Goal: Task Accomplishment & Management: Manage account settings

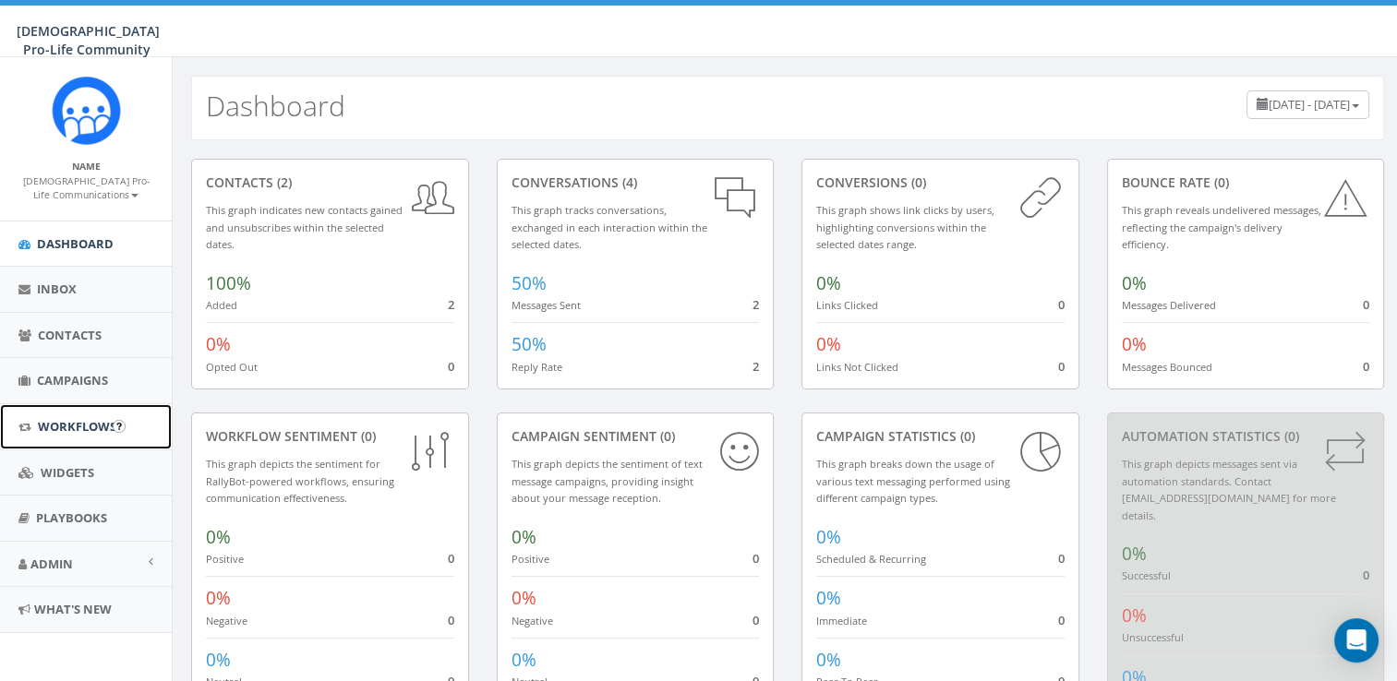
click at [72, 438] on link "Workflows" at bounding box center [86, 426] width 172 height 45
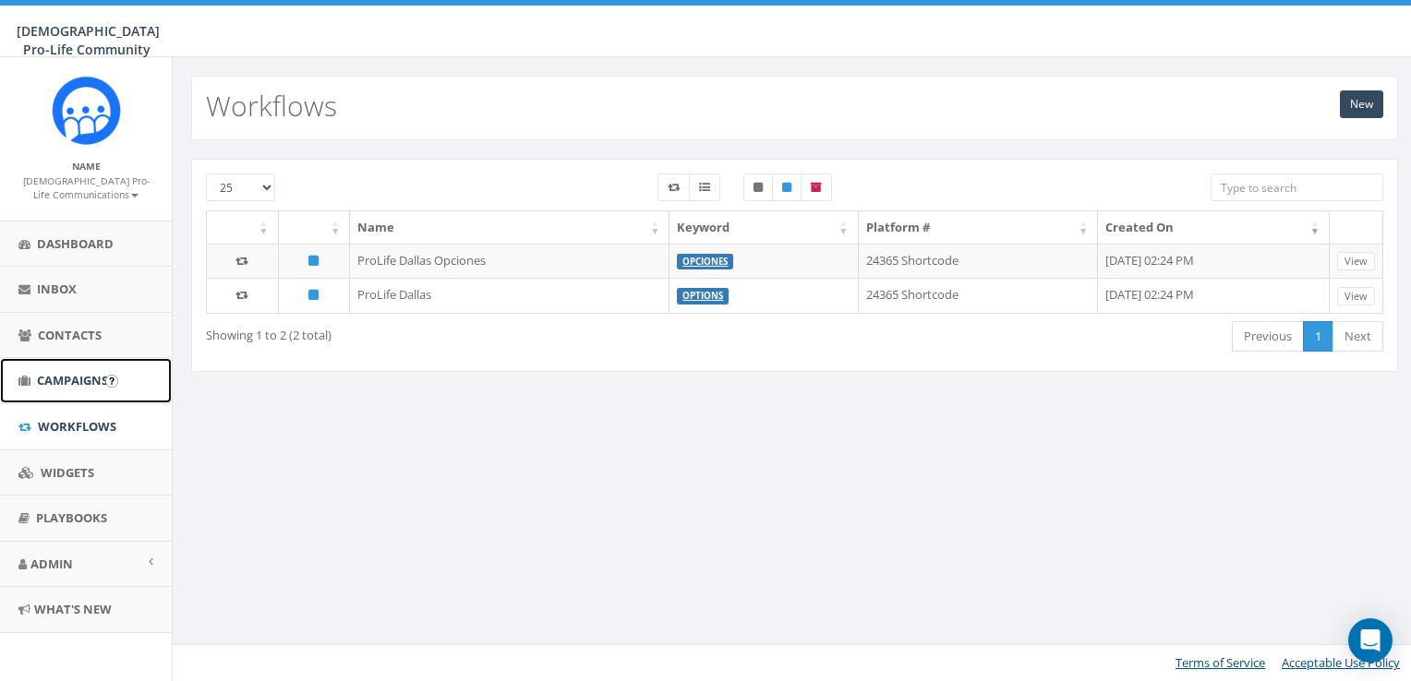
click at [88, 379] on span "Campaigns" at bounding box center [72, 380] width 71 height 17
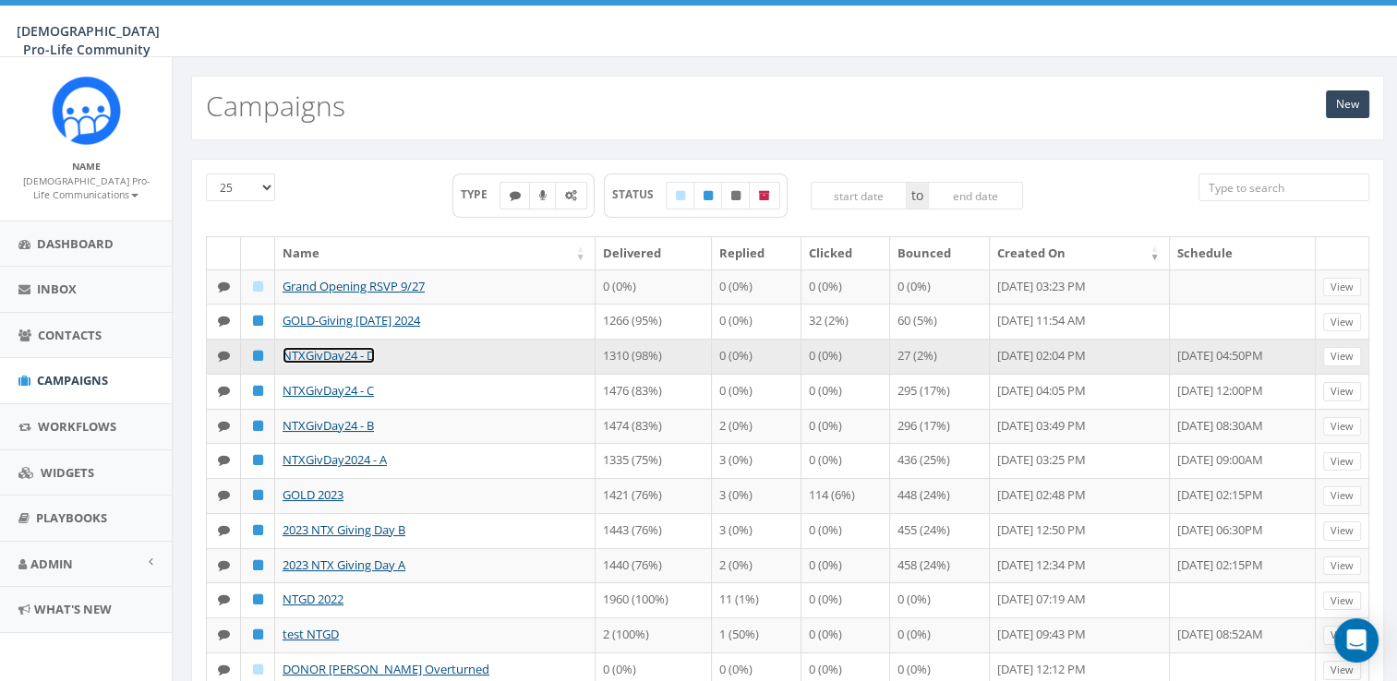
click at [359, 364] on link "NTXGivDay24 - D" at bounding box center [329, 355] width 92 height 17
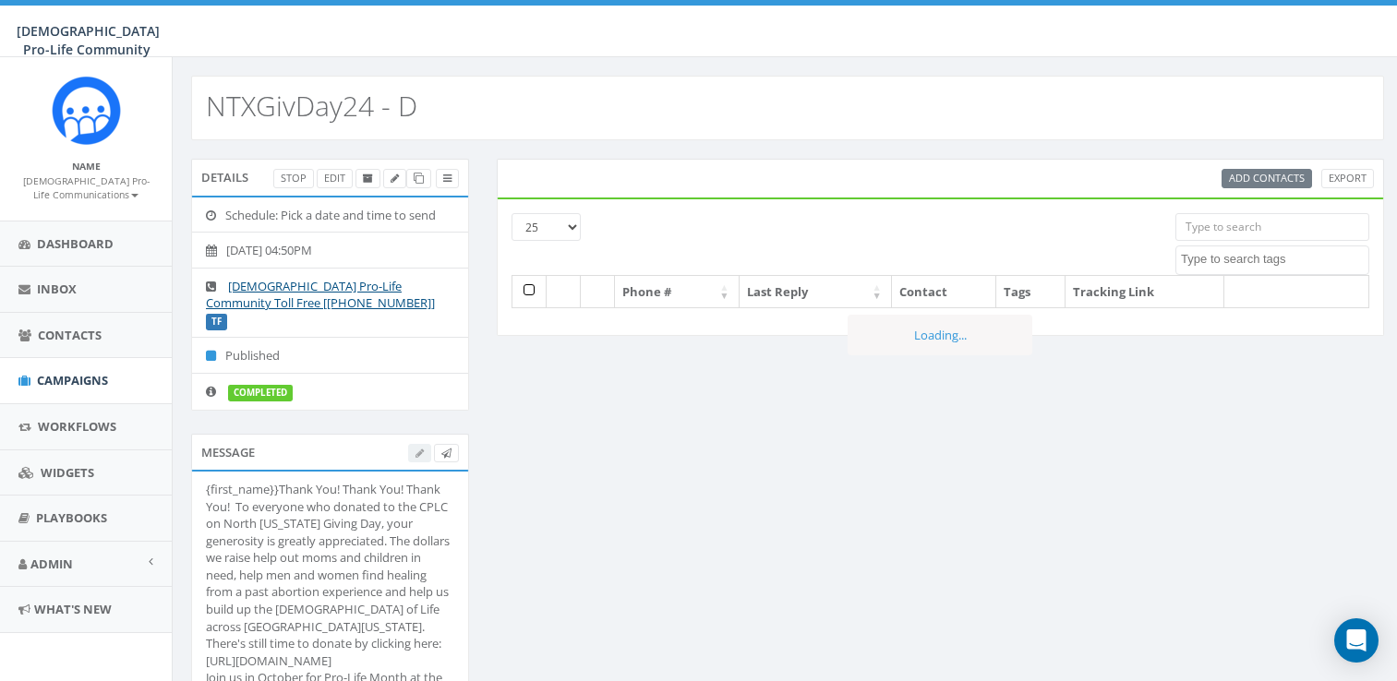
select select
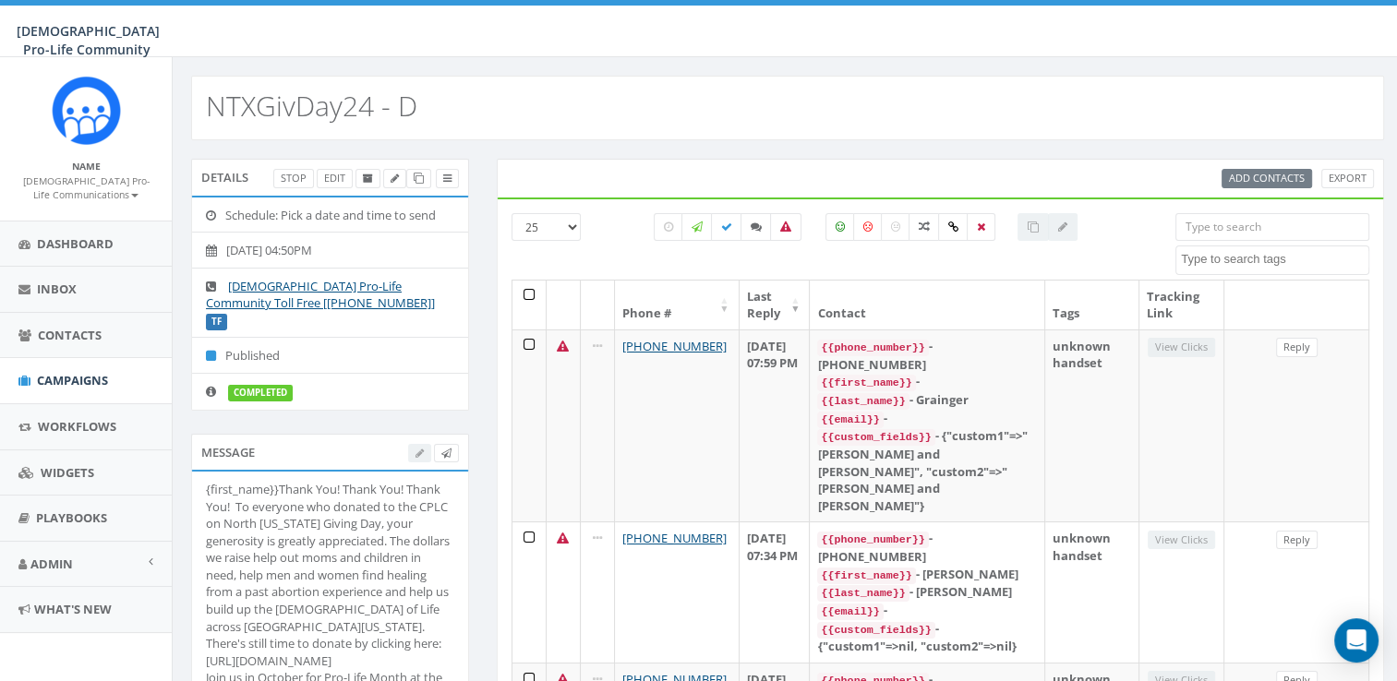
click at [421, 444] on div at bounding box center [433, 453] width 51 height 19
click at [388, 176] on link at bounding box center [394, 178] width 23 height 19
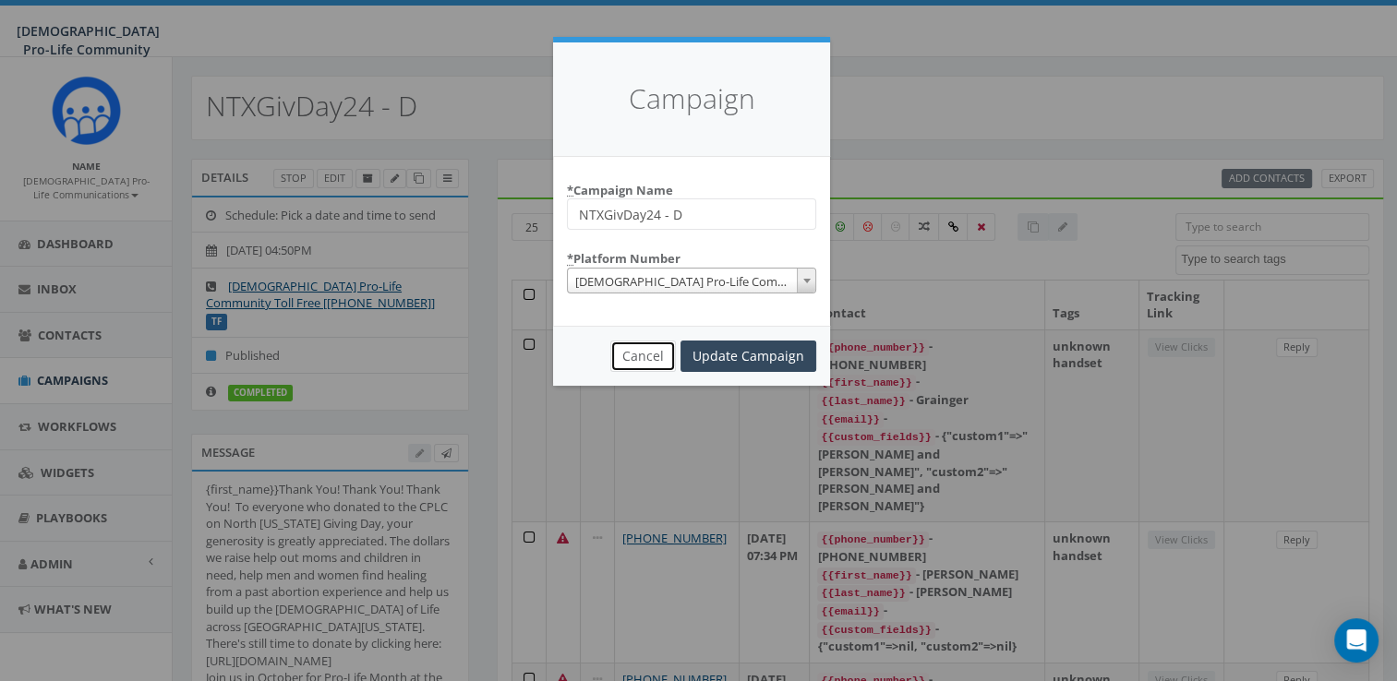
click at [650, 352] on button "Cancel" at bounding box center [643, 356] width 66 height 31
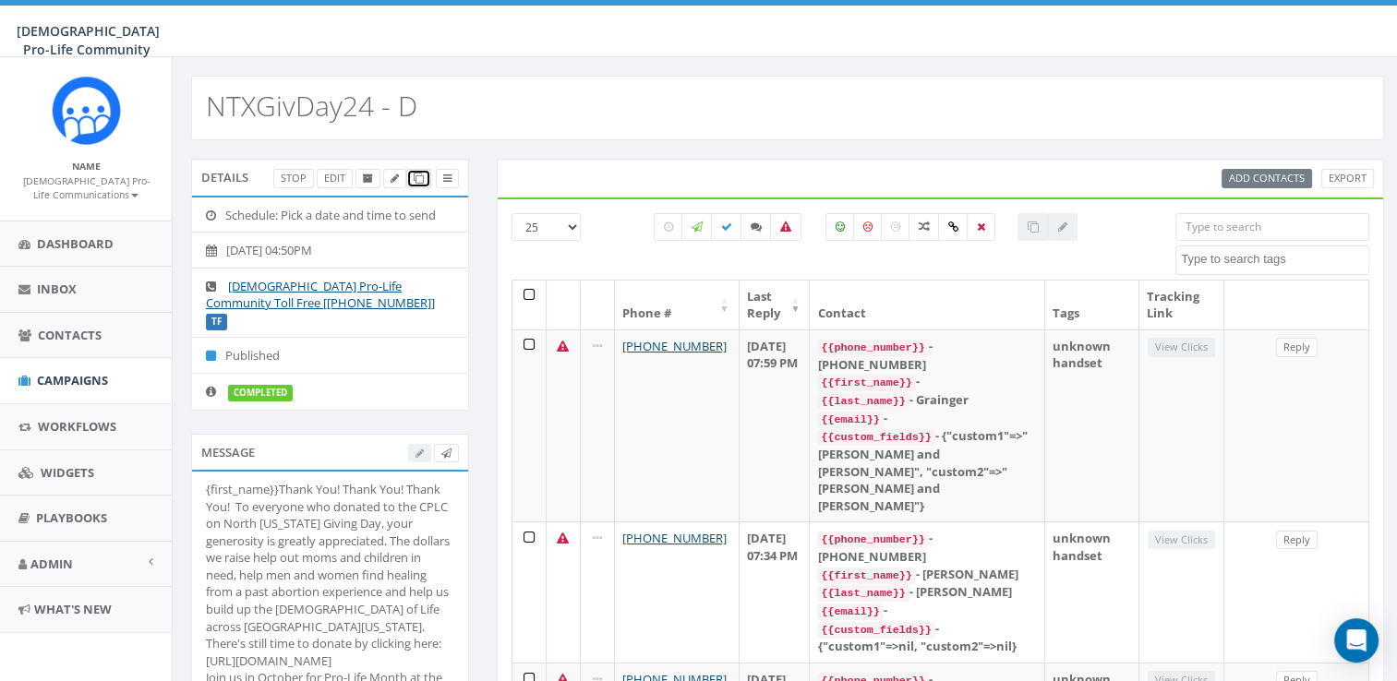
click at [419, 178] on icon at bounding box center [419, 179] width 10 height 10
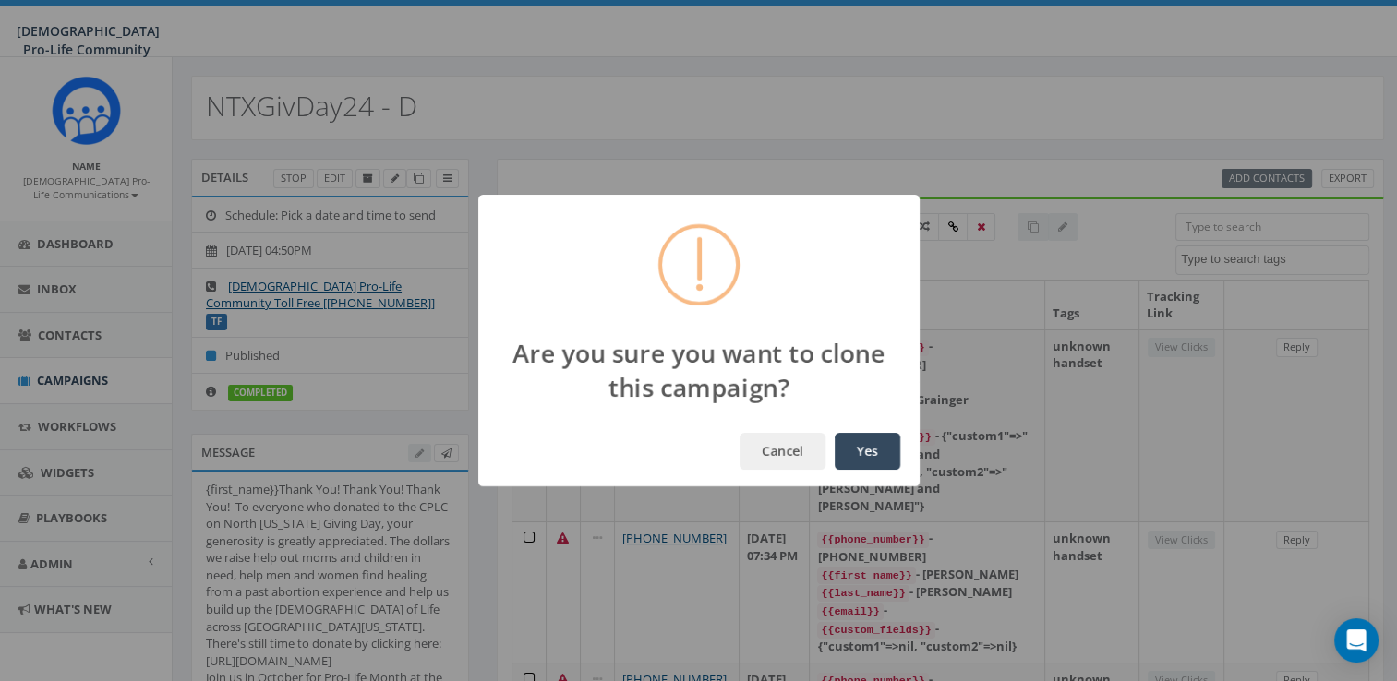
click at [860, 441] on button "Yes" at bounding box center [868, 451] width 66 height 37
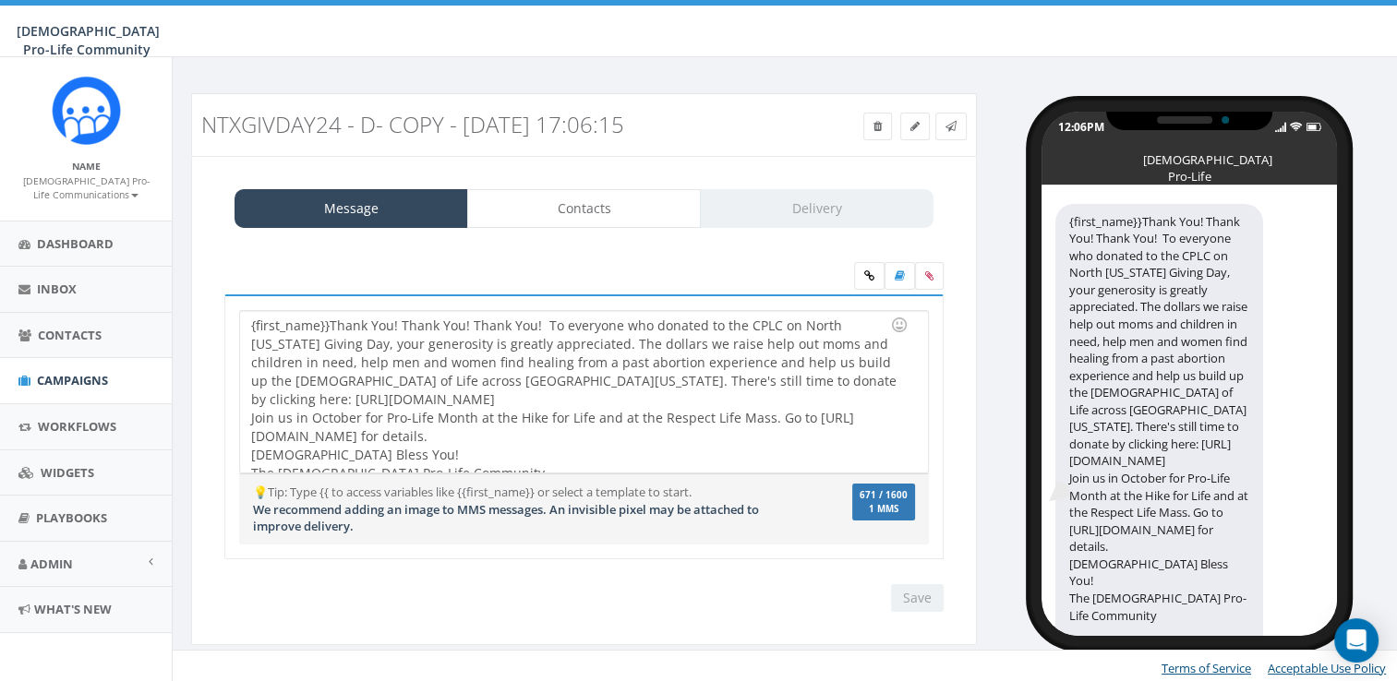
click at [342, 124] on h3 "NTXGivDay24 - D- Copy - 2025-09-18 17:06:15" at bounding box center [484, 125] width 567 height 24
click at [920, 117] on link at bounding box center [915, 127] width 30 height 28
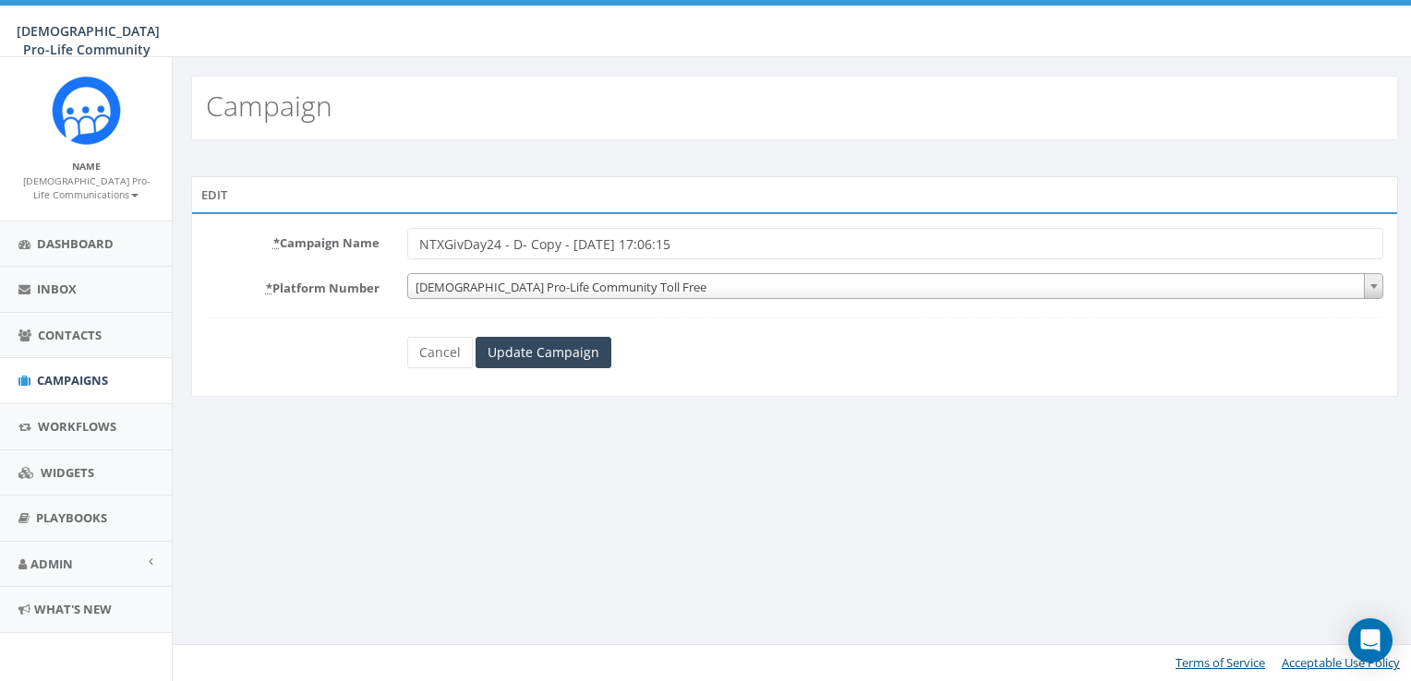
click at [500, 238] on input "NTXGivDay24 - D- Copy - 2025-09-18 17:06:15" at bounding box center [895, 243] width 977 height 31
type input "NTXGivDay25 - D- Copy - 2025-09-18 17:06:15"
click at [543, 343] on input "Update Campaign" at bounding box center [543, 352] width 136 height 31
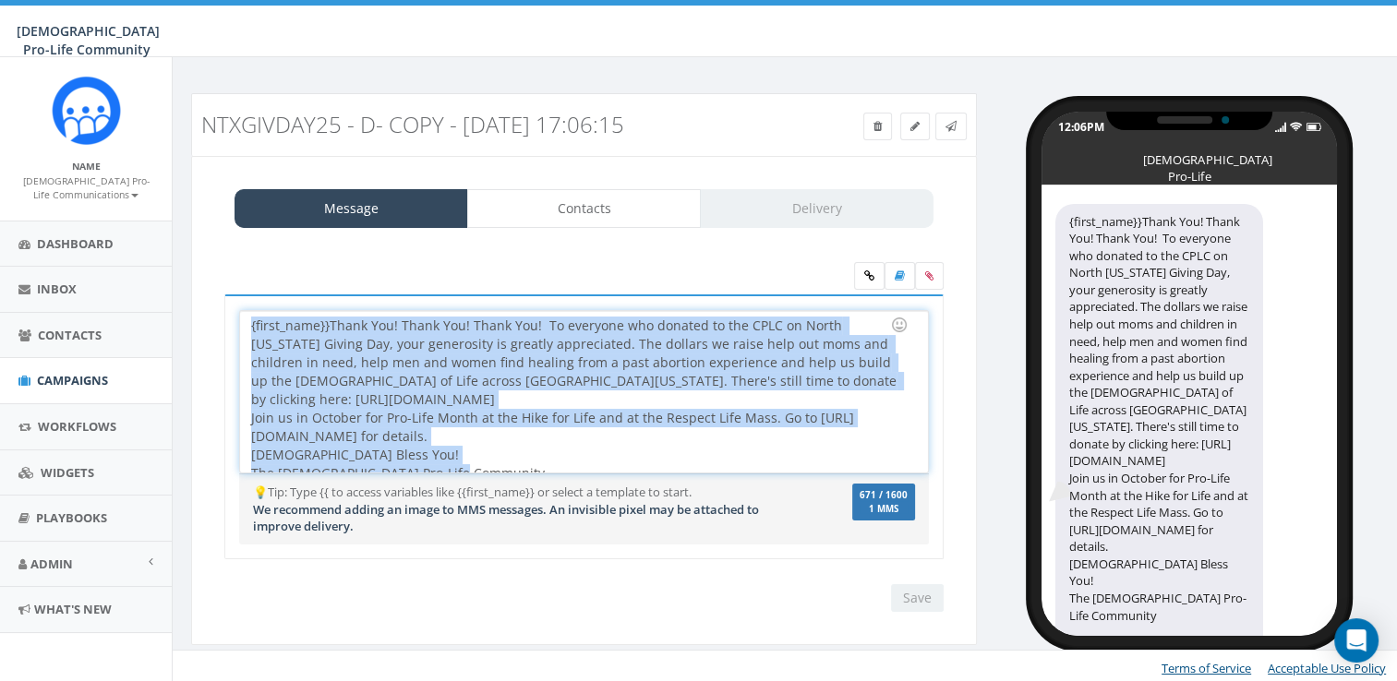
drag, startPoint x: 466, startPoint y: 470, endPoint x: 233, endPoint y: 311, distance: 282.5
click at [233, 311] on div "{first_name}}Thank You! Thank You! Thank You! To everyone who donated to the CP…" at bounding box center [583, 427] width 719 height 265
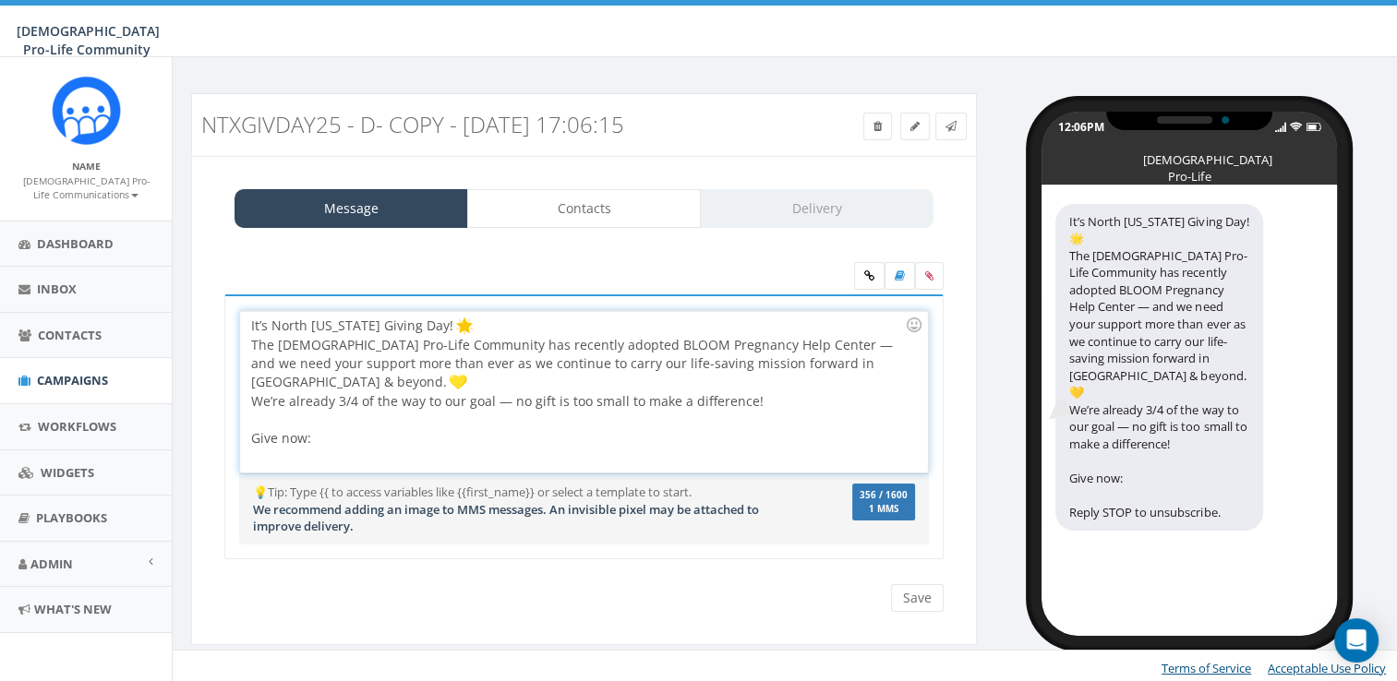
click at [447, 318] on div "It’s North Texas Giving Day! The Catholic Pro-Life Community has recently adopt…" at bounding box center [583, 392] width 687 height 162
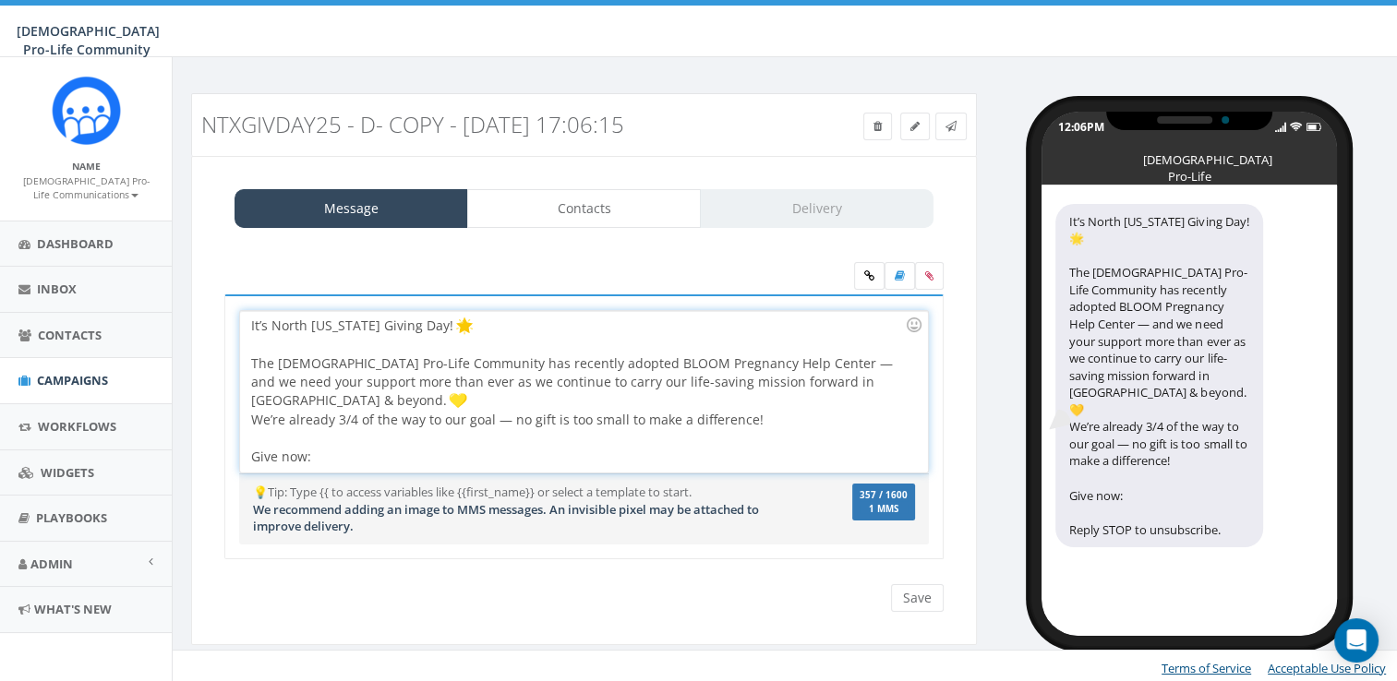
click at [451, 315] on div "It’s North Texas Giving Day! The Catholic Pro-Life Community has recently adopt…" at bounding box center [583, 392] width 687 height 162
click at [875, 383] on div "The Catholic Pro-Life Community has recently adopted BLOOM Pregnancy Help Cente…" at bounding box center [578, 401] width 654 height 130
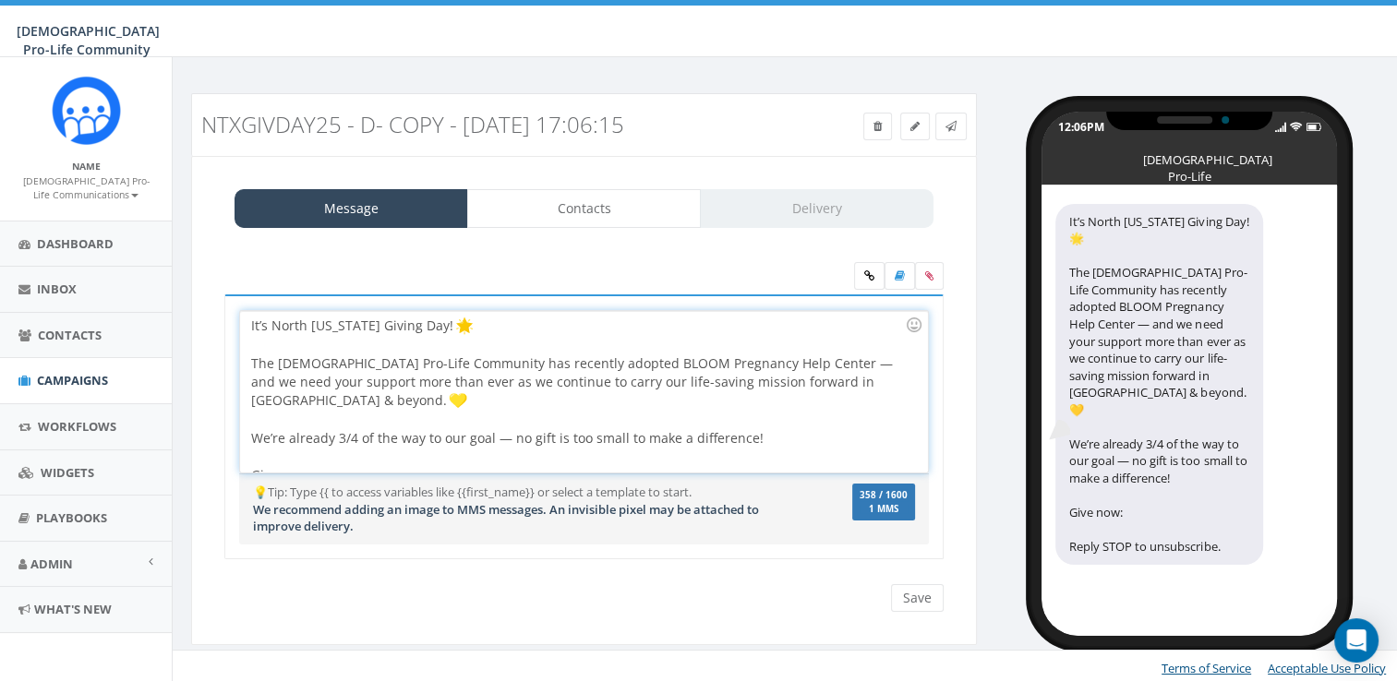
click at [410, 452] on div "We’re already 3/4 of the way to our goal — no gift is too small to make a diffe…" at bounding box center [578, 448] width 654 height 74
click at [442, 457] on div "It’s North Texas Giving Day! The Catholic Pro-Life Community has recently adopt…" at bounding box center [583, 392] width 687 height 162
drag, startPoint x: 794, startPoint y: 451, endPoint x: 310, endPoint y: 452, distance: 483.8
click at [310, 452] on div "It’s North Texas Giving Day! The Catholic Pro-Life Community has recently adopt…" at bounding box center [583, 392] width 687 height 162
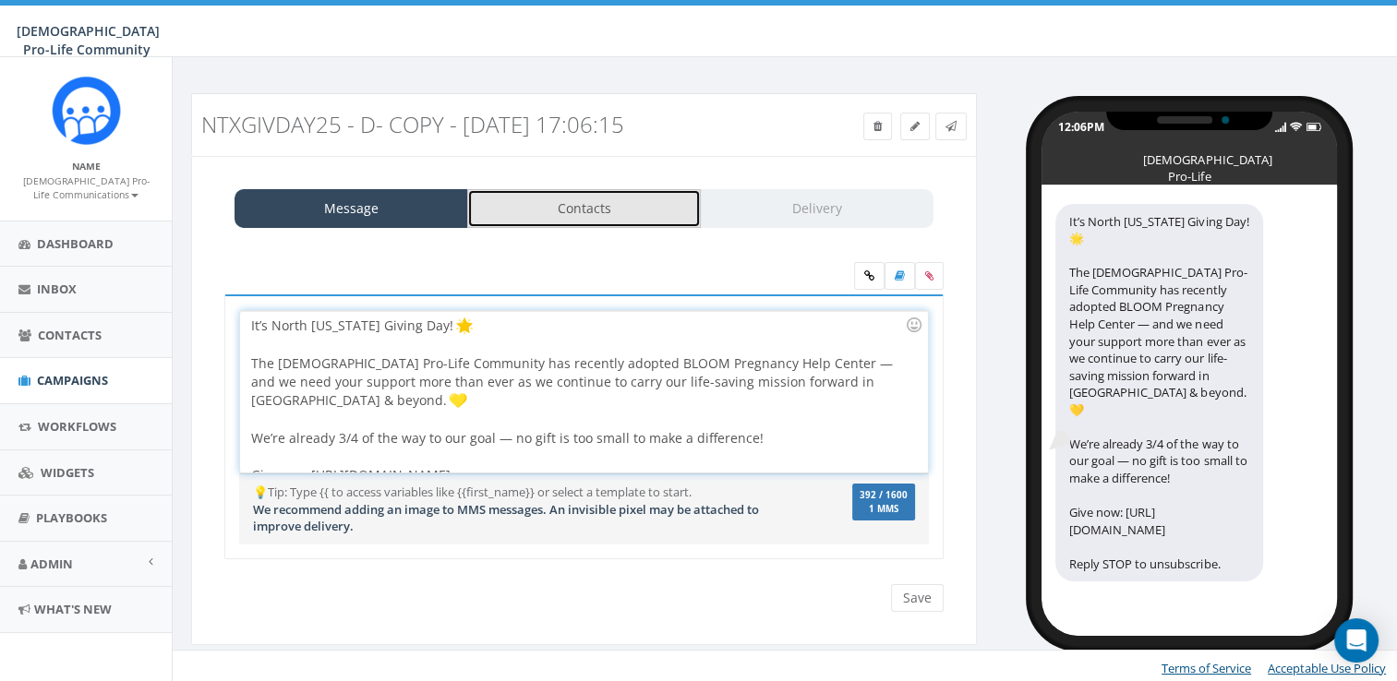
click at [535, 225] on link "Contacts" at bounding box center [584, 208] width 234 height 39
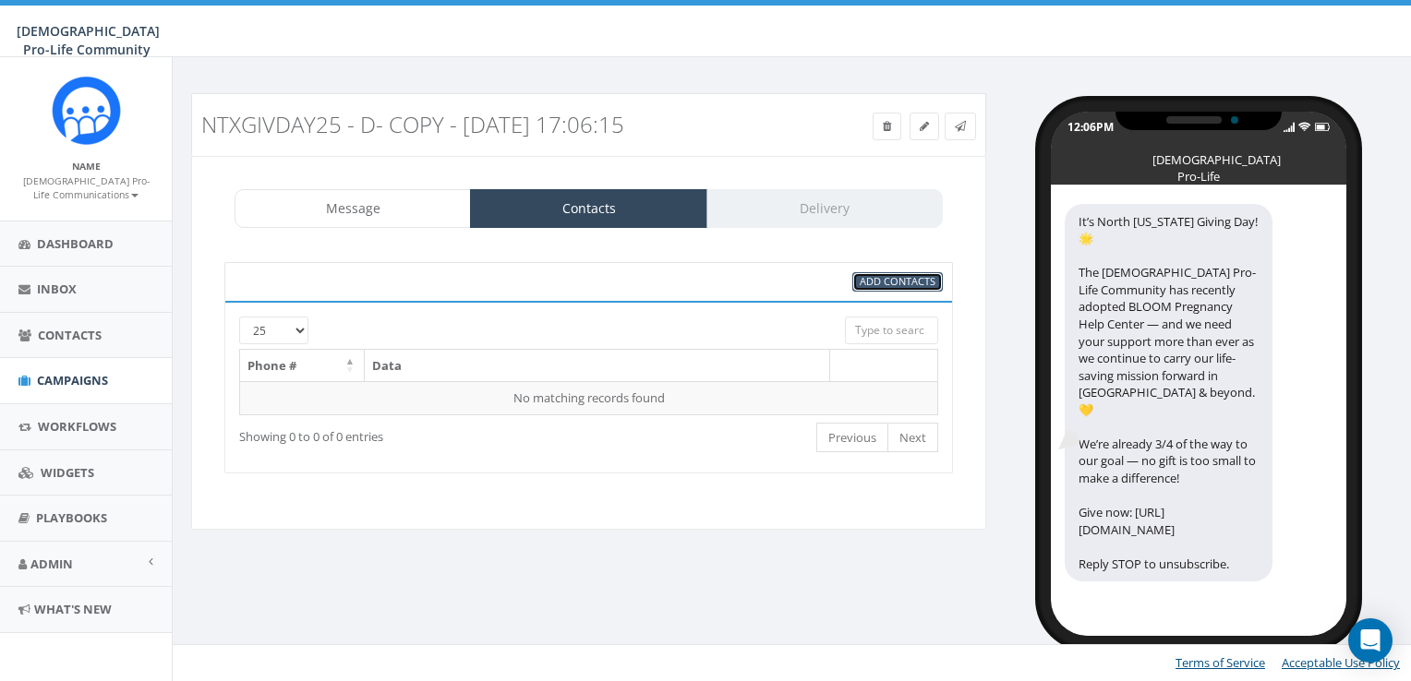
click at [879, 275] on span "Add Contacts" at bounding box center [898, 281] width 76 height 14
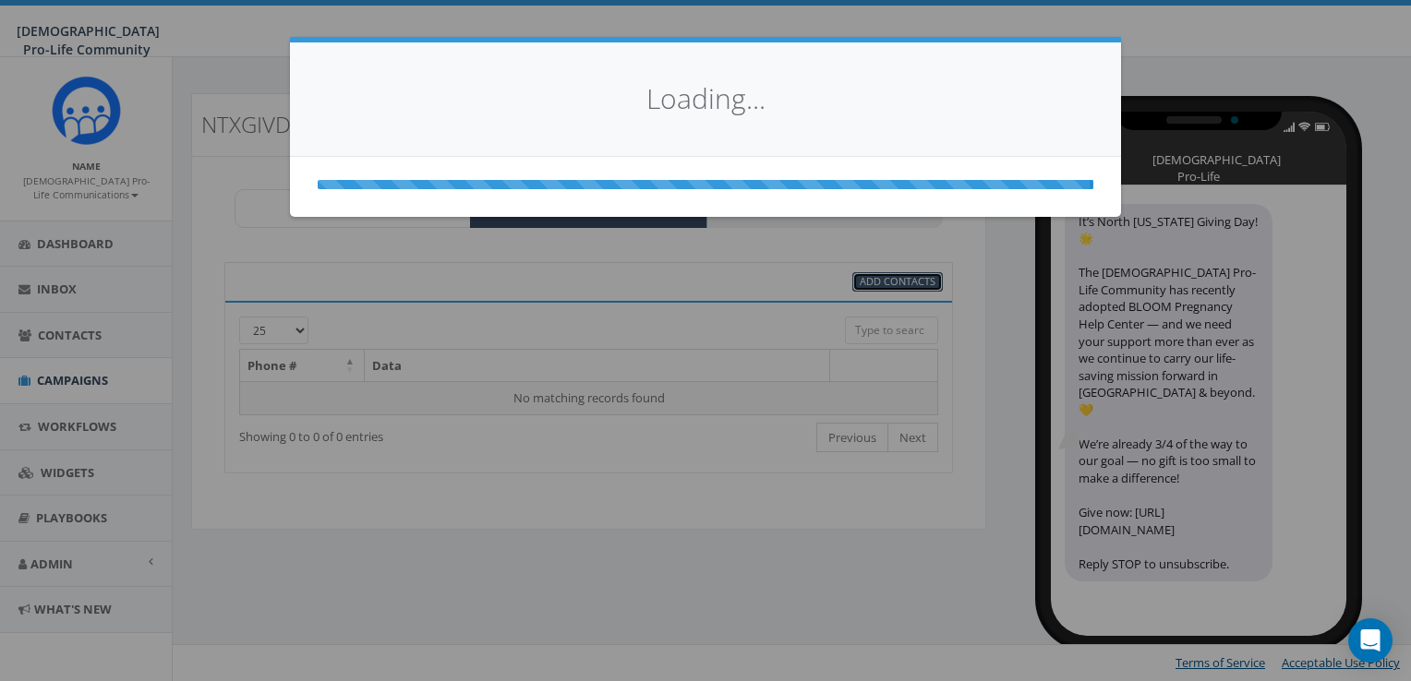
select select
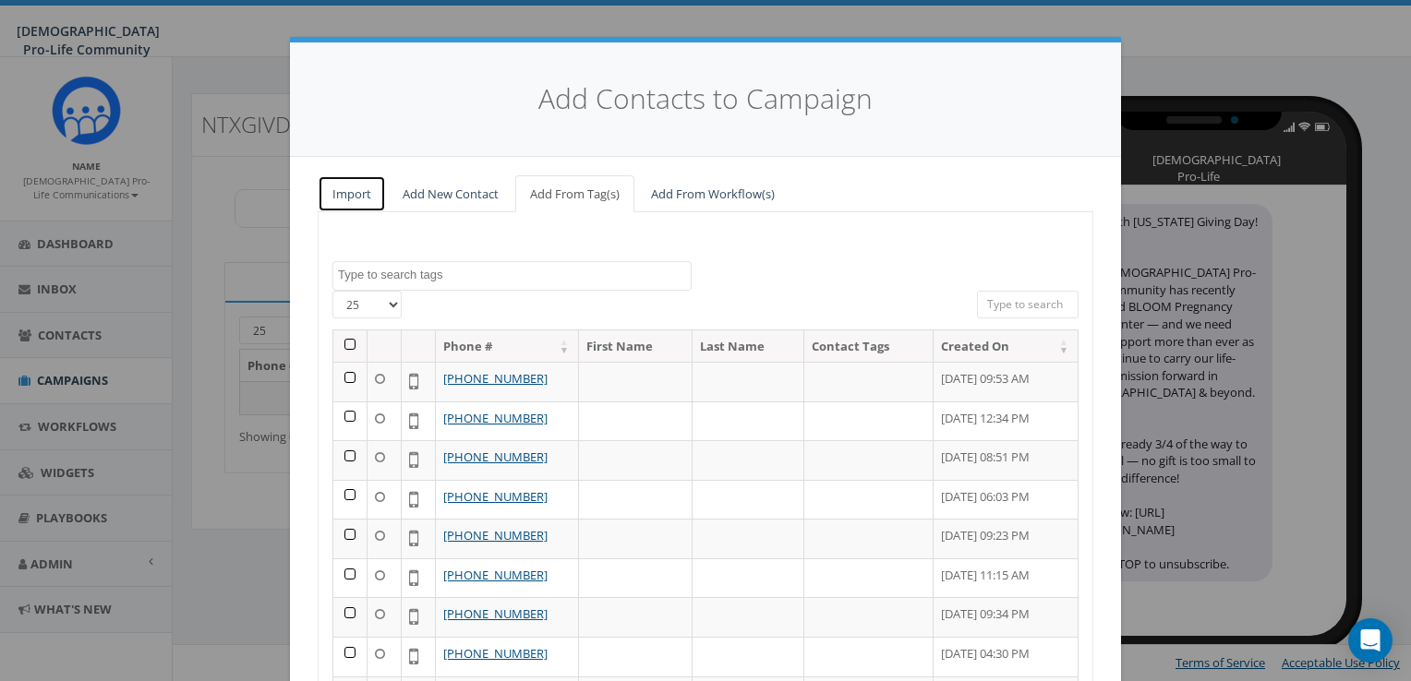
click at [347, 188] on link "Import" at bounding box center [352, 194] width 68 height 38
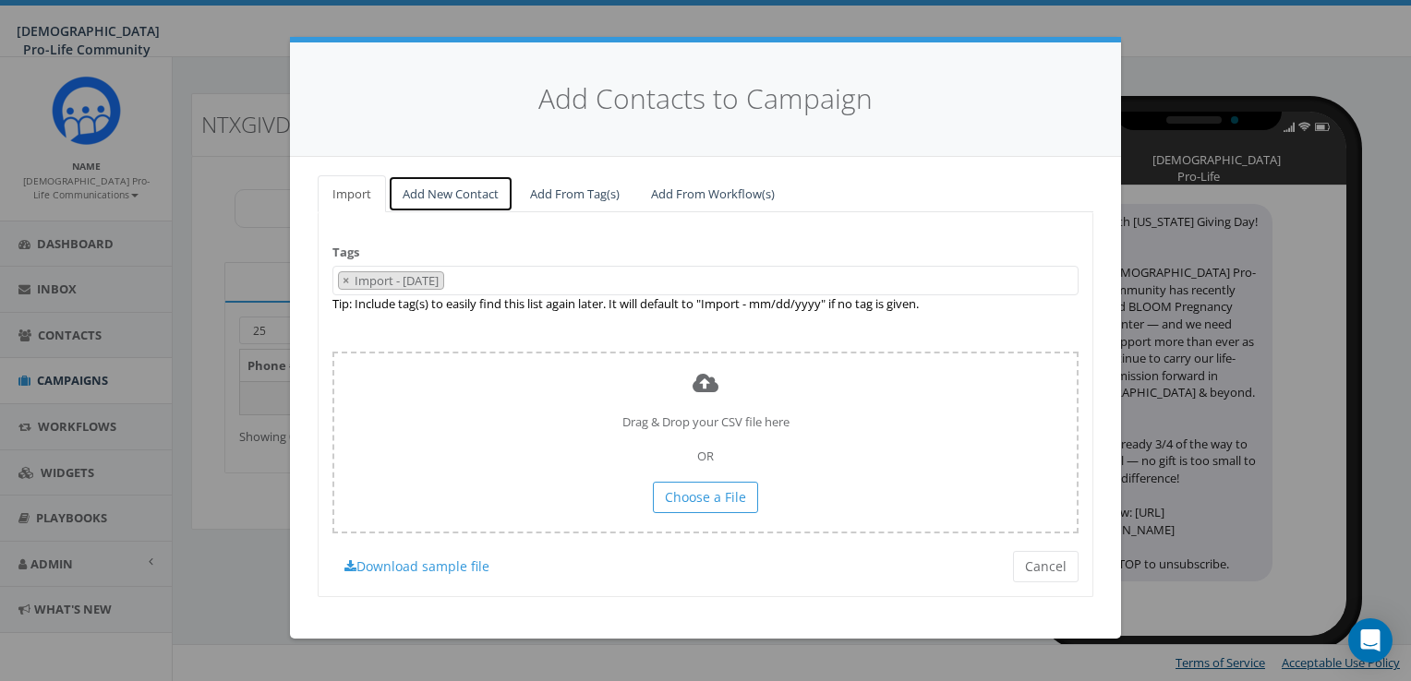
click at [447, 198] on link "Add New Contact" at bounding box center [451, 194] width 126 height 38
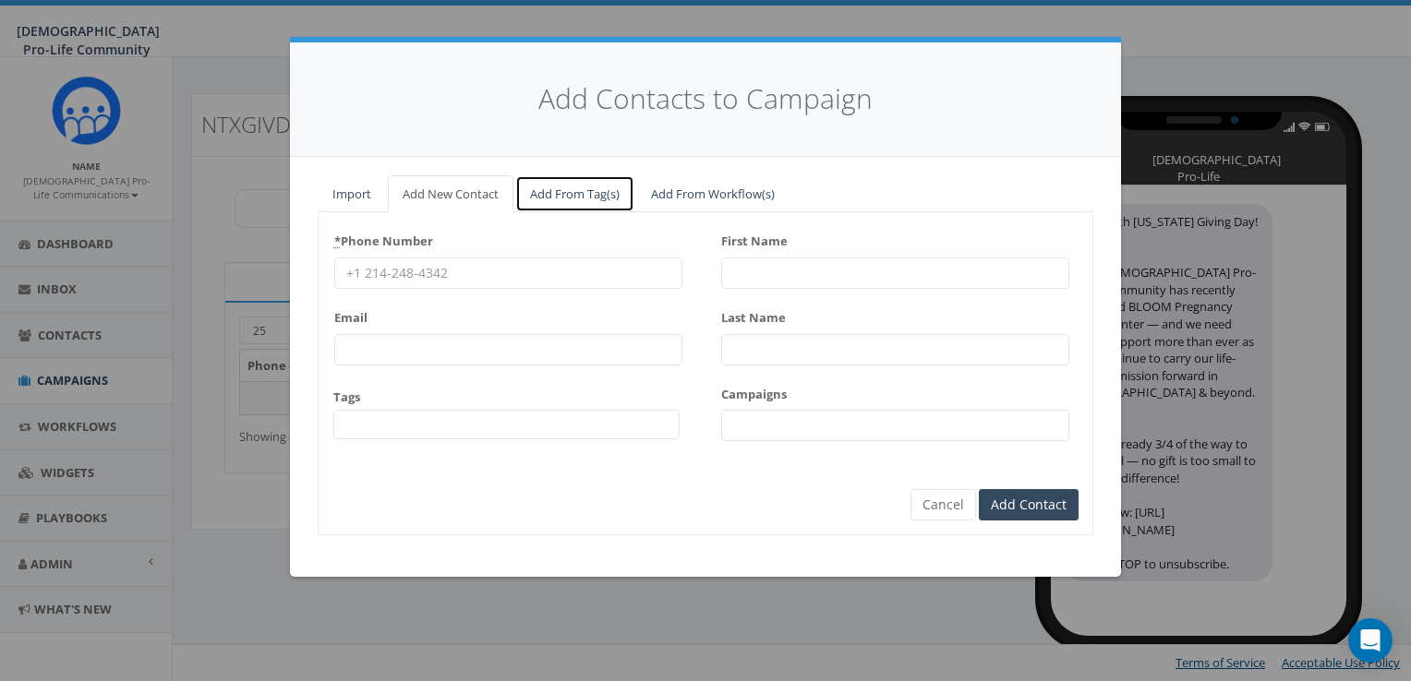
click at [552, 198] on link "Add From Tag(s)" at bounding box center [574, 194] width 119 height 38
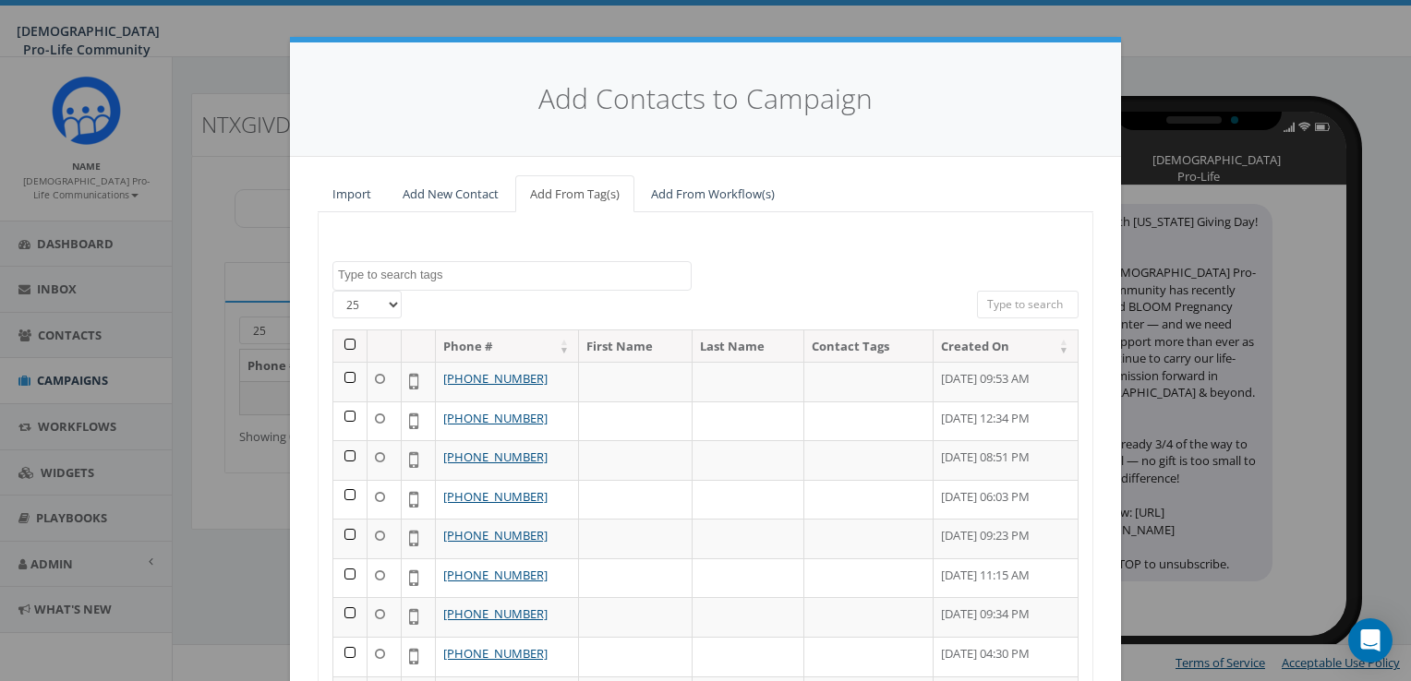
click at [831, 23] on div "Add Contacts to Campaign Import Add New Contact Add From Tag(s) Add From Workfl…" at bounding box center [705, 340] width 1411 height 681
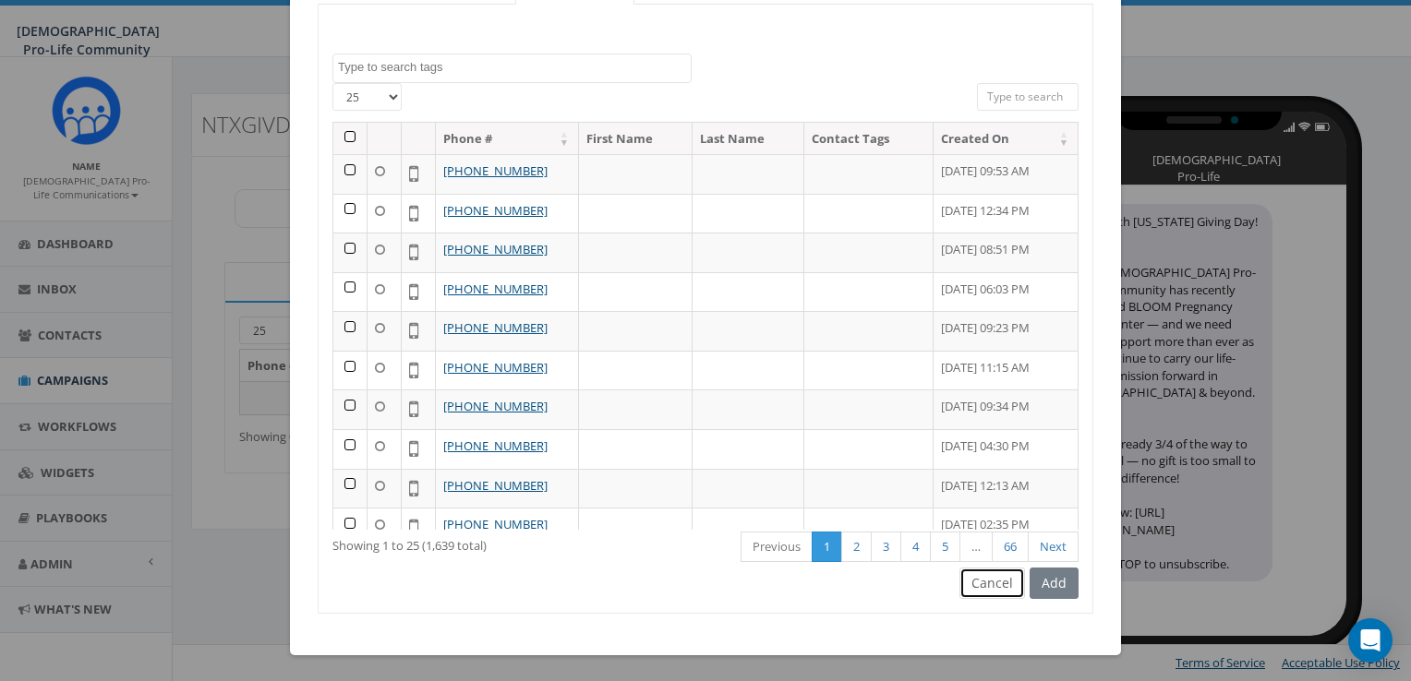
click at [1002, 575] on button "Cancel" at bounding box center [992, 583] width 66 height 31
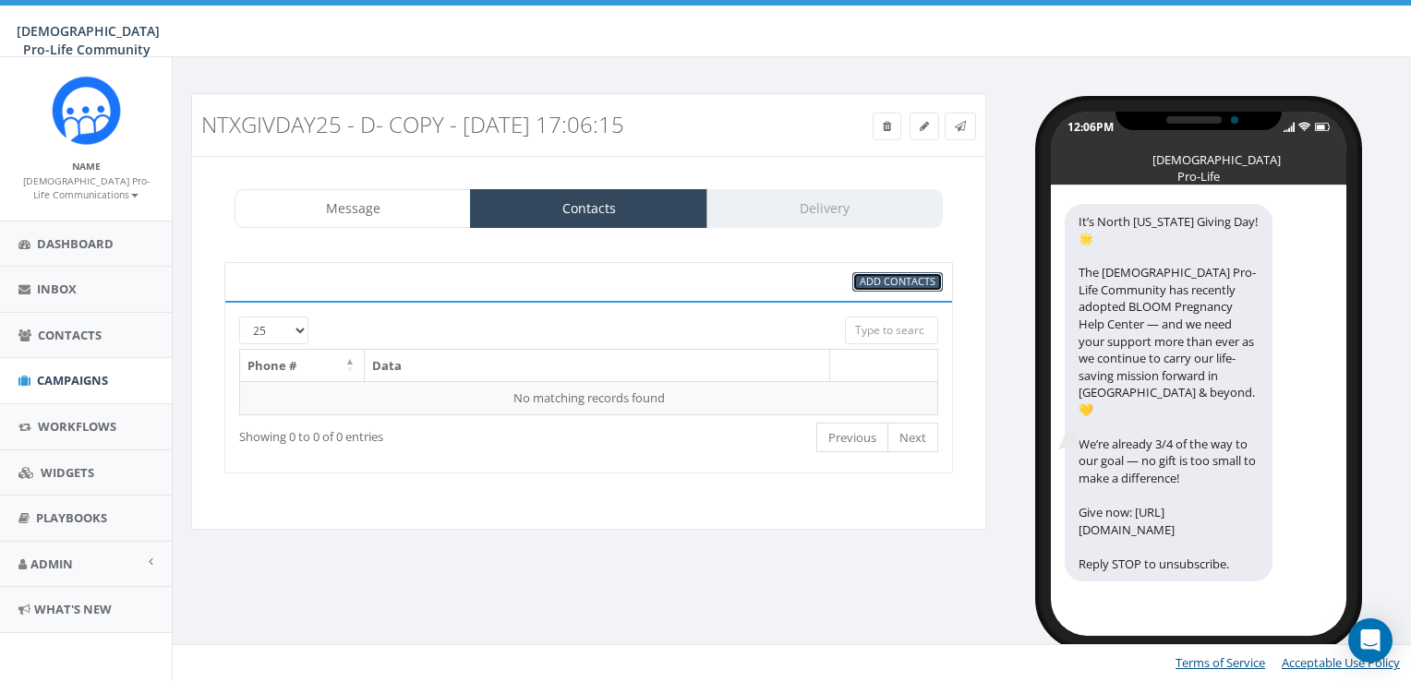
click at [885, 275] on span "Add Contacts" at bounding box center [898, 281] width 76 height 14
select select
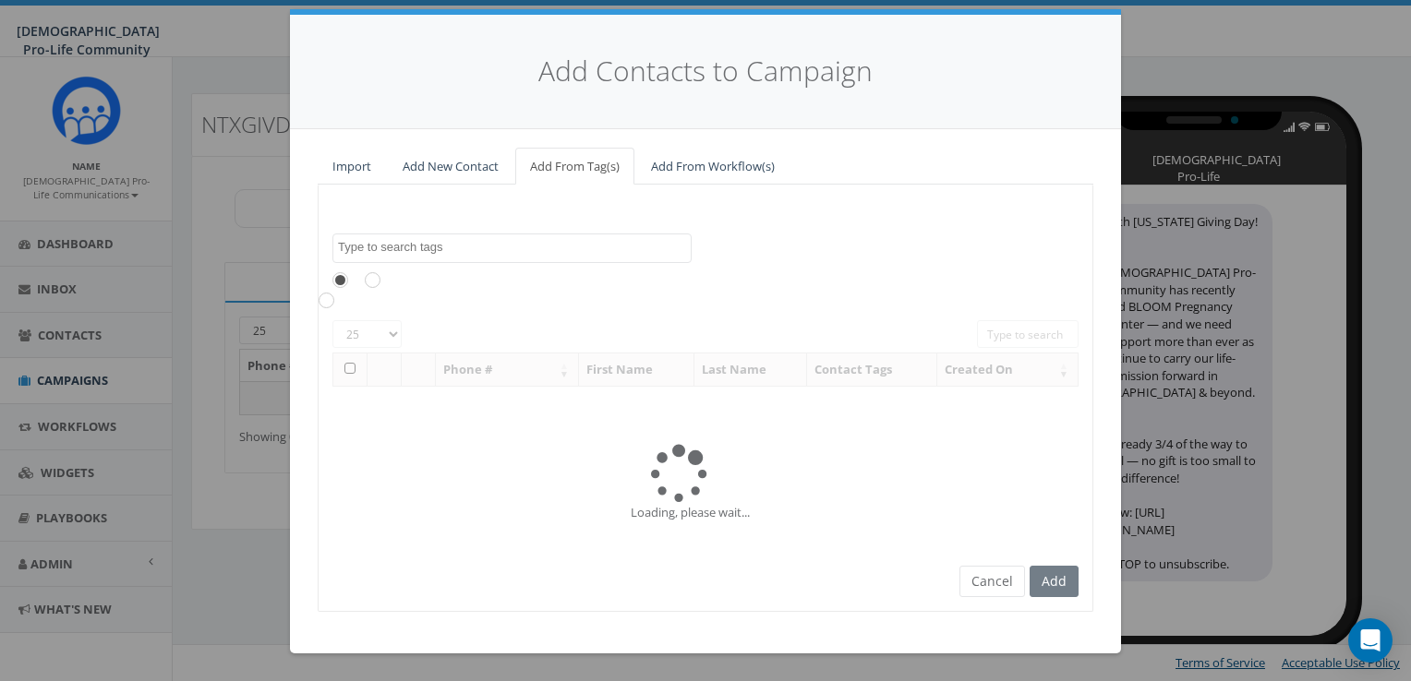
scroll to position [0, 0]
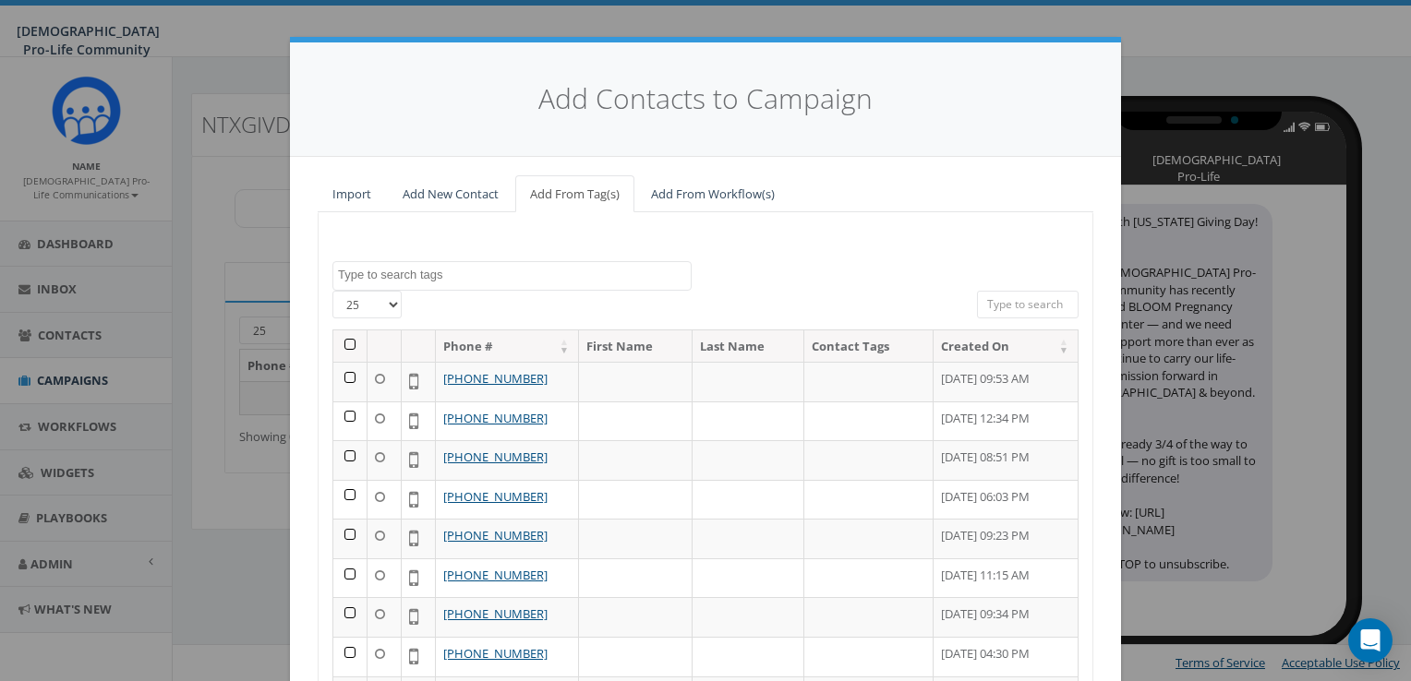
click at [341, 308] on select "25 50 100" at bounding box center [366, 305] width 69 height 28
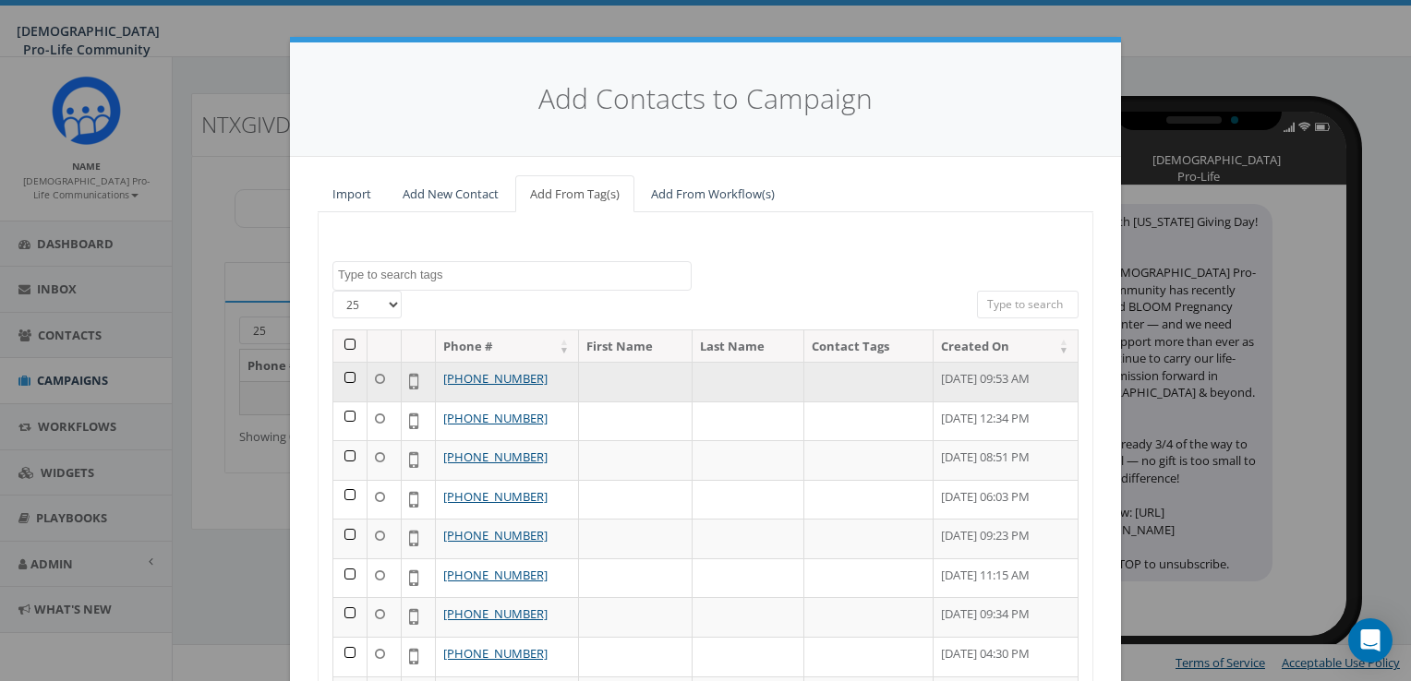
select select "100"
click at [332, 291] on select "25 50 100" at bounding box center [366, 305] width 69 height 28
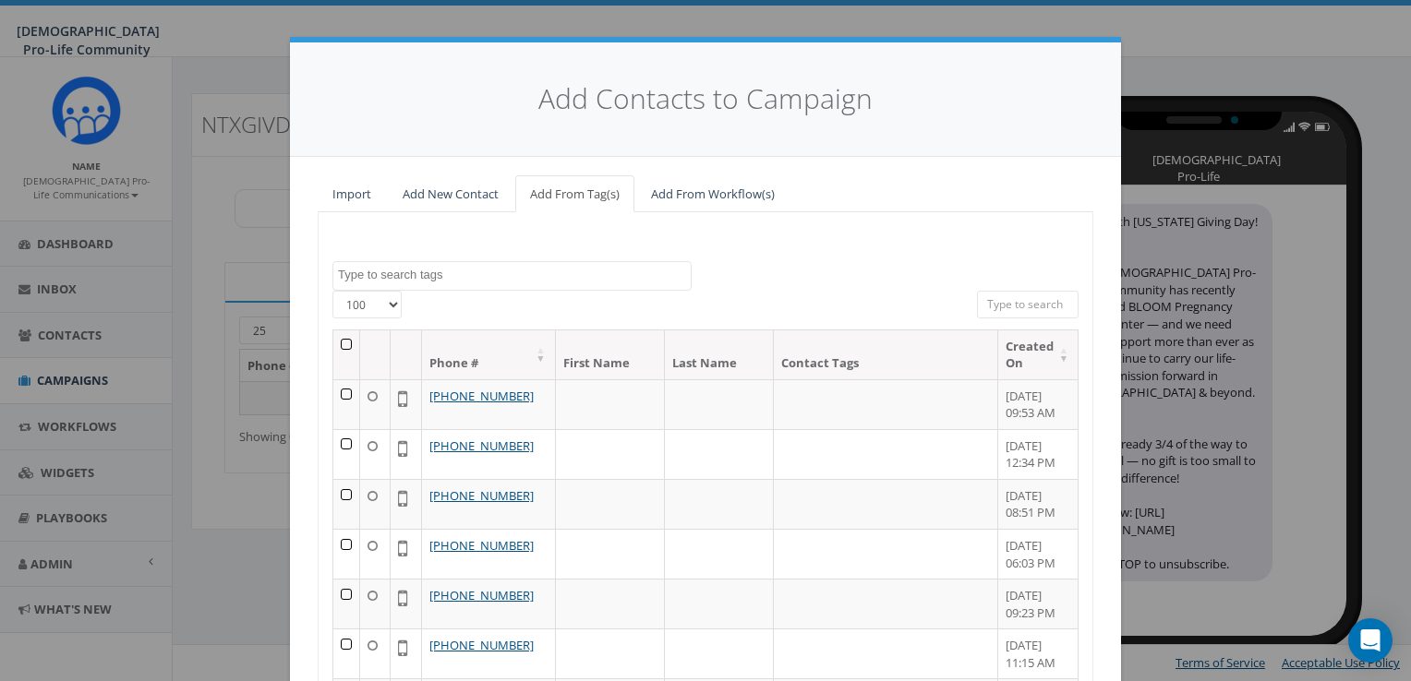
click at [339, 346] on th at bounding box center [346, 355] width 27 height 49
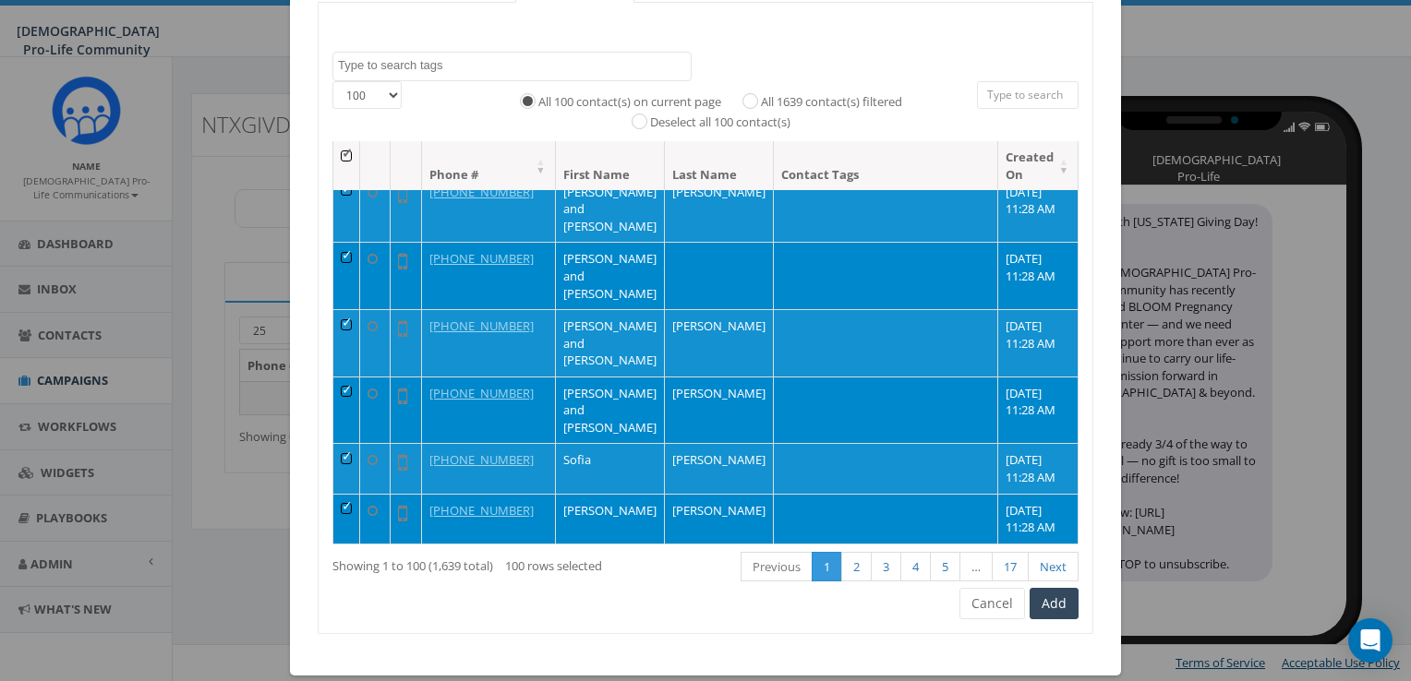
scroll to position [226, 0]
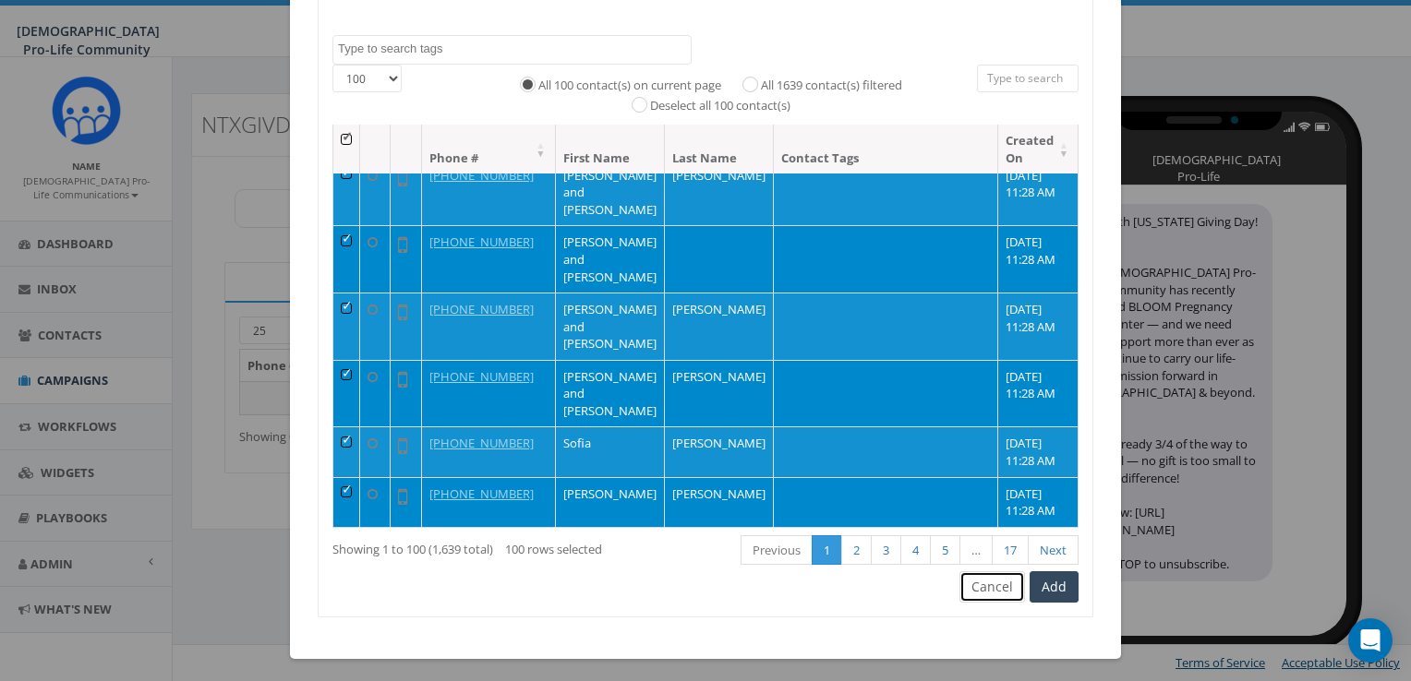
click at [986, 591] on button "Cancel" at bounding box center [992, 586] width 66 height 31
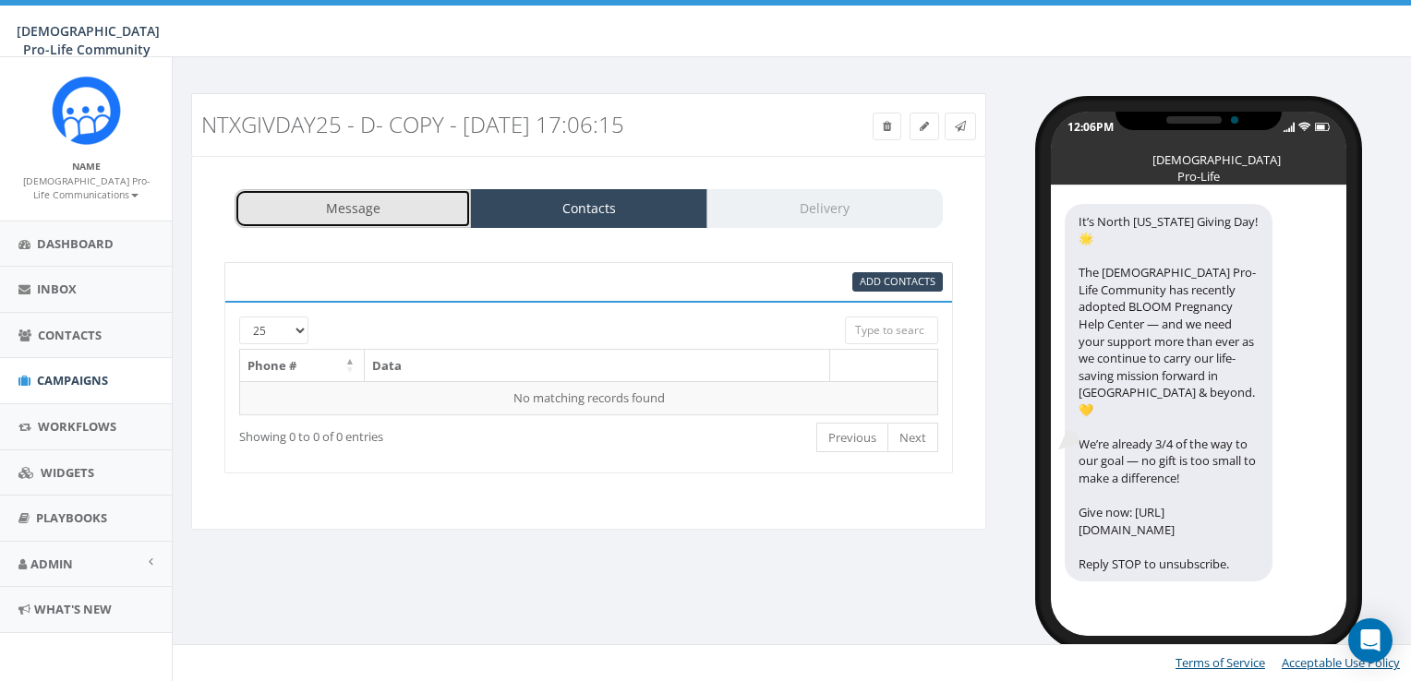
click at [369, 205] on link "Message" at bounding box center [353, 208] width 236 height 39
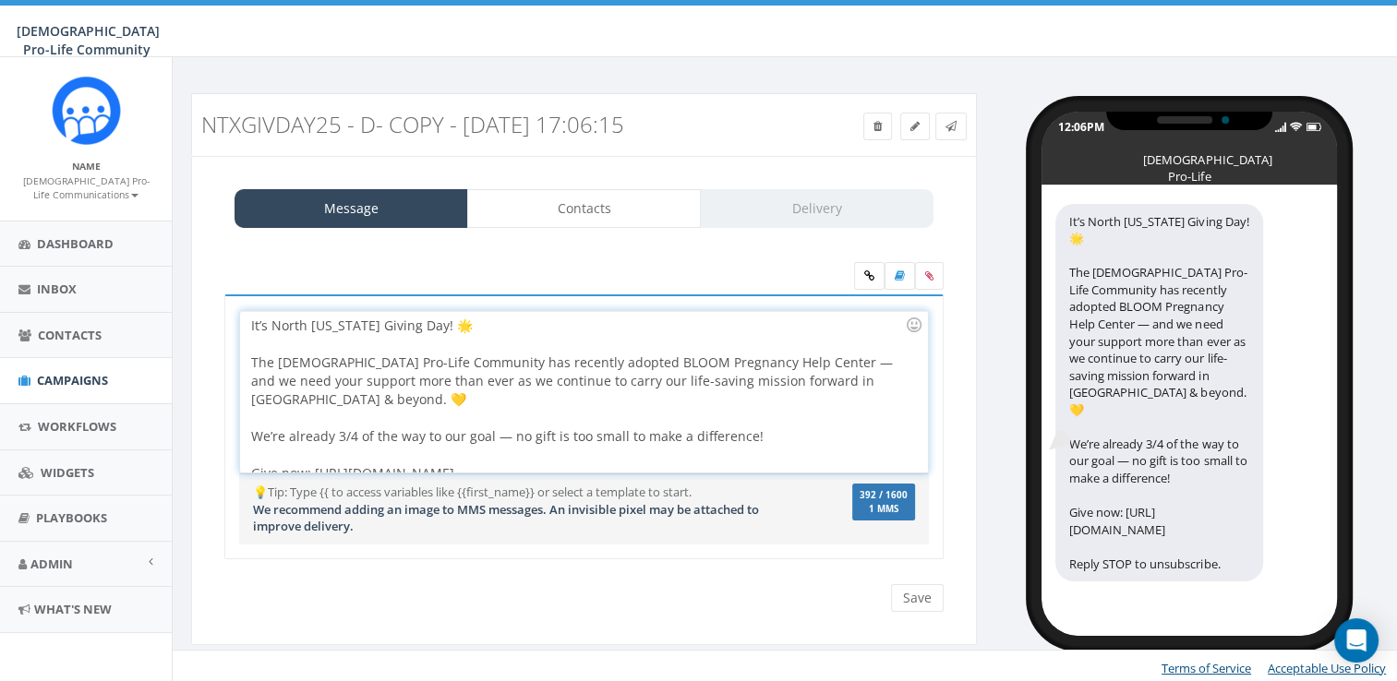
drag, startPoint x: 522, startPoint y: 446, endPoint x: 203, endPoint y: 299, distance: 350.7
click at [203, 299] on div "Message Contacts Delivery {first_name}}Thank You! Thank You! Thank You! To ever…" at bounding box center [584, 400] width 786 height 489
copy div "It’s North Texas Giving Day! 🌟 The Catholic Pro-Life Community has recently ado…"
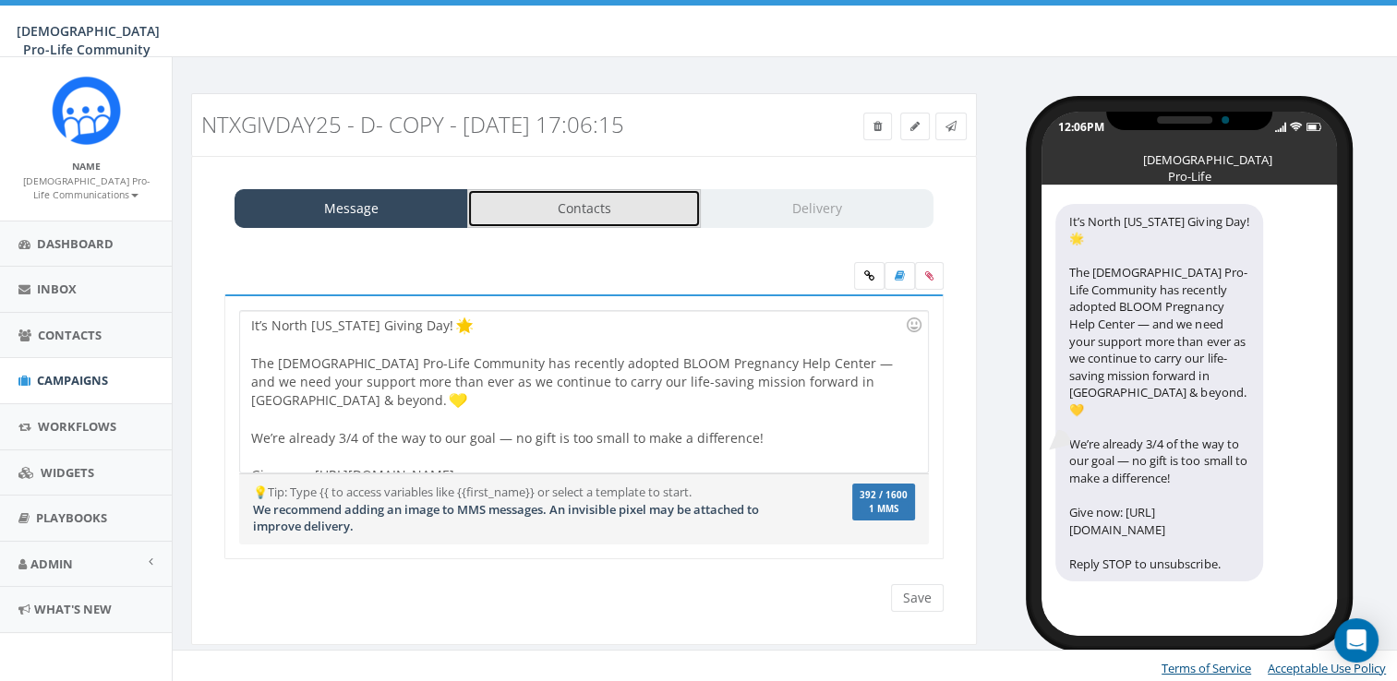
click at [552, 213] on link "Contacts" at bounding box center [584, 208] width 234 height 39
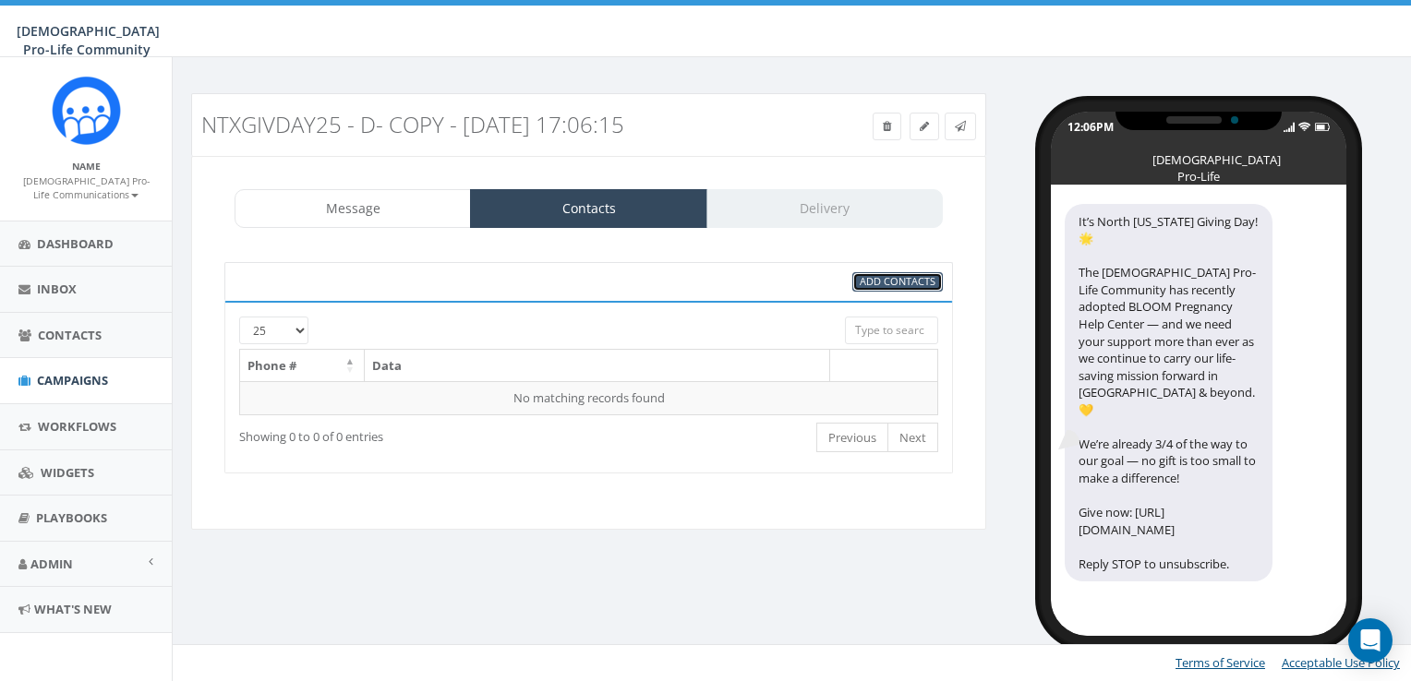
click at [897, 276] on span "Add Contacts" at bounding box center [898, 281] width 76 height 14
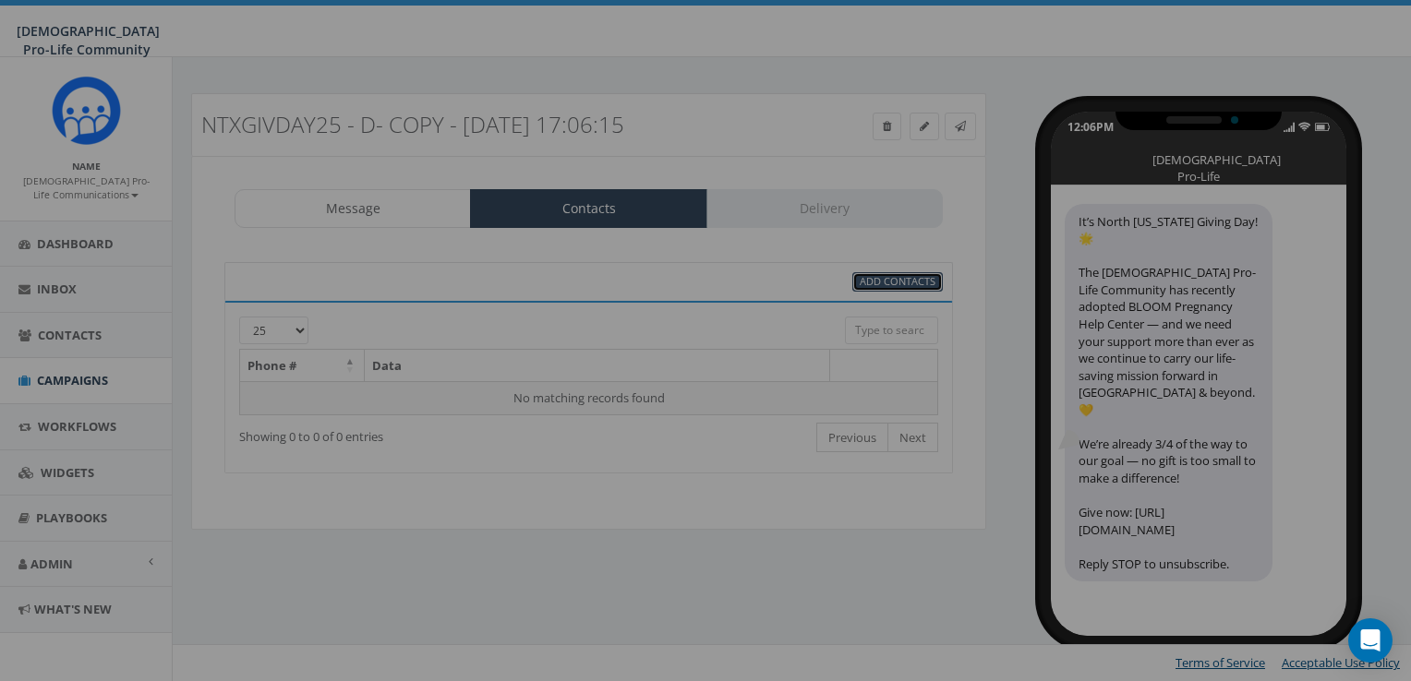
scroll to position [0, 0]
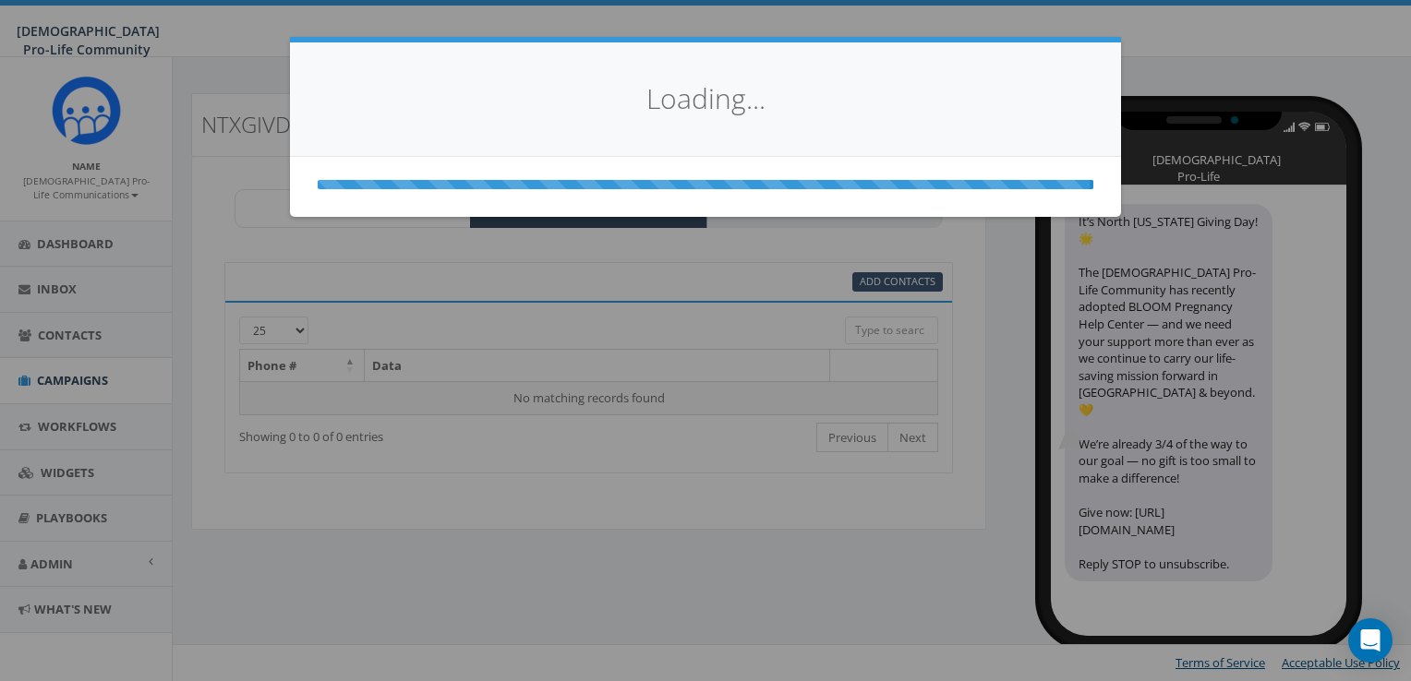
select select
select select "100"
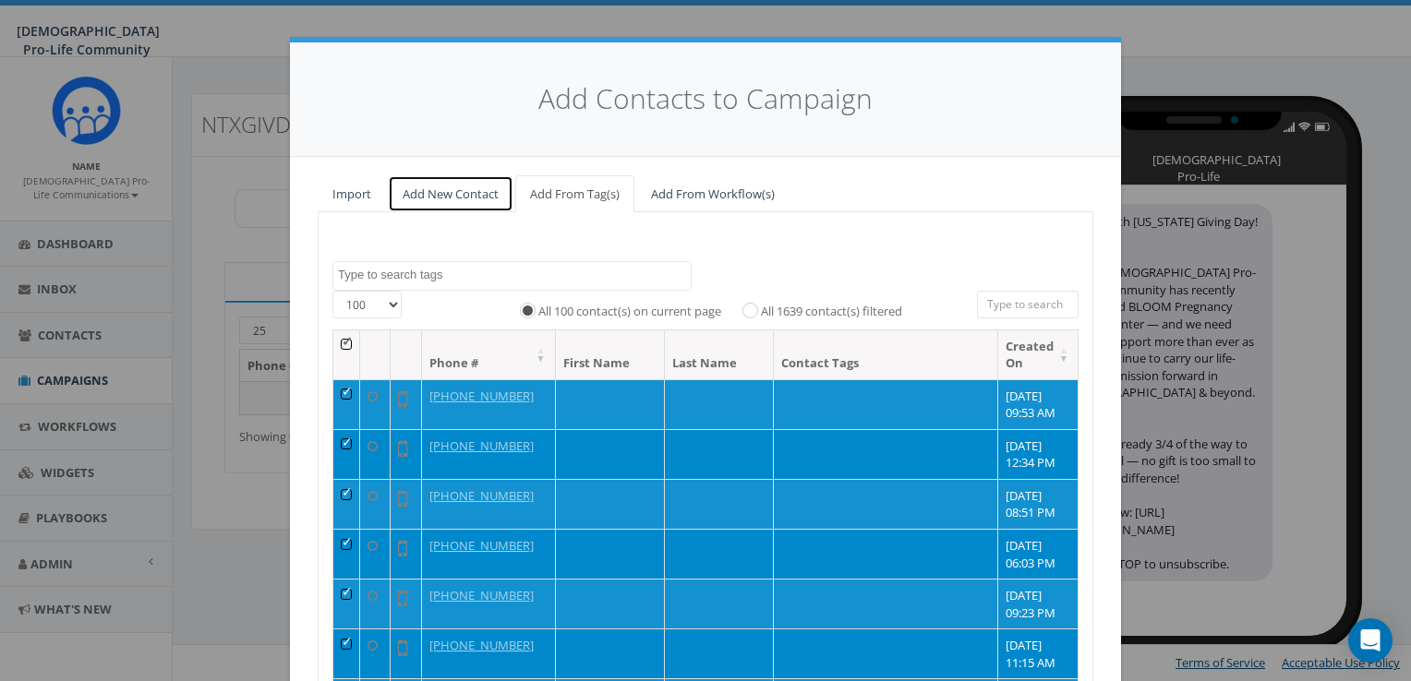
click at [438, 200] on link "Add New Contact" at bounding box center [451, 194] width 126 height 38
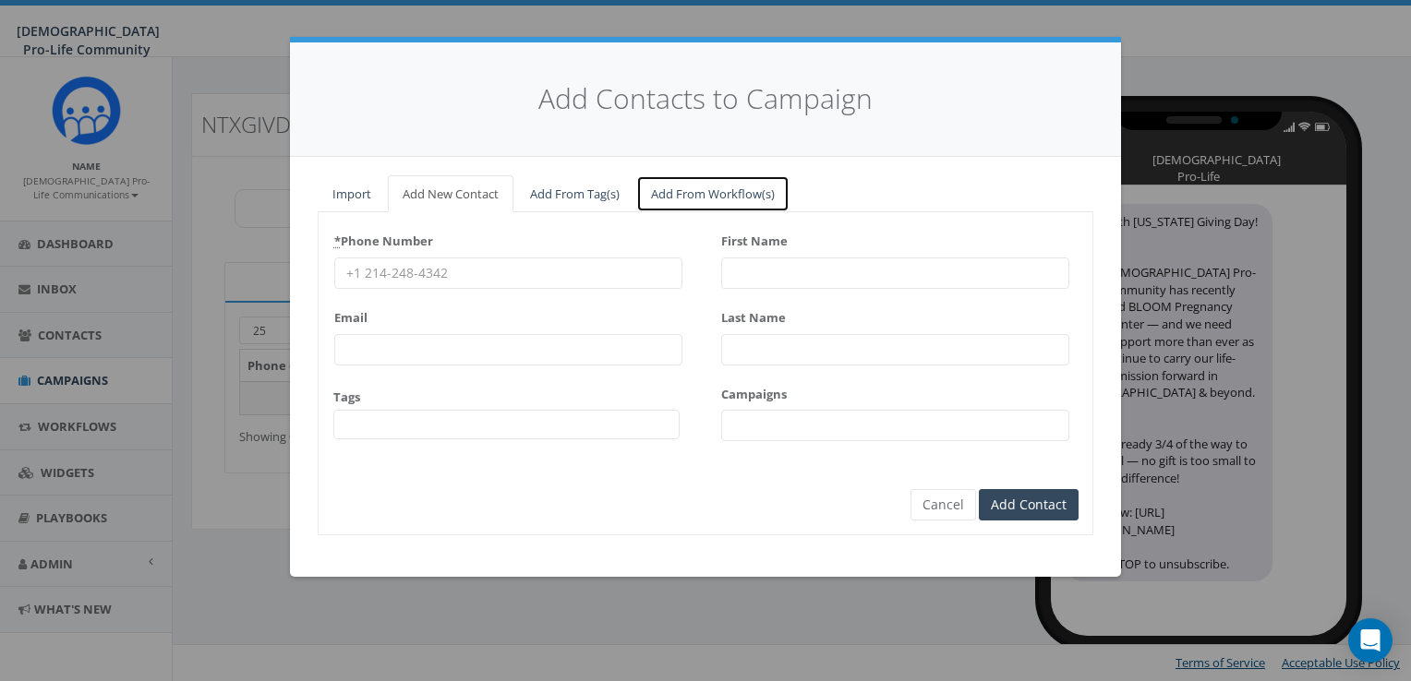
click at [695, 198] on link "Add From Workflow(s)" at bounding box center [712, 194] width 153 height 38
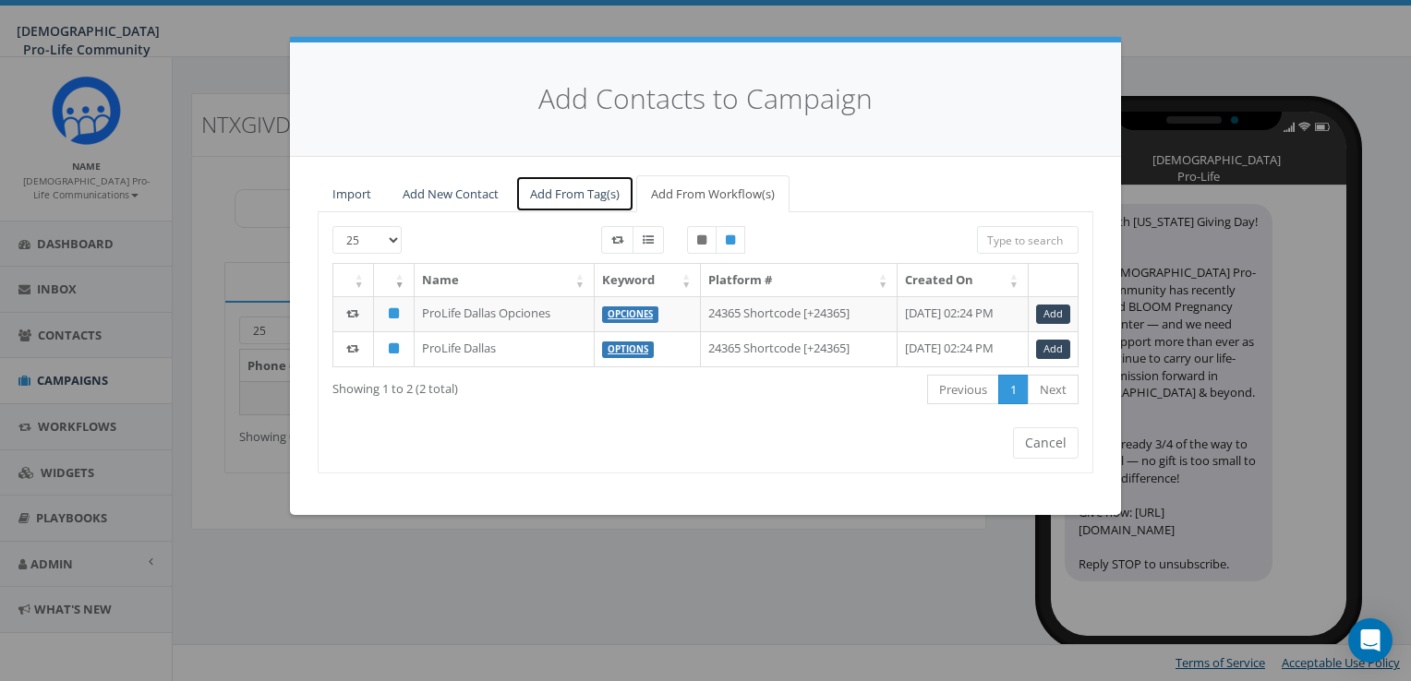
click at [587, 187] on link "Add From Tag(s)" at bounding box center [574, 194] width 119 height 38
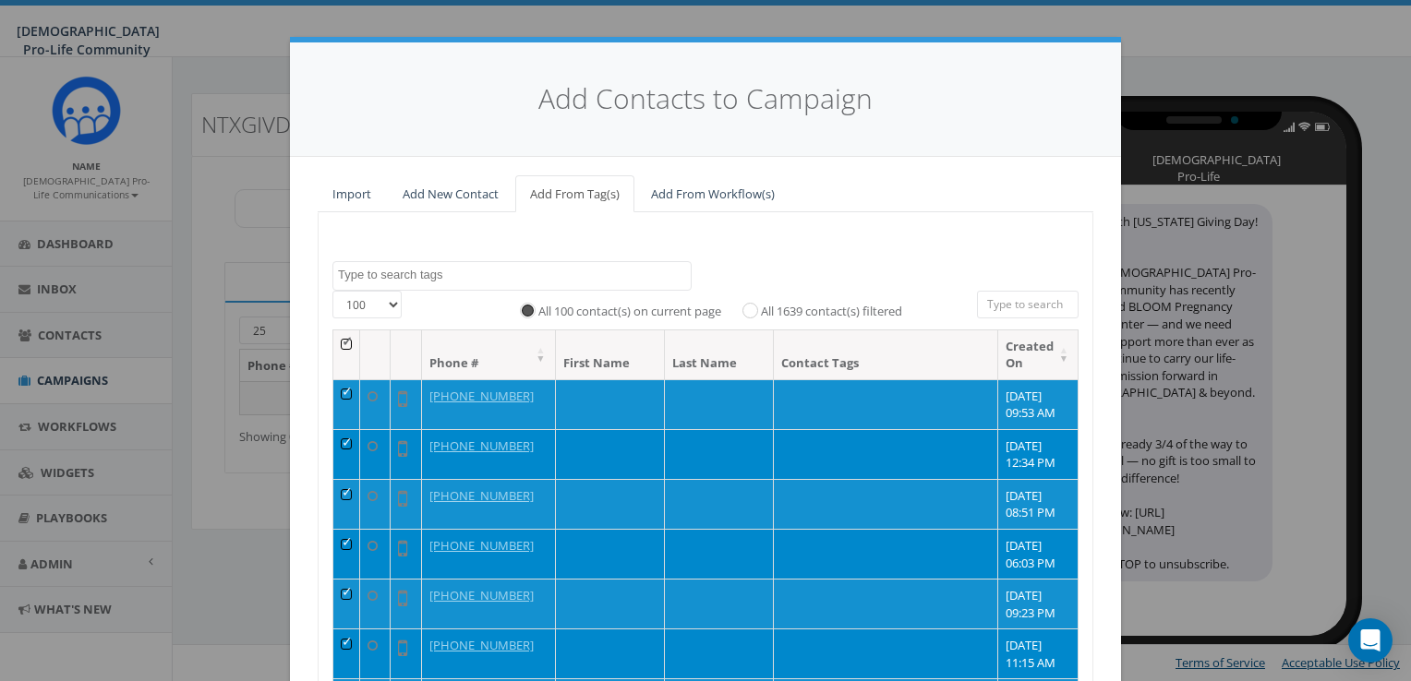
click at [526, 304] on input "All 100 contact(s) on current page" at bounding box center [532, 310] width 12 height 12
click at [389, 298] on select "25 50 100" at bounding box center [366, 305] width 69 height 28
click at [1205, 180] on div "Add Contacts to Campaign Import Add New Contact Add From Tag(s) Add From Workfl…" at bounding box center [705, 340] width 1411 height 681
click at [945, 10] on div "Add Contacts to Campaign Import Add New Contact Add From Tag(s) Add From Workfl…" at bounding box center [705, 340] width 1411 height 681
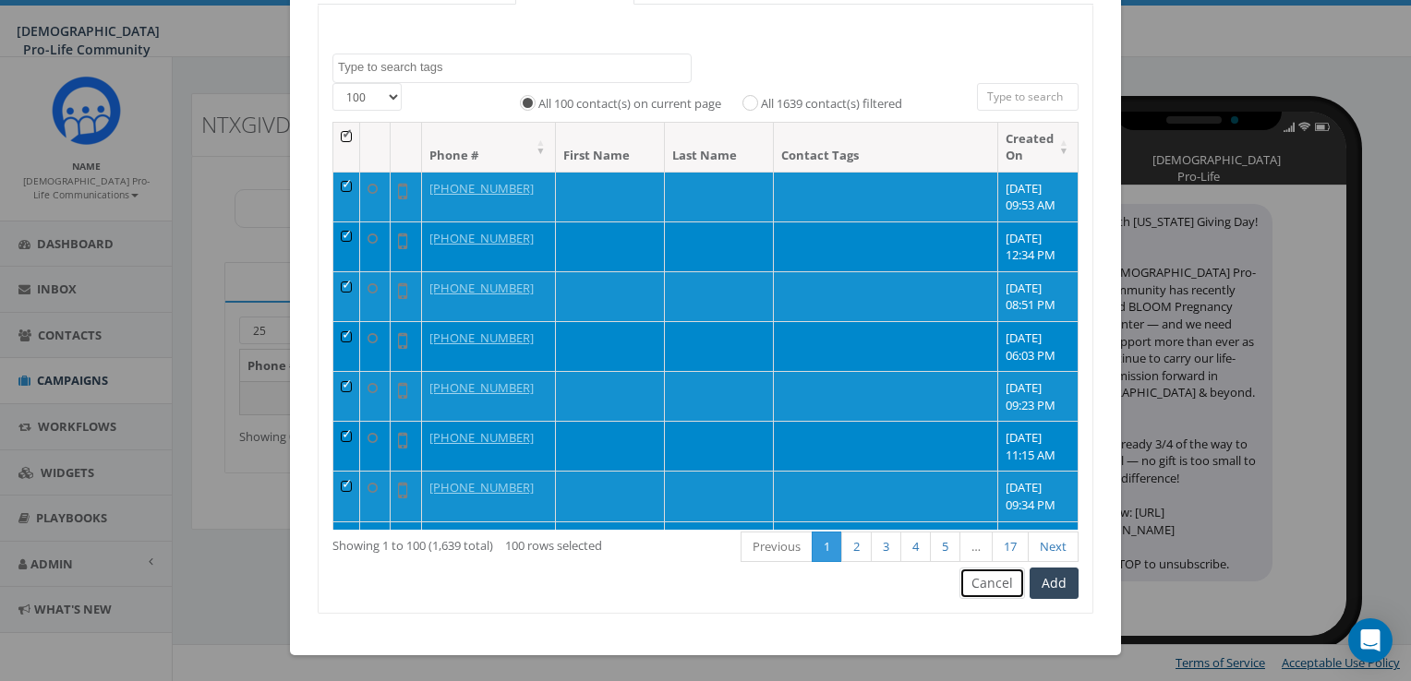
click at [991, 575] on button "Cancel" at bounding box center [992, 583] width 66 height 31
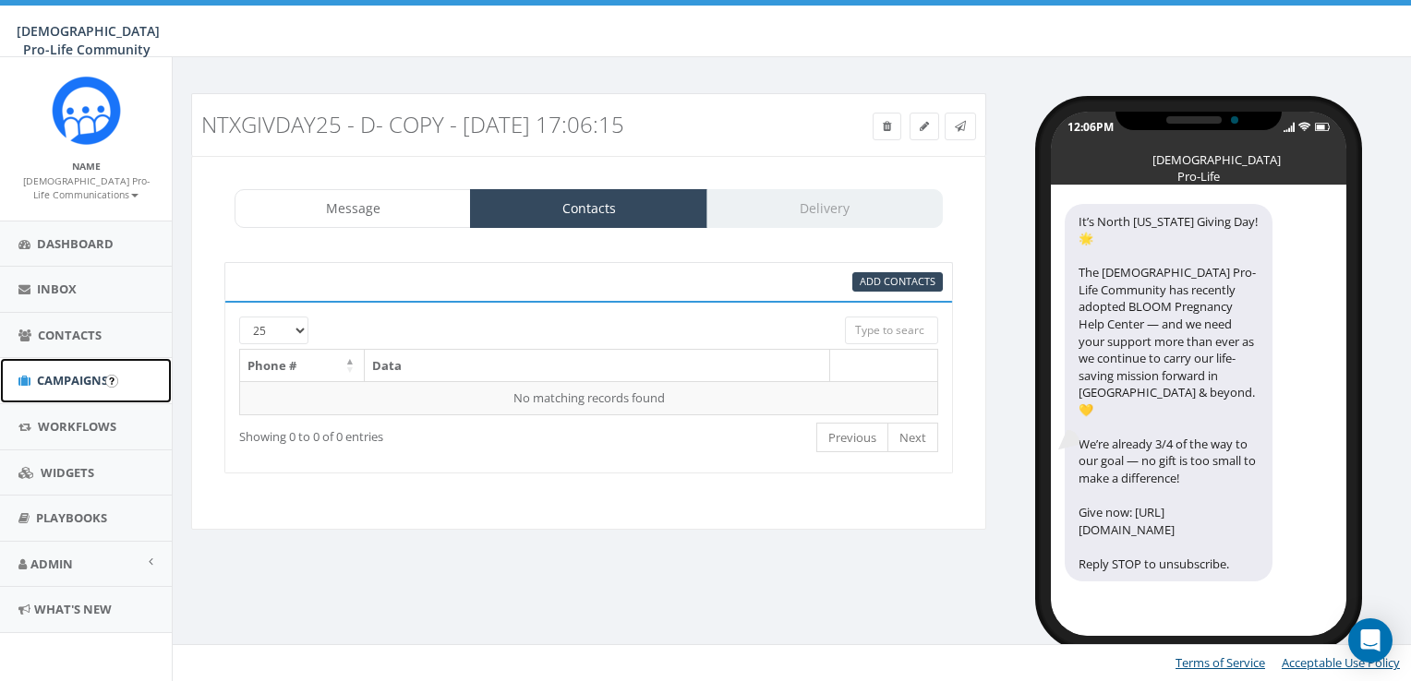
click at [89, 384] on span "Campaigns" at bounding box center [72, 380] width 71 height 17
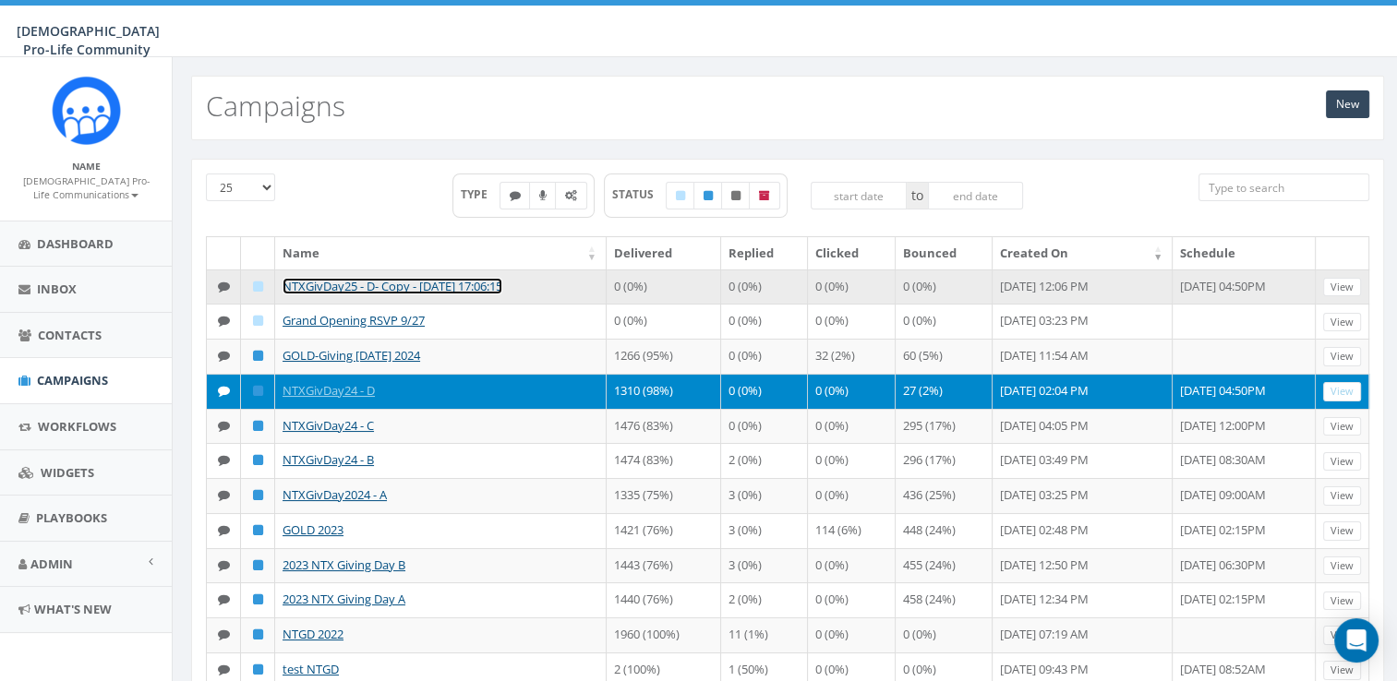
click at [462, 279] on link "NTXGivDay25 - D- Copy - 2025-09-18 17:06:15" at bounding box center [393, 286] width 220 height 17
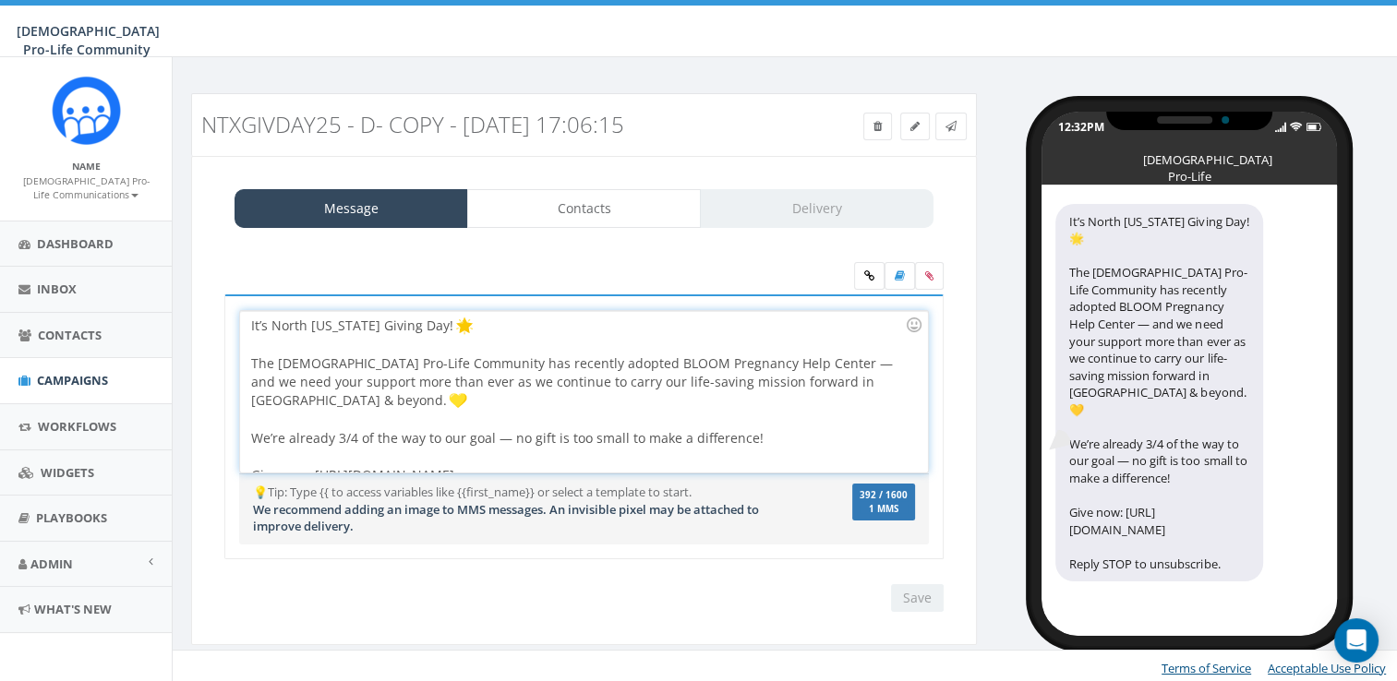
drag, startPoint x: 658, startPoint y: 412, endPoint x: 778, endPoint y: 454, distance: 127.3
click at [778, 454] on div "It’s North [US_STATE] Giving Day! The [DEMOGRAPHIC_DATA] Pro-Life Community has…" at bounding box center [583, 392] width 687 height 162
click at [82, 372] on span "Campaigns" at bounding box center [72, 380] width 71 height 17
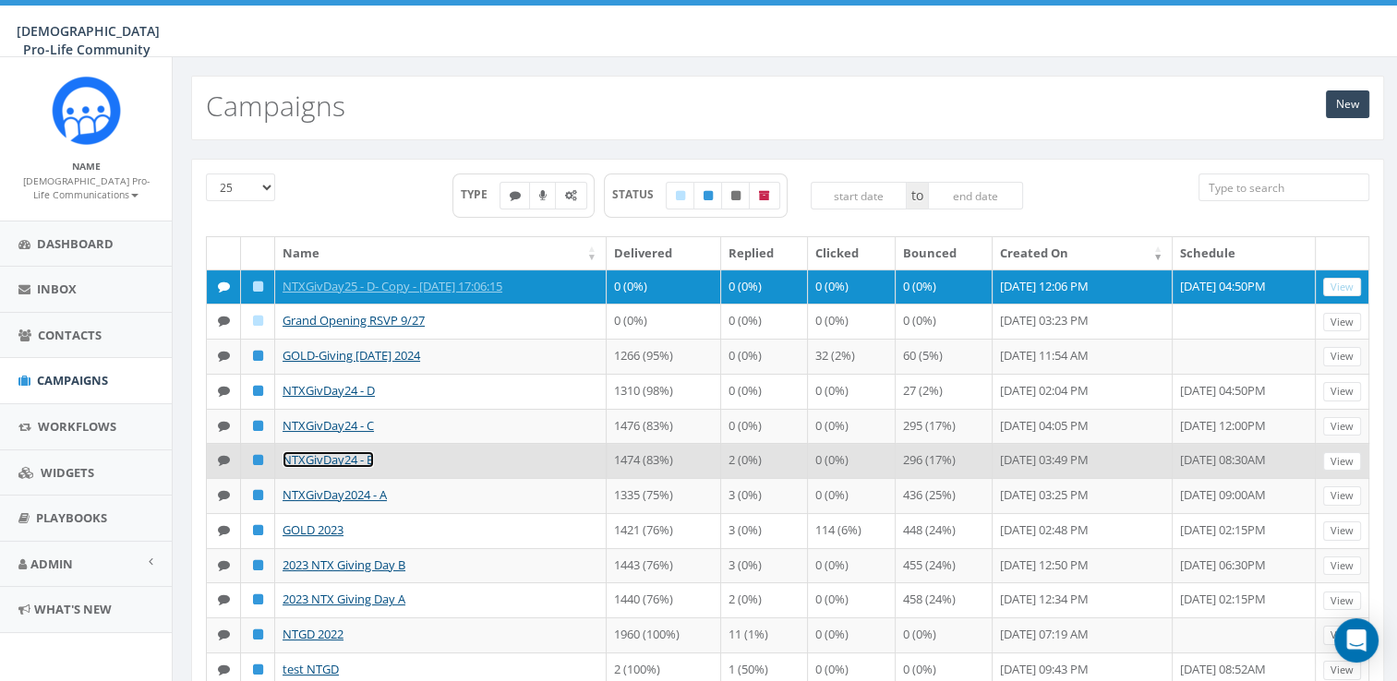
click at [348, 468] on link "NTXGivDay24 - B" at bounding box center [328, 459] width 91 height 17
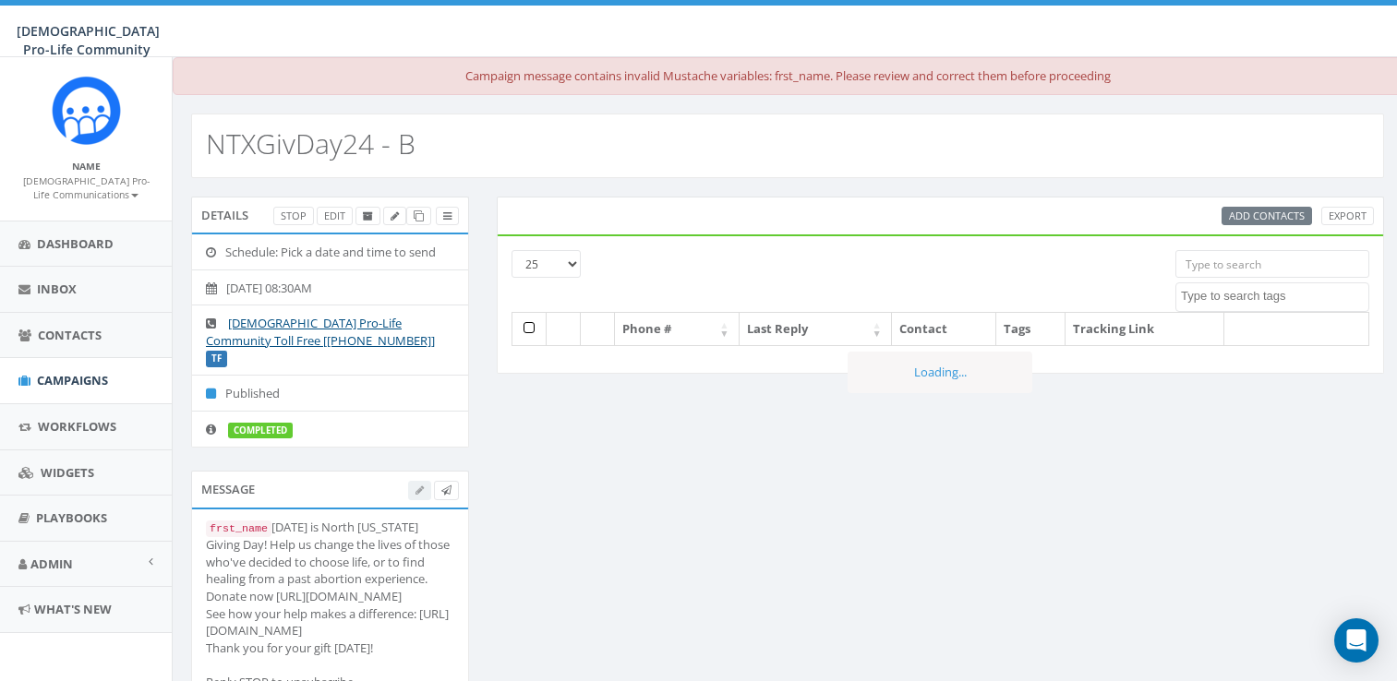
select select
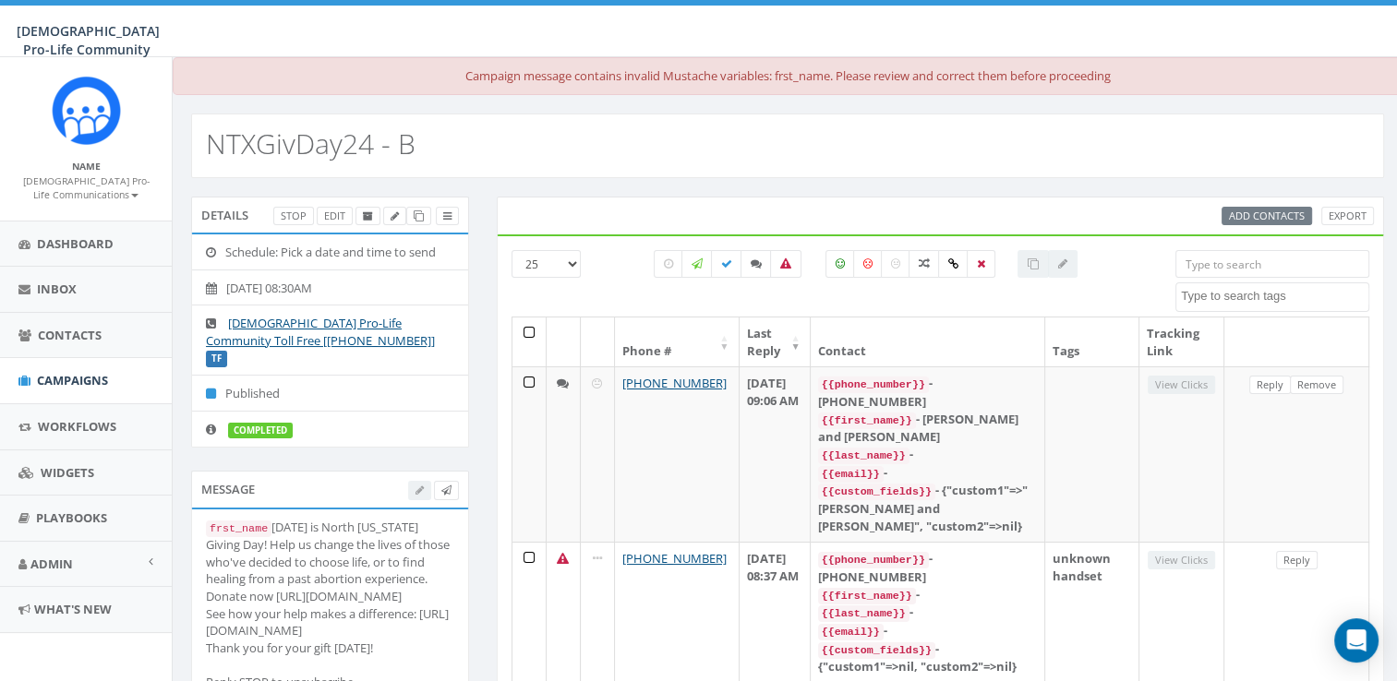
click at [1269, 217] on div "Add Contacts Export" at bounding box center [1297, 216] width 152 height 19
click at [1274, 210] on div "Add Contacts Export" at bounding box center [1297, 216] width 152 height 19
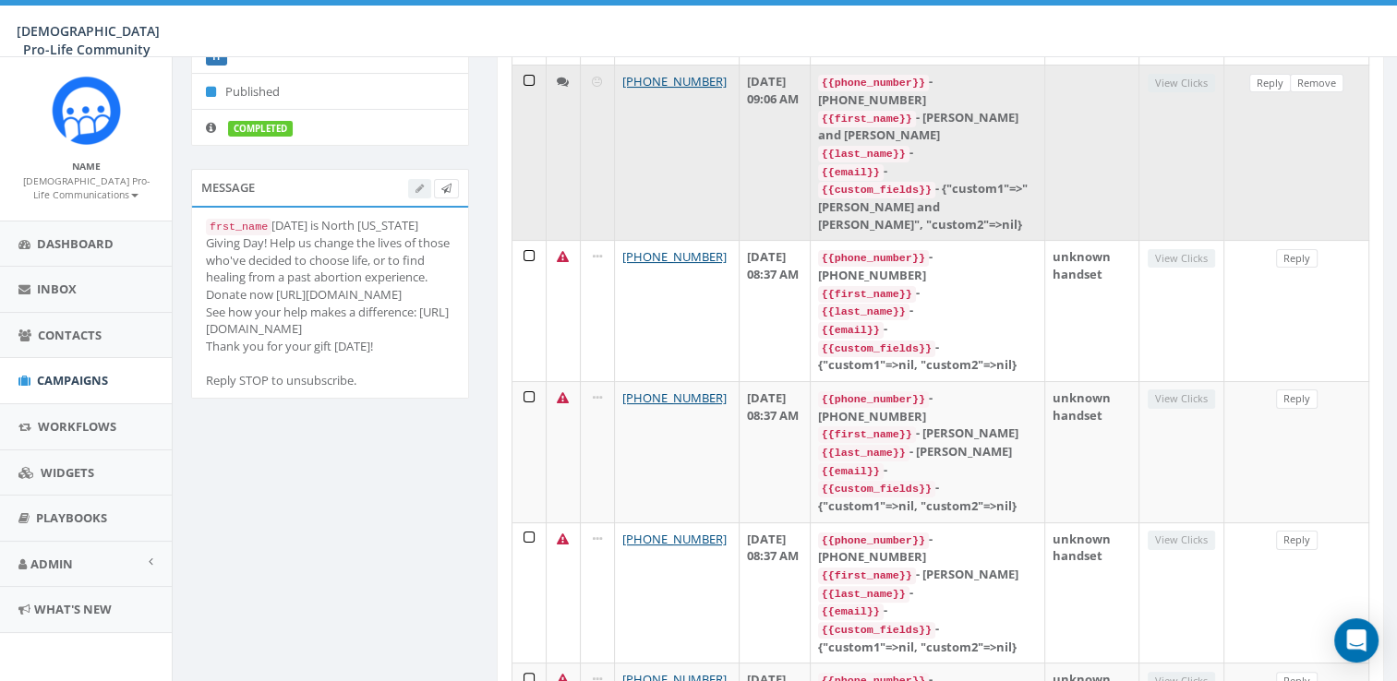
scroll to position [307, 0]
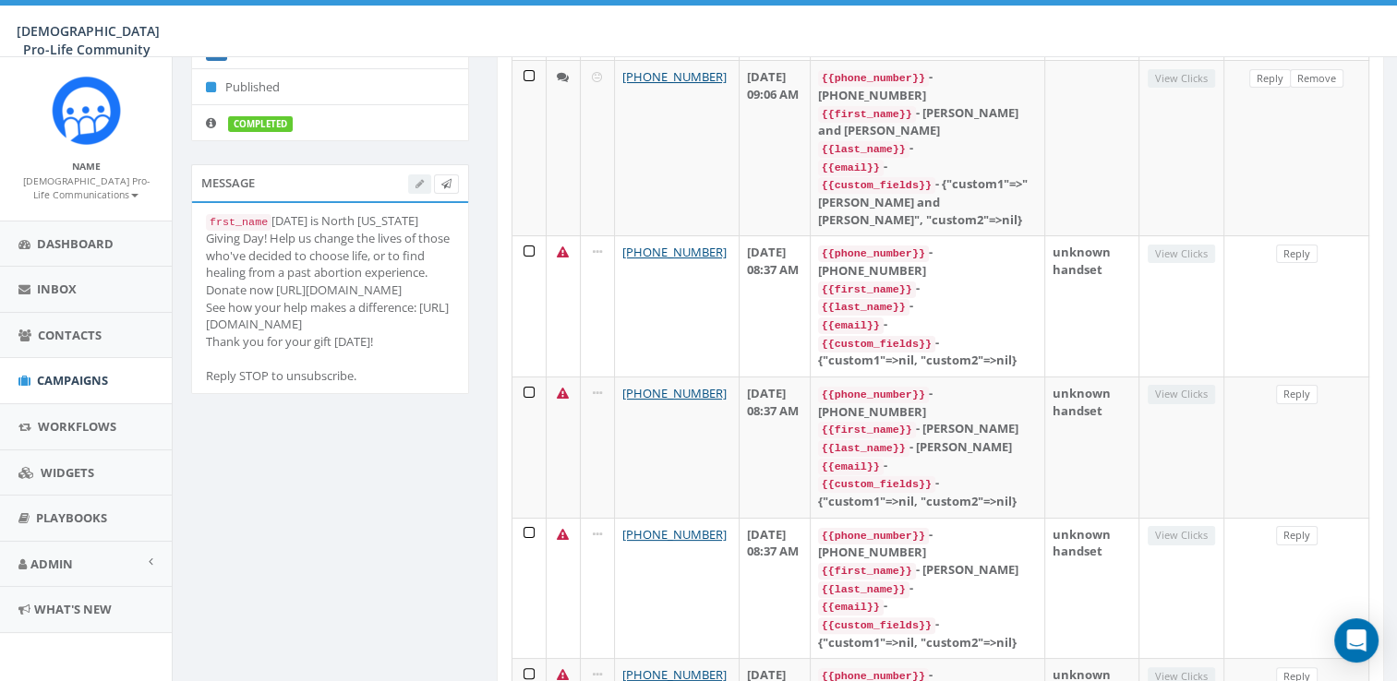
click at [321, 246] on div "frst_name [DATE] is North [US_STATE] Giving Day! Help us change the lives of th…" at bounding box center [330, 298] width 248 height 173
click at [416, 174] on div at bounding box center [433, 183] width 51 height 19
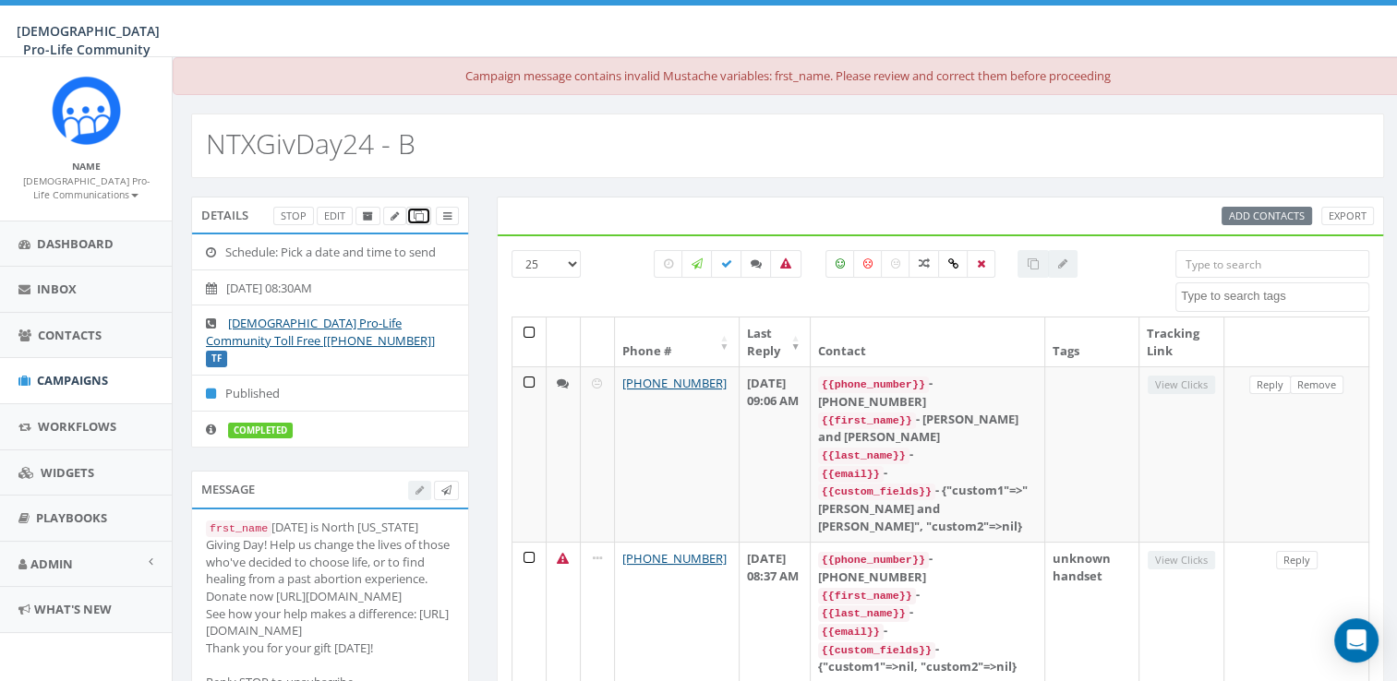
click at [414, 212] on icon at bounding box center [419, 216] width 10 height 10
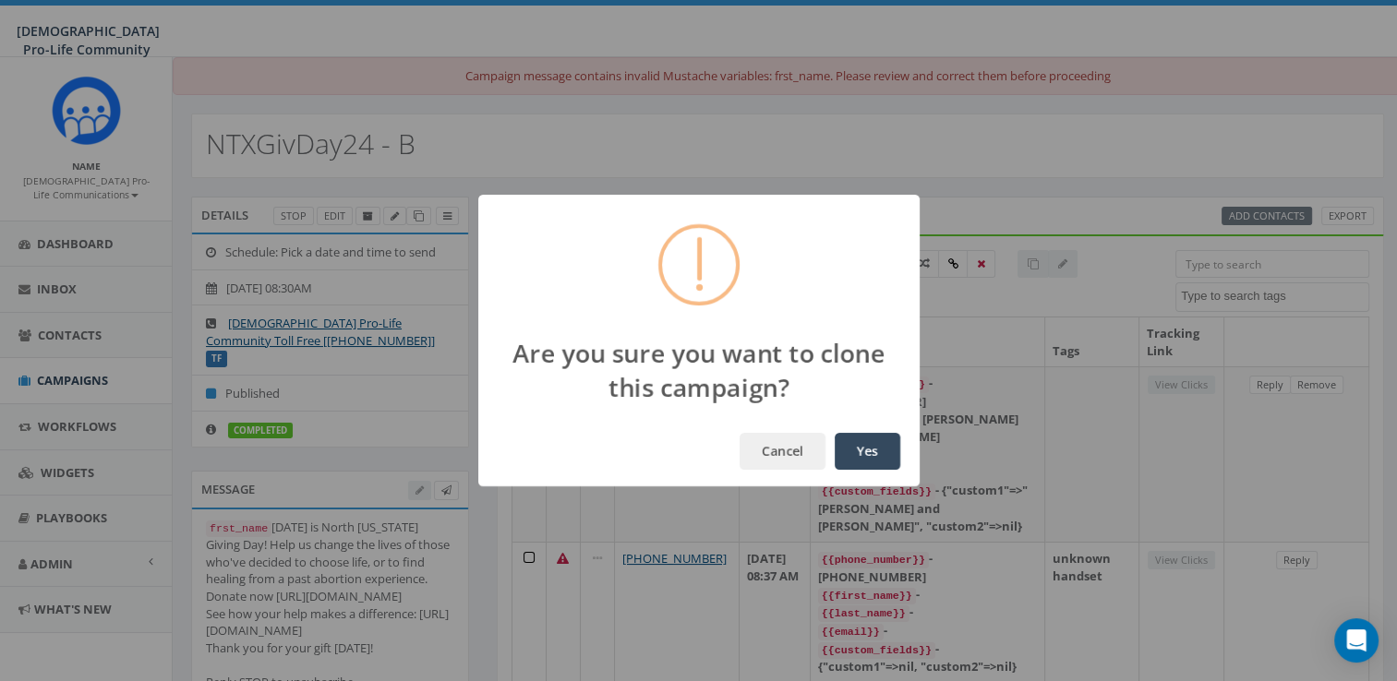
click at [860, 451] on button "Yes" at bounding box center [868, 451] width 66 height 37
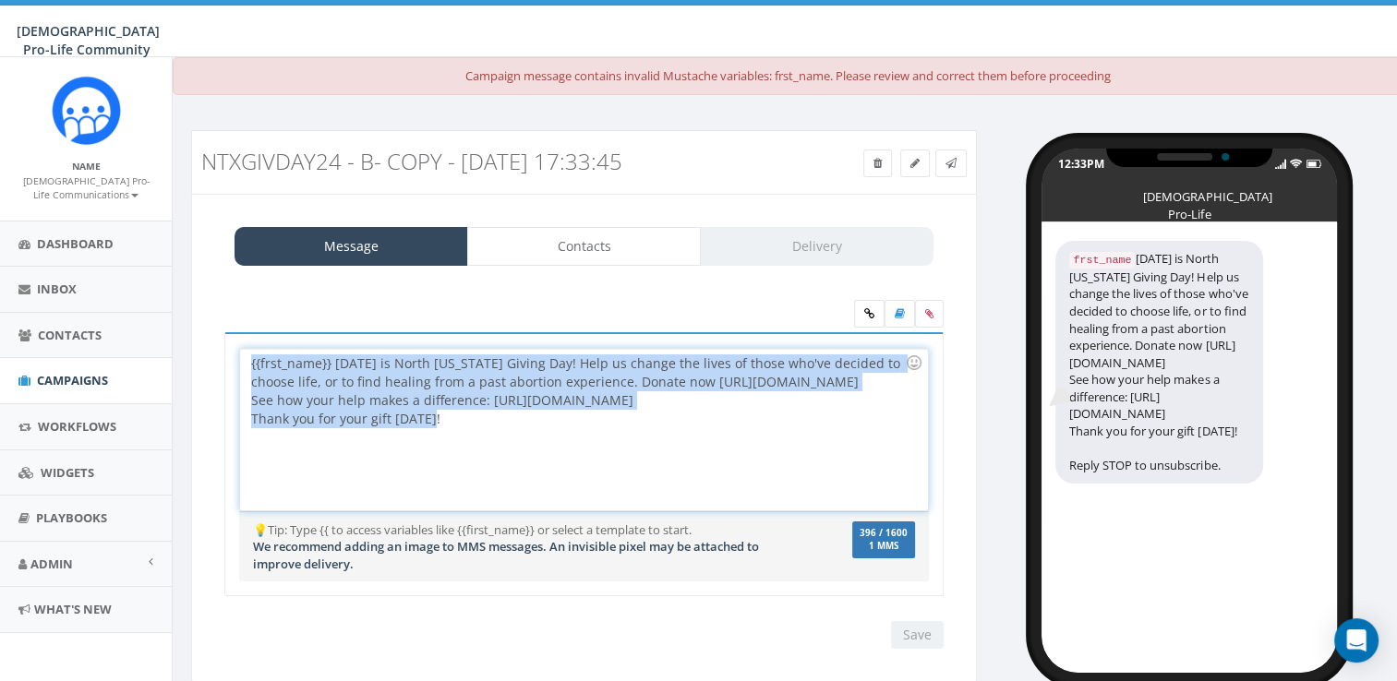
drag, startPoint x: 596, startPoint y: 467, endPoint x: 233, endPoint y: 368, distance: 376.9
click at [233, 368] on div "{{frst_name}} Today is North Texas Giving Day! Help us change the lives of thos…" at bounding box center [583, 464] width 719 height 265
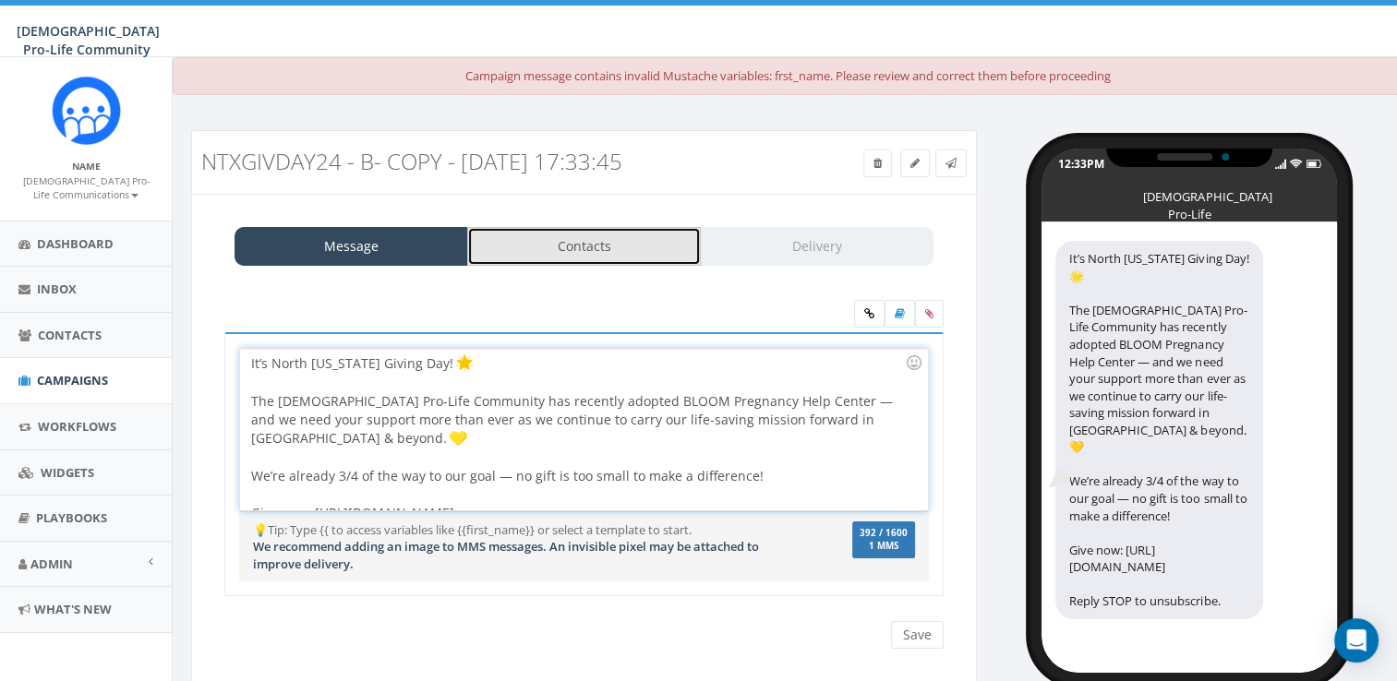
click at [672, 235] on link "Contacts" at bounding box center [584, 246] width 234 height 39
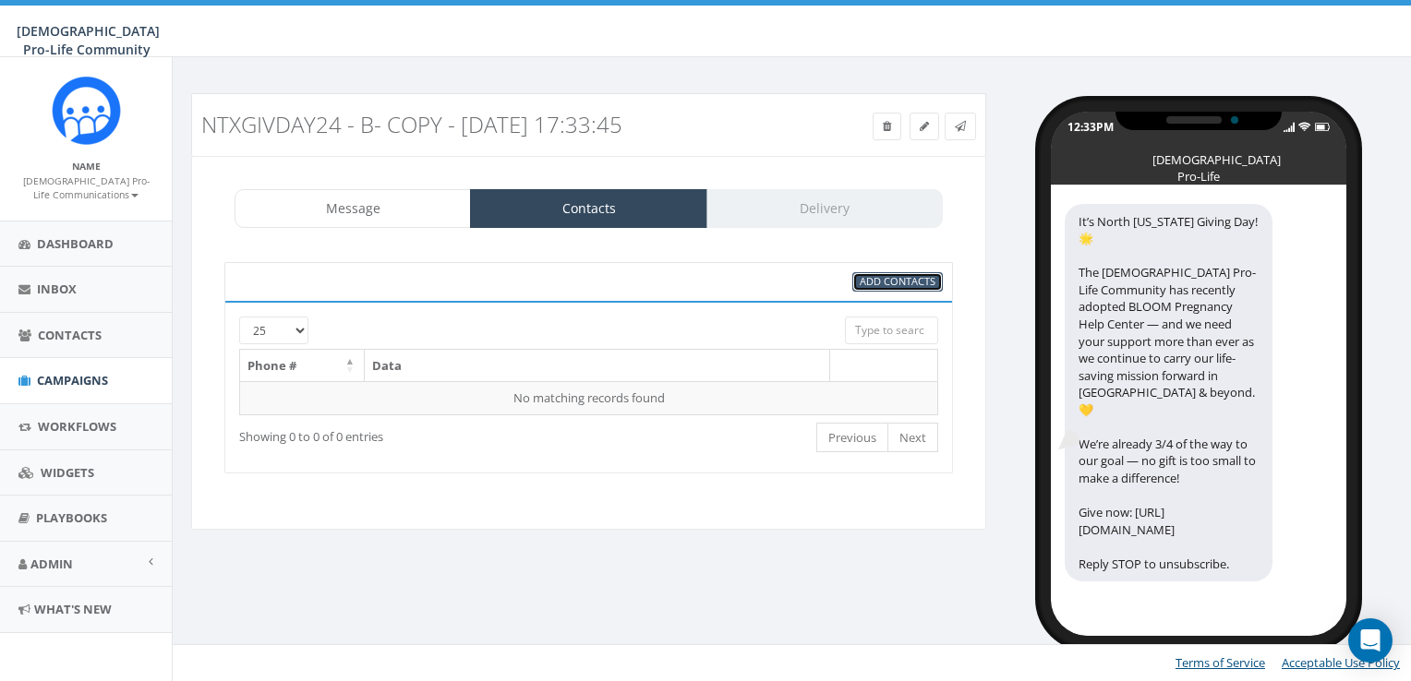
click at [890, 283] on span "Add Contacts" at bounding box center [898, 281] width 76 height 14
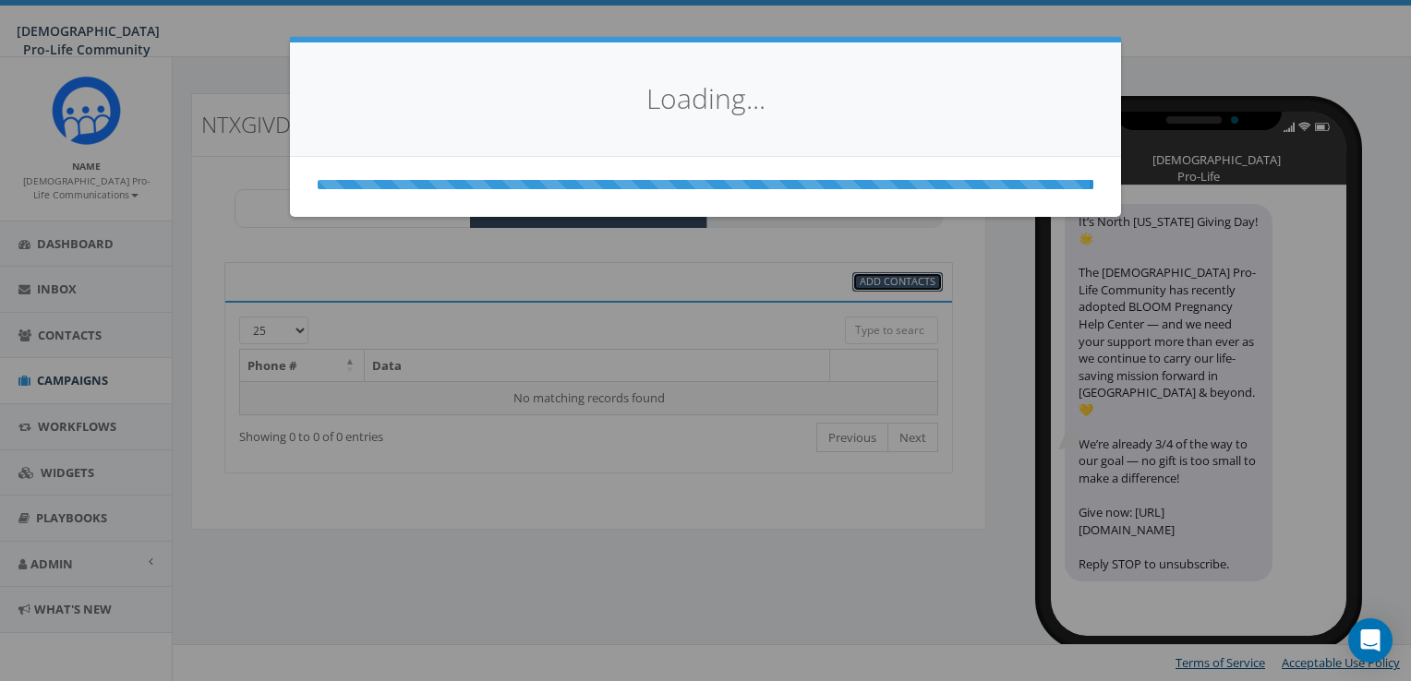
select select
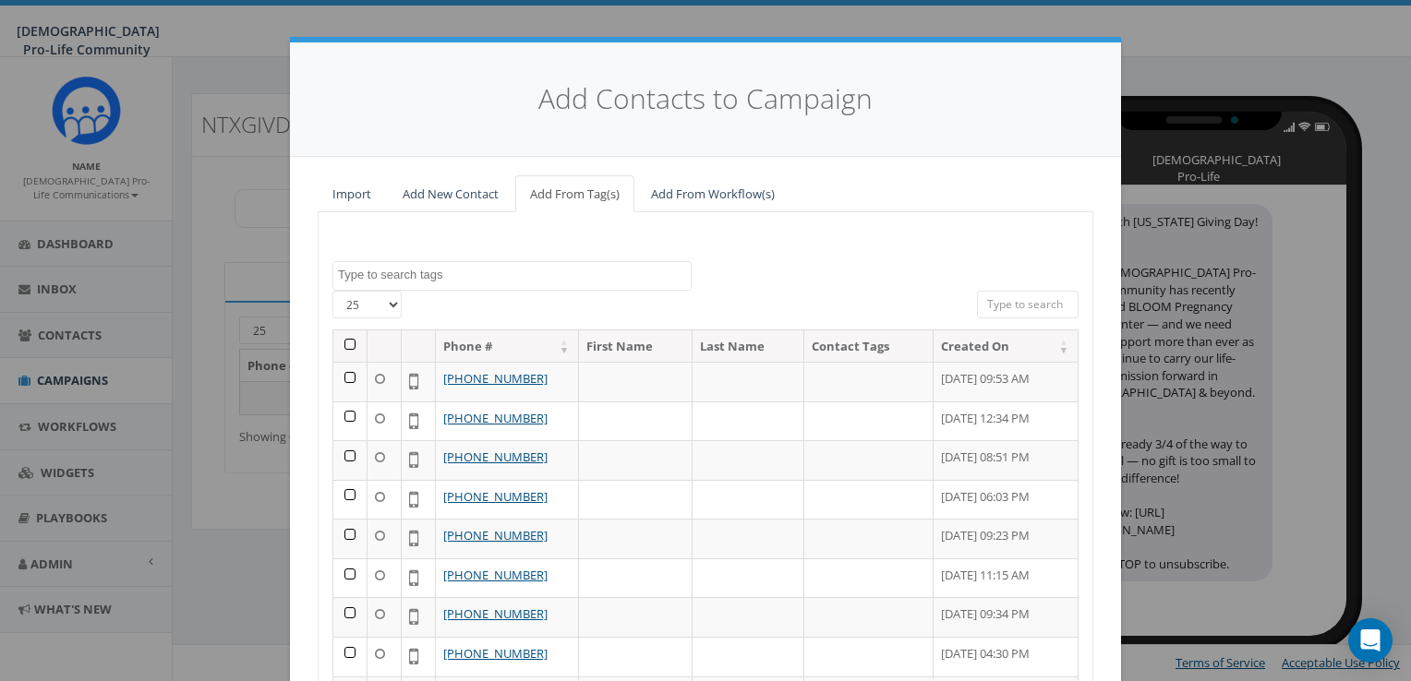
click at [342, 342] on th at bounding box center [350, 347] width 34 height 32
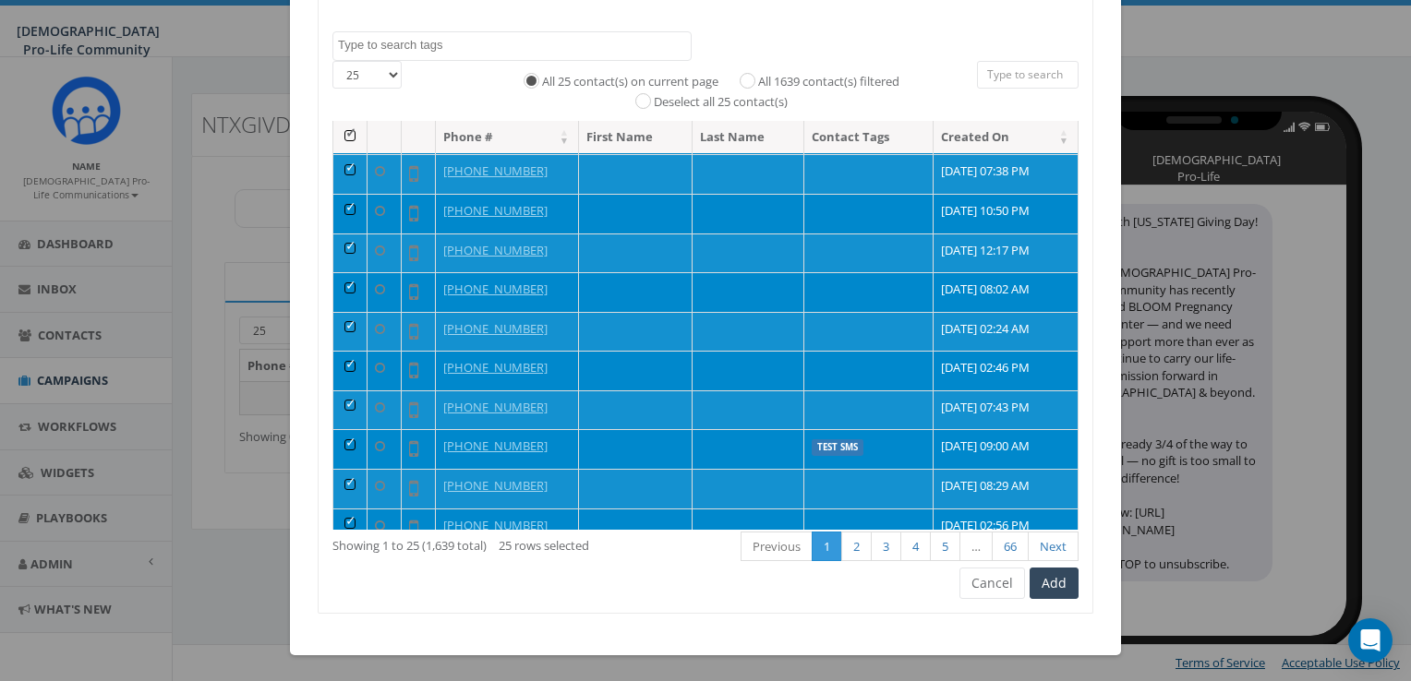
scroll to position [612, 0]
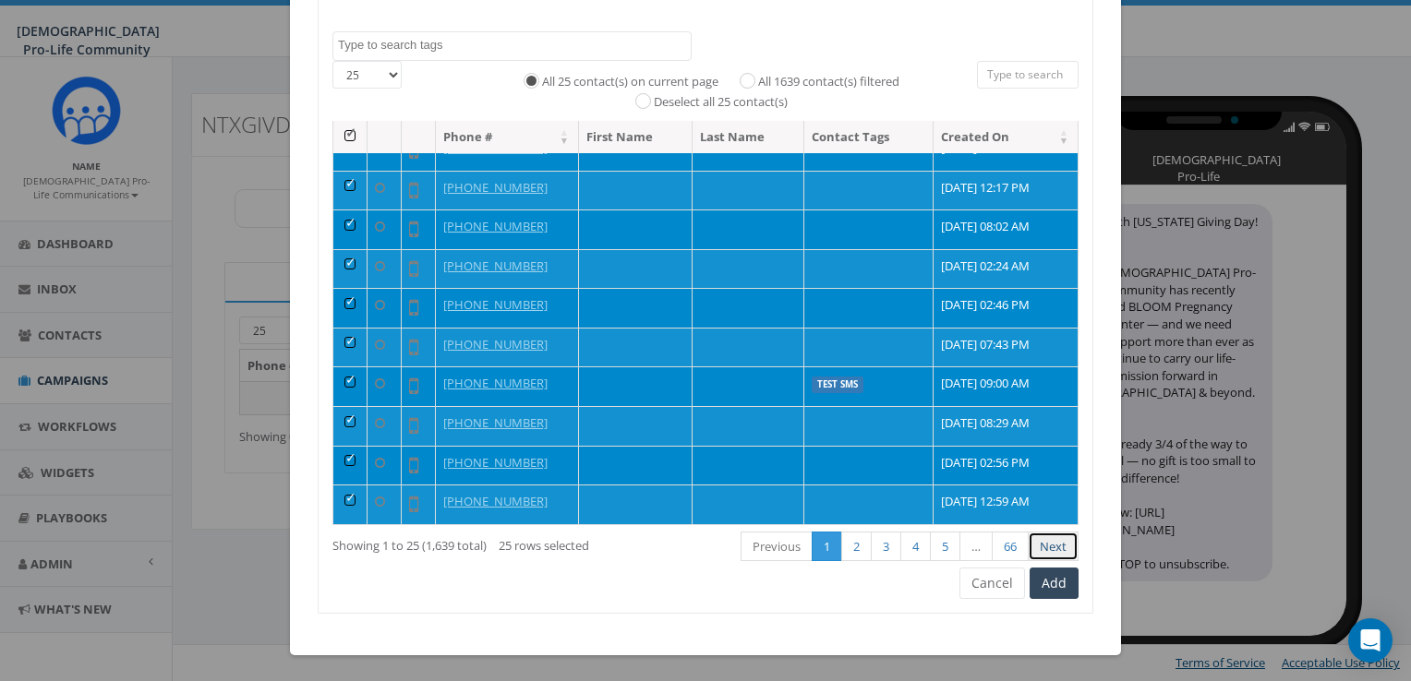
click at [1053, 549] on link "Next" at bounding box center [1053, 547] width 51 height 30
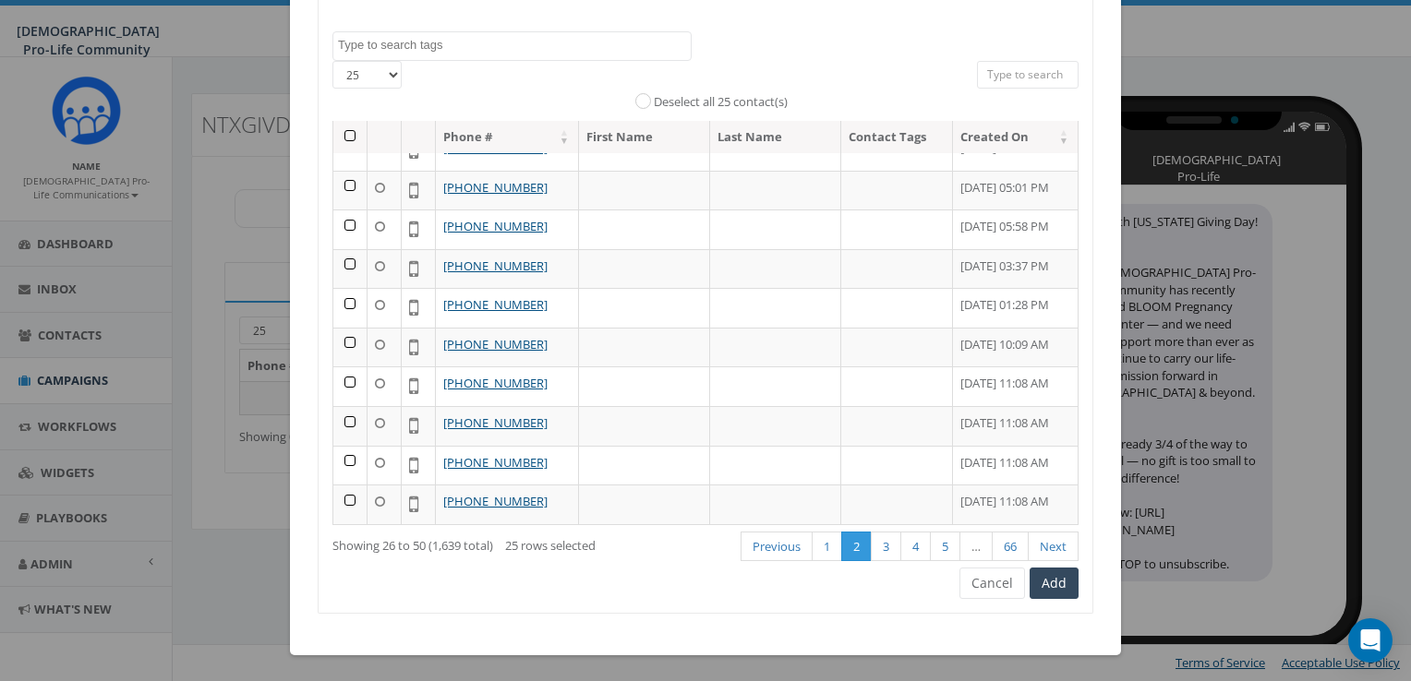
scroll to position [0, 0]
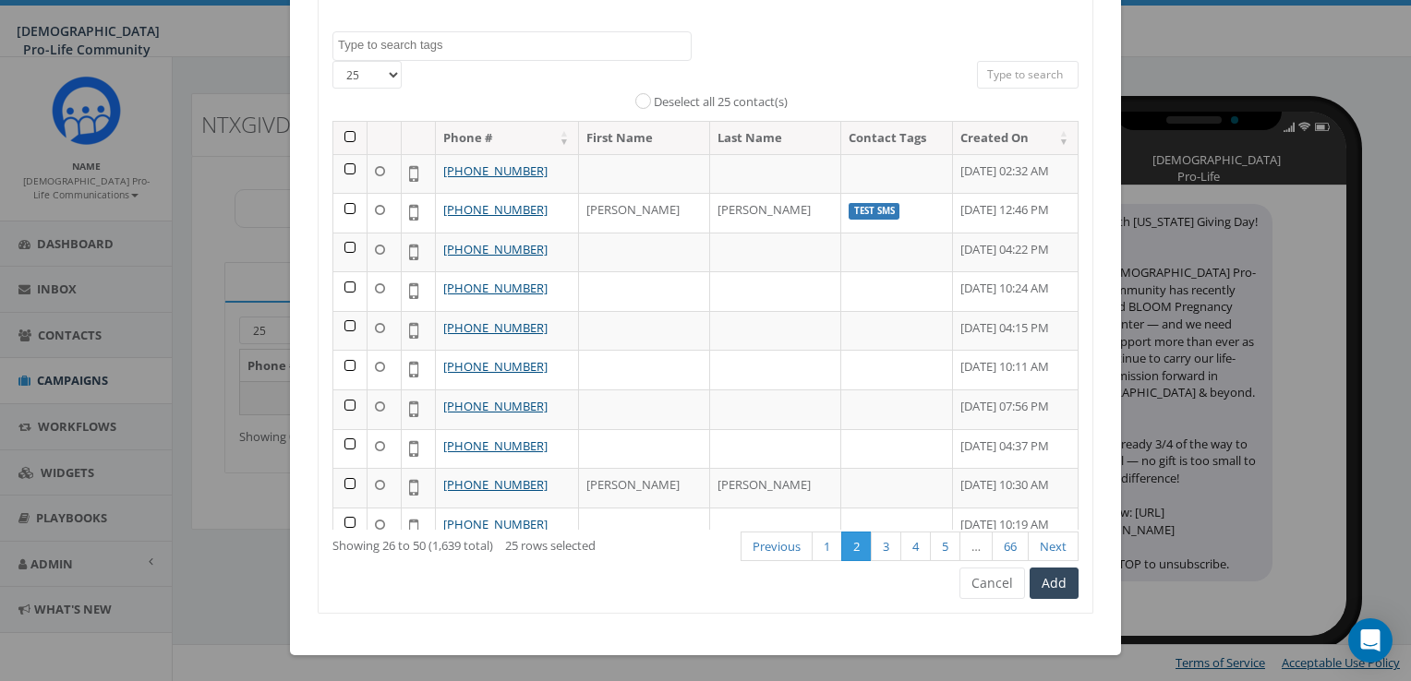
click at [343, 134] on th at bounding box center [350, 138] width 34 height 32
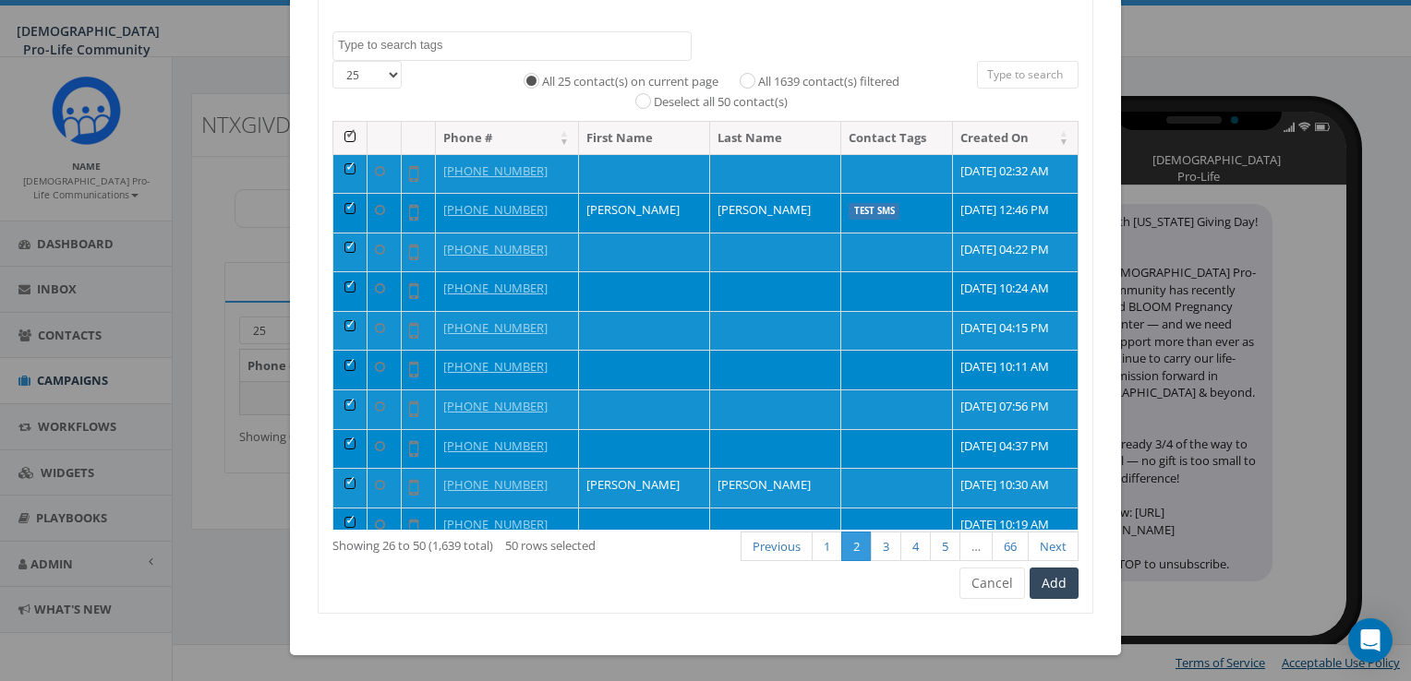
click at [367, 67] on select "25 50 100" at bounding box center [366, 75] width 69 height 28
select select "100"
click at [332, 61] on select "25 50 100" at bounding box center [366, 75] width 69 height 28
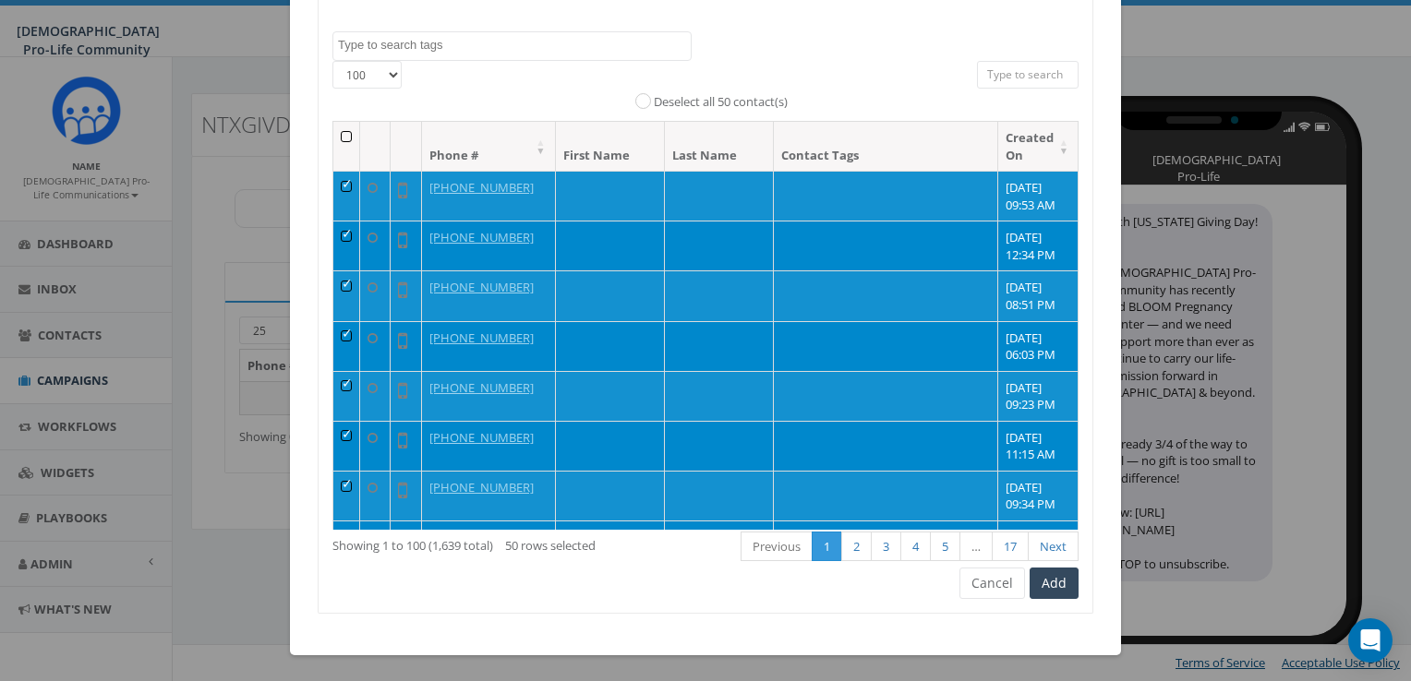
click at [337, 141] on th at bounding box center [346, 146] width 27 height 49
click at [749, 83] on input "All 1639 contact(s) filtered" at bounding box center [755, 80] width 12 height 12
radio input "true"
click at [1053, 583] on button "Add" at bounding box center [1053, 583] width 49 height 31
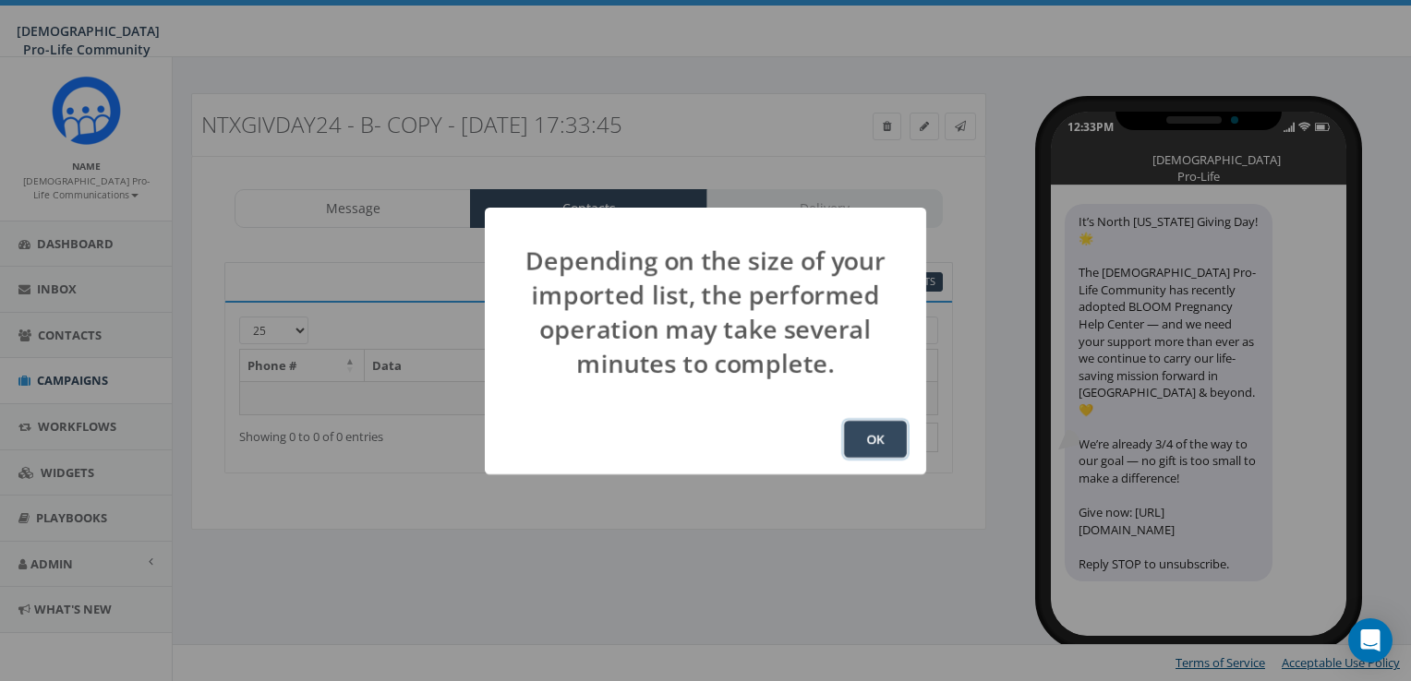
click at [878, 441] on button "OK" at bounding box center [875, 439] width 63 height 37
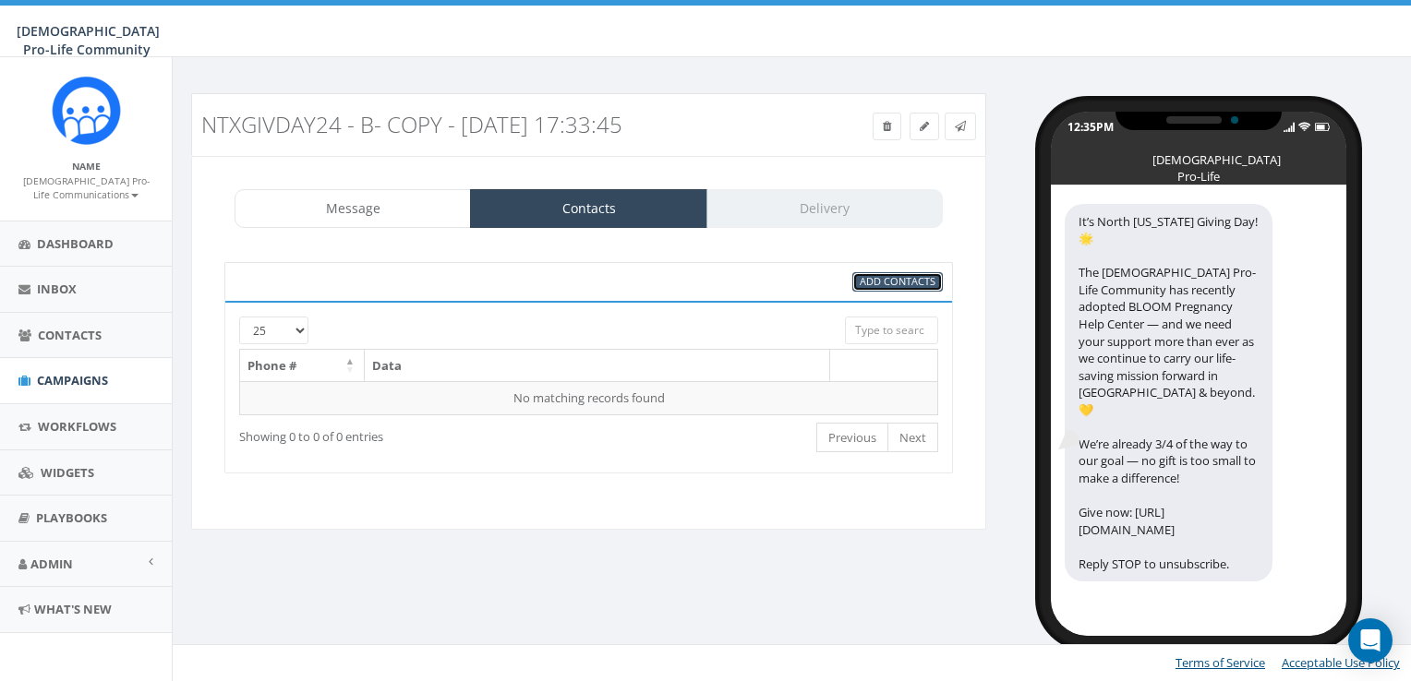
click at [879, 285] on span "Add Contacts" at bounding box center [898, 281] width 76 height 14
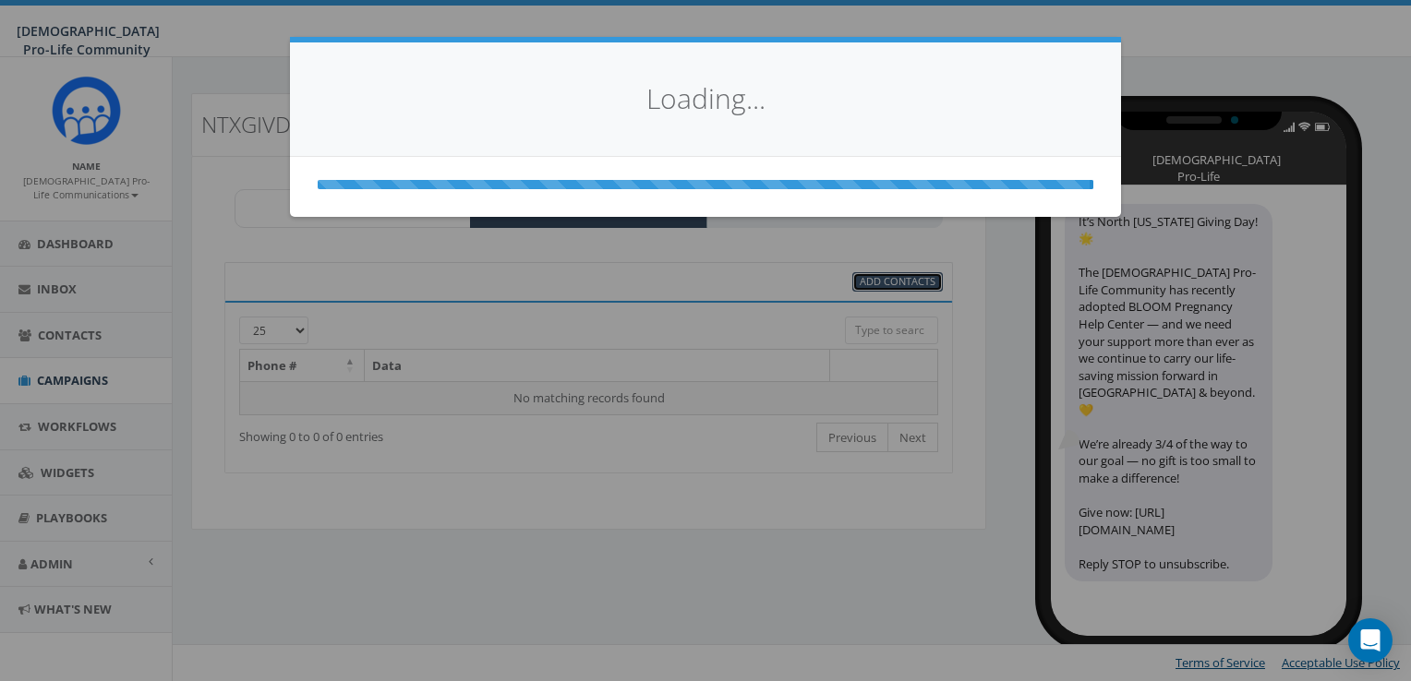
select select
select select "100"
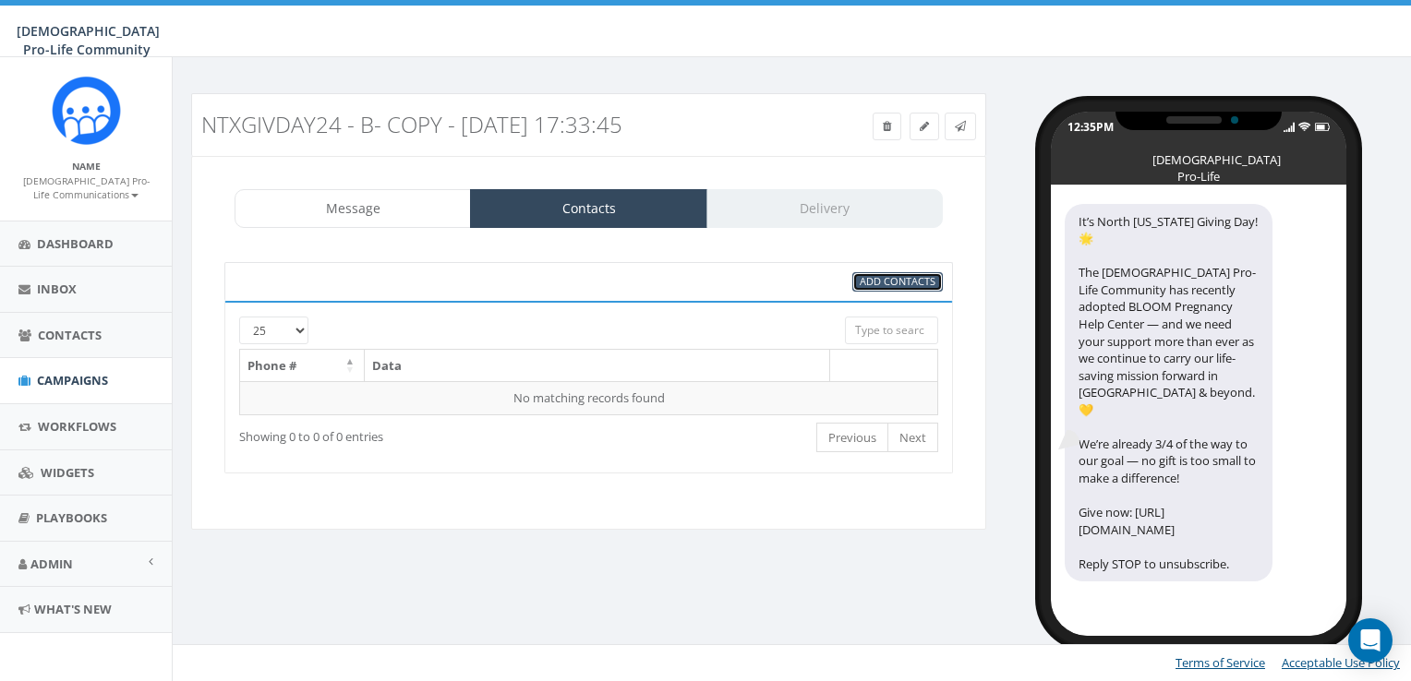
click at [879, 285] on span "Add Contacts" at bounding box center [898, 281] width 76 height 14
select select
select select "100"
click at [410, 186] on div "Message Contacts Delivery It’s [GEOGRAPHIC_DATA][US_STATE] Giving Day! 🌟 The [D…" at bounding box center [588, 343] width 795 height 374
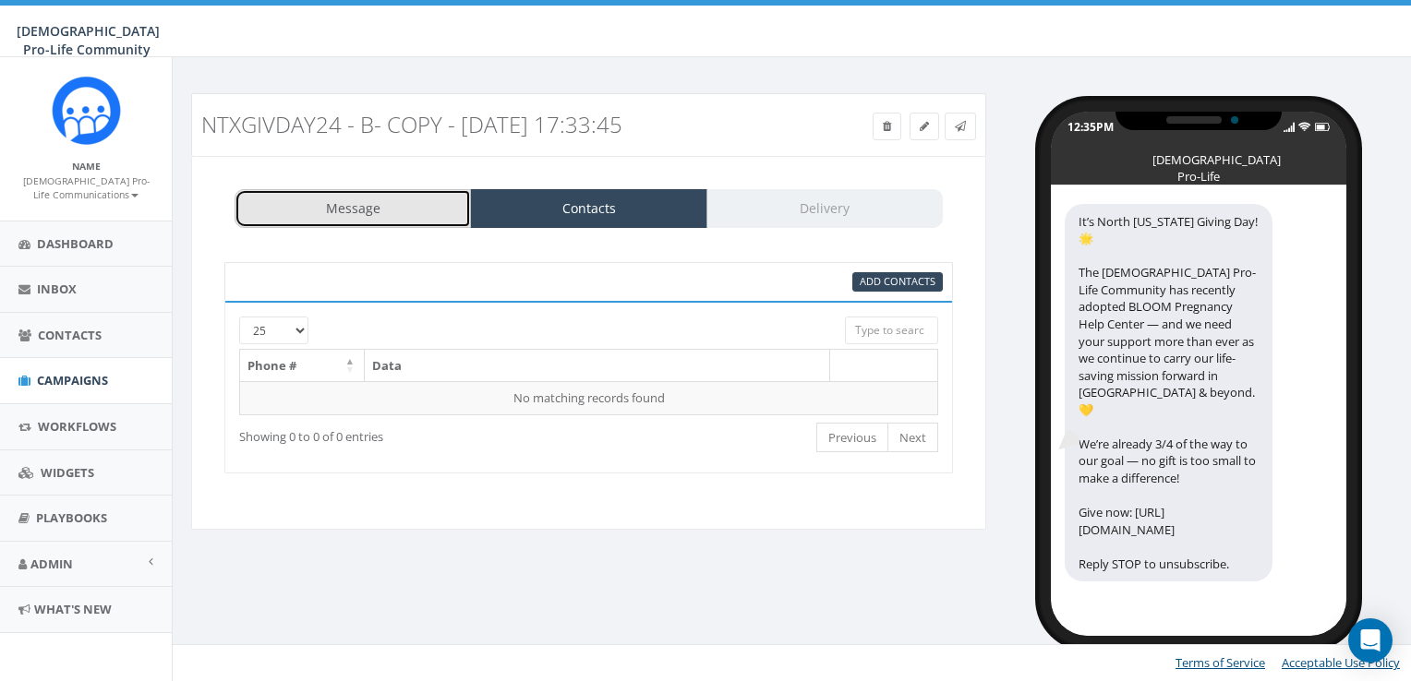
click at [415, 195] on link "Message" at bounding box center [353, 208] width 236 height 39
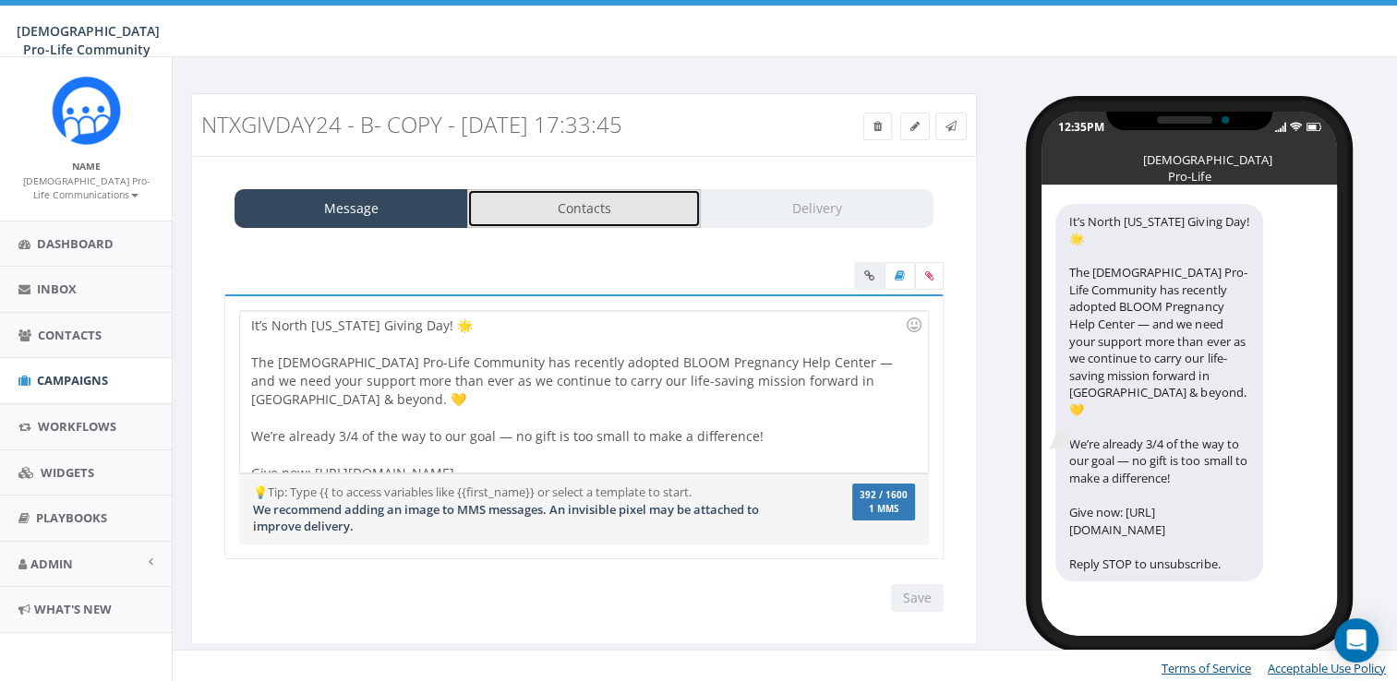
click at [617, 212] on link "Contacts" at bounding box center [584, 208] width 234 height 39
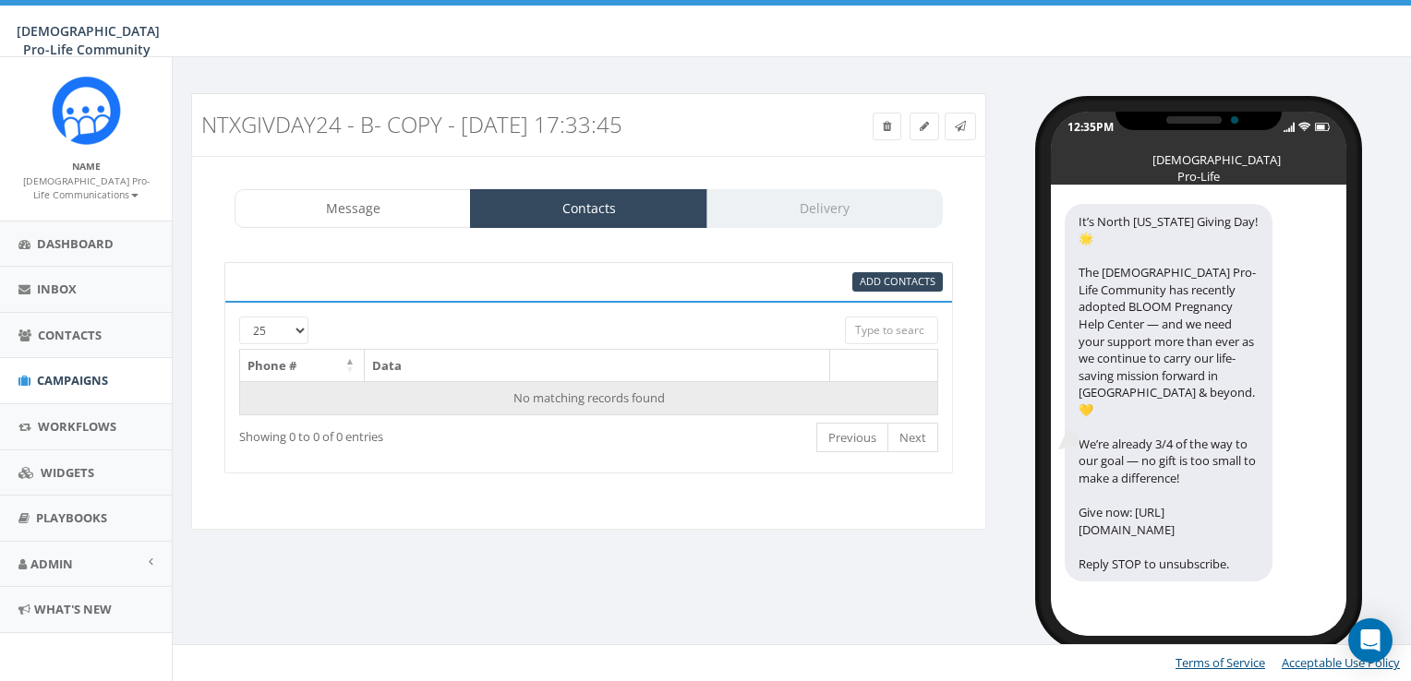
click at [612, 393] on td "No matching records found" at bounding box center [589, 397] width 698 height 33
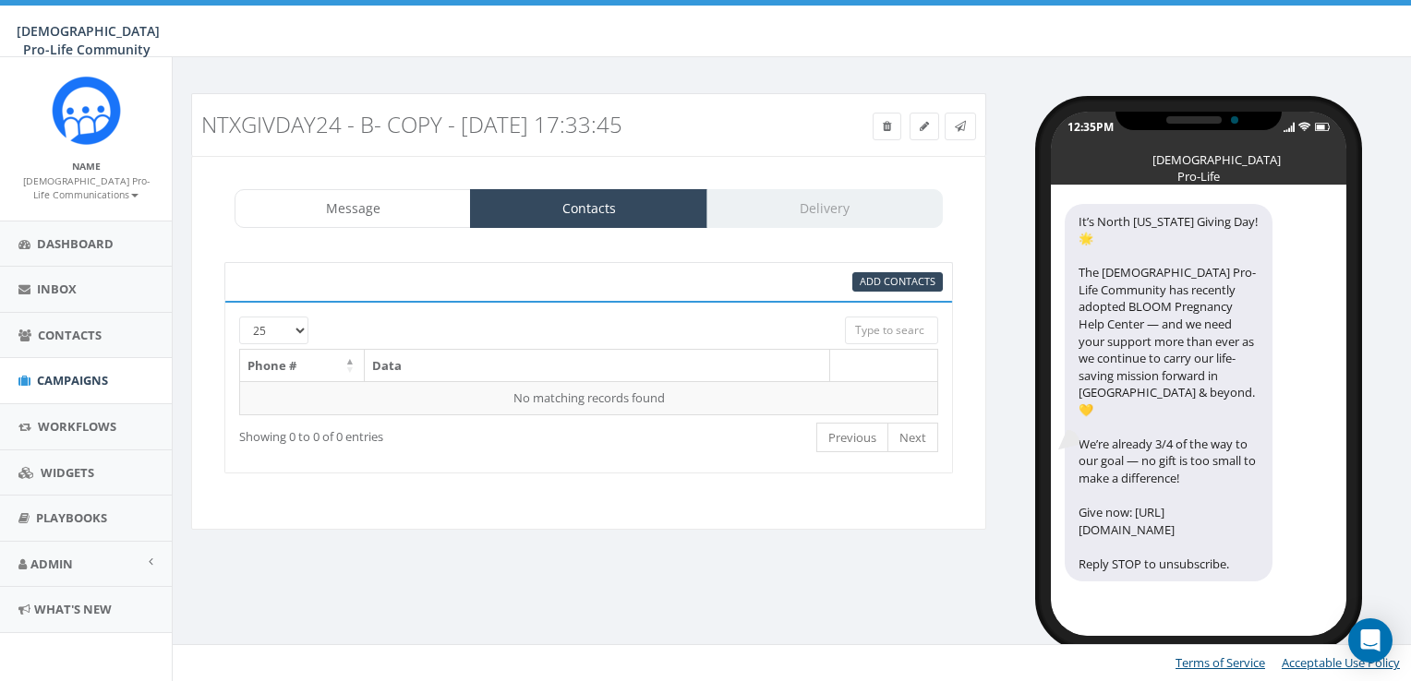
click at [281, 320] on select "25 50 100" at bounding box center [273, 331] width 69 height 28
click at [777, 209] on div "Message Contacts Delivery" at bounding box center [589, 208] width 708 height 39
click at [259, 338] on select "25 50 100" at bounding box center [273, 331] width 69 height 28
select select "100"
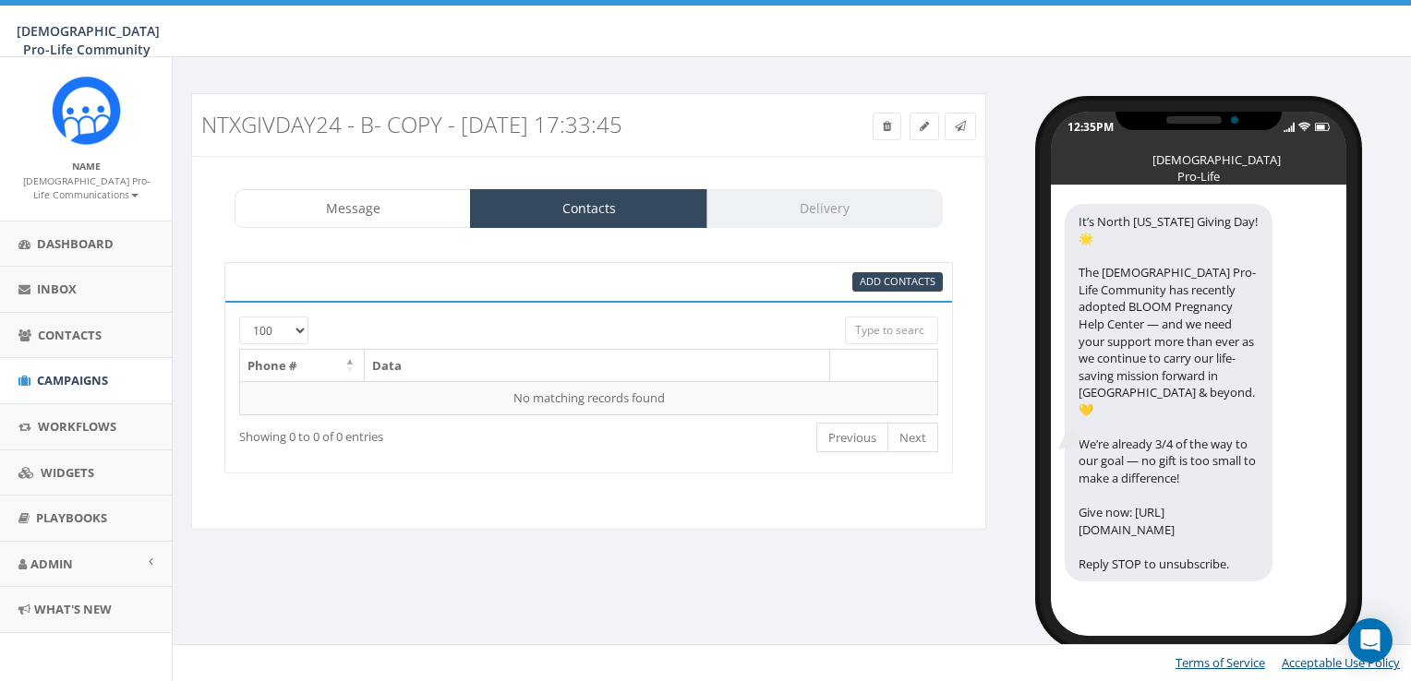
click at [239, 317] on select "25 50 100" at bounding box center [273, 331] width 69 height 28
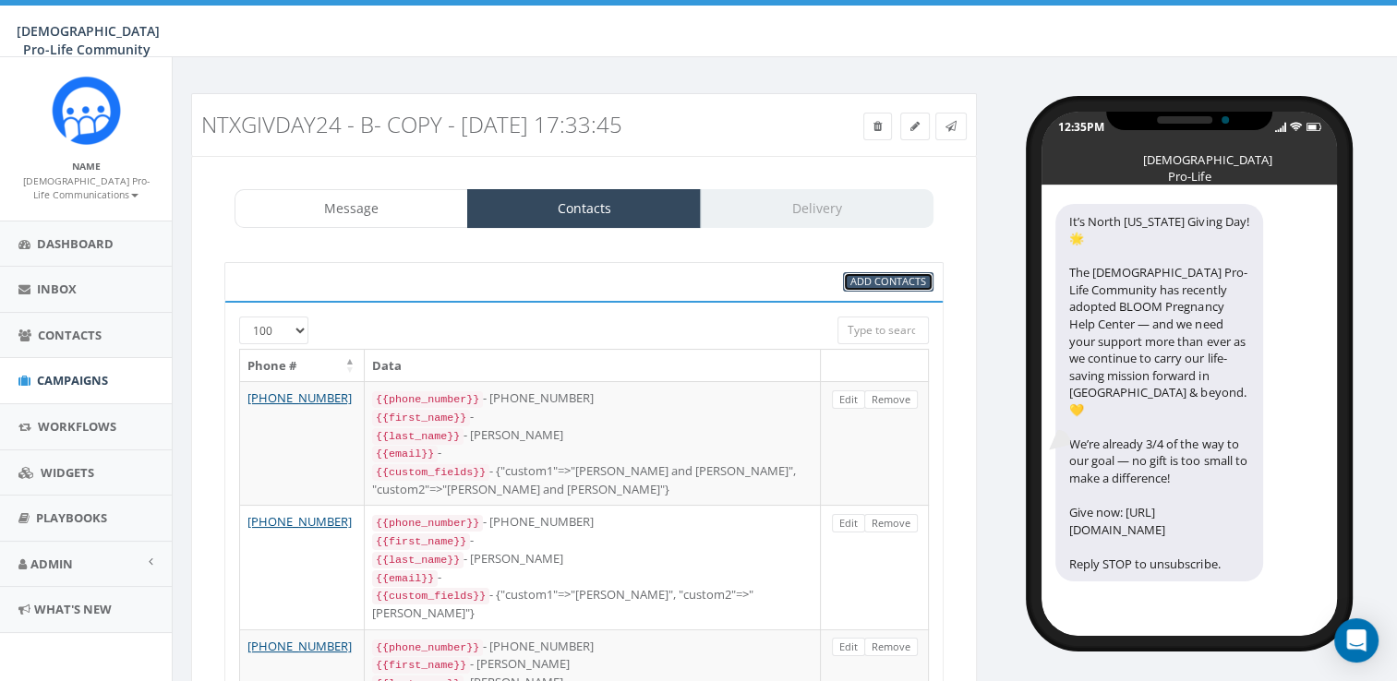
click at [880, 274] on span "Add Contacts" at bounding box center [888, 281] width 76 height 14
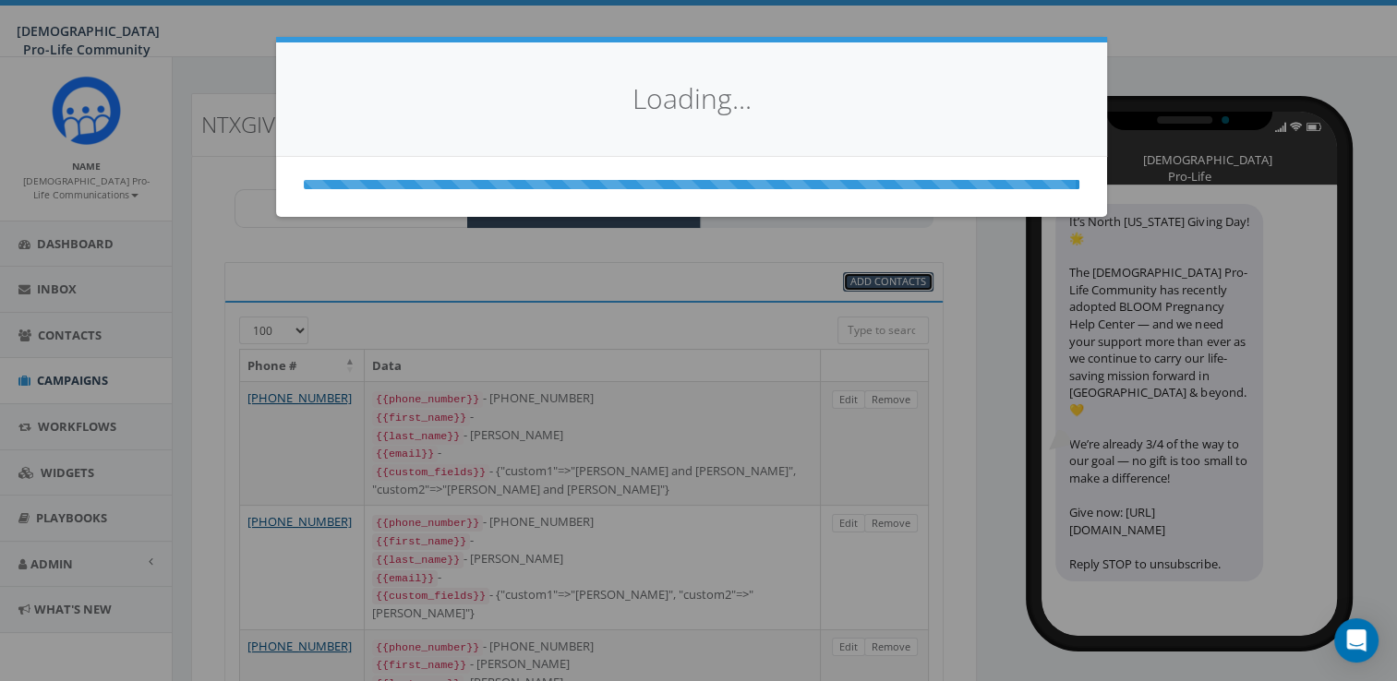
select select
select select "100"
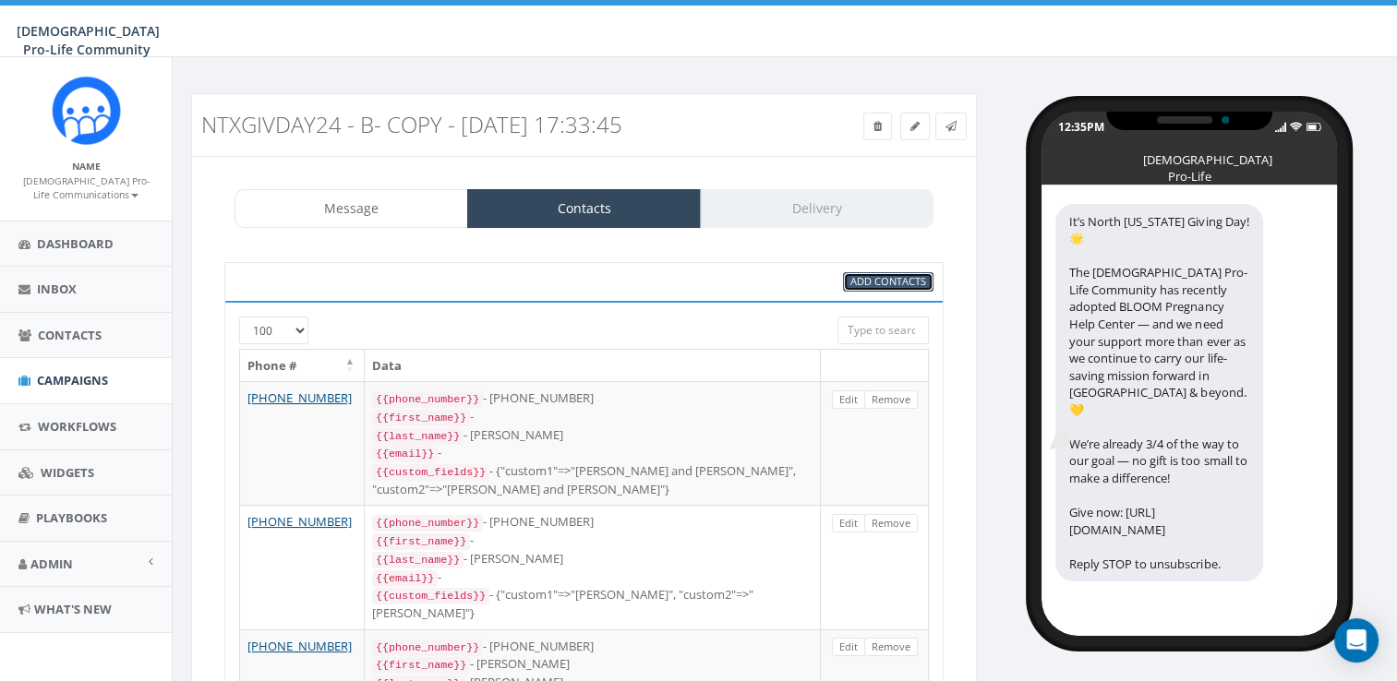
click at [901, 283] on span "Add Contacts" at bounding box center [888, 281] width 76 height 14
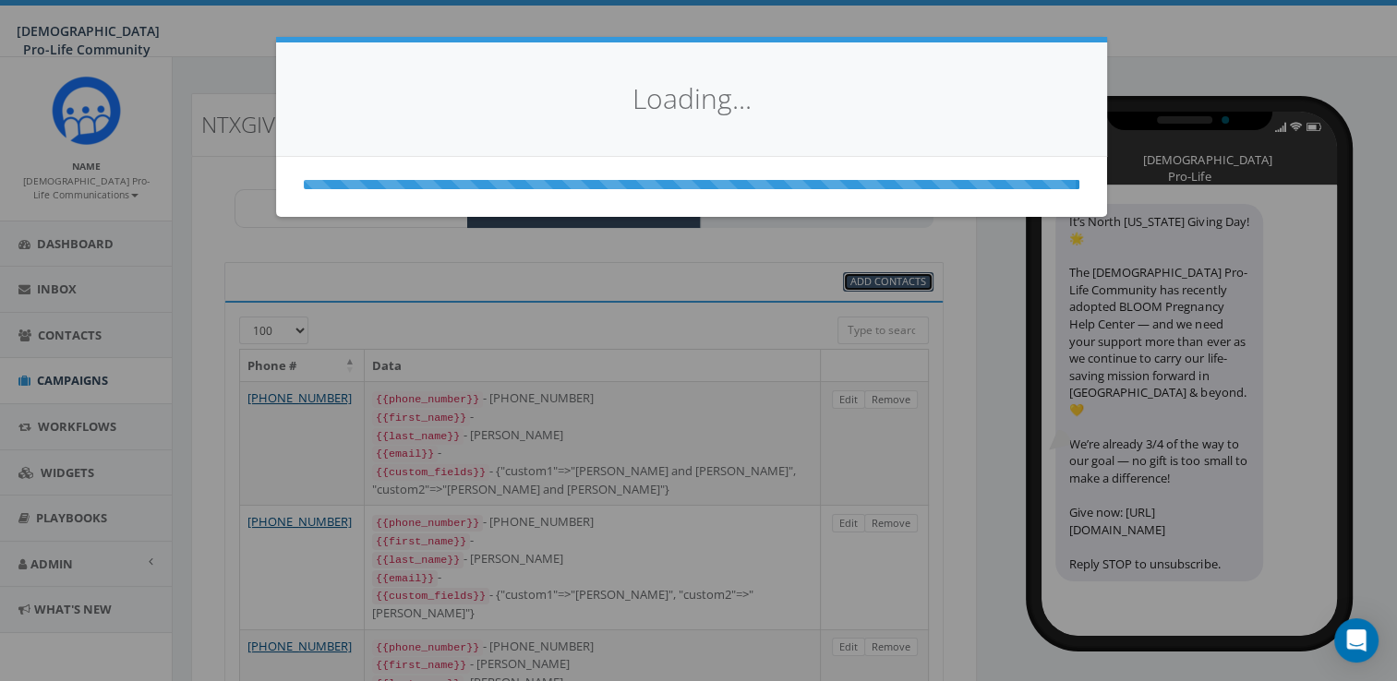
select select
select select "100"
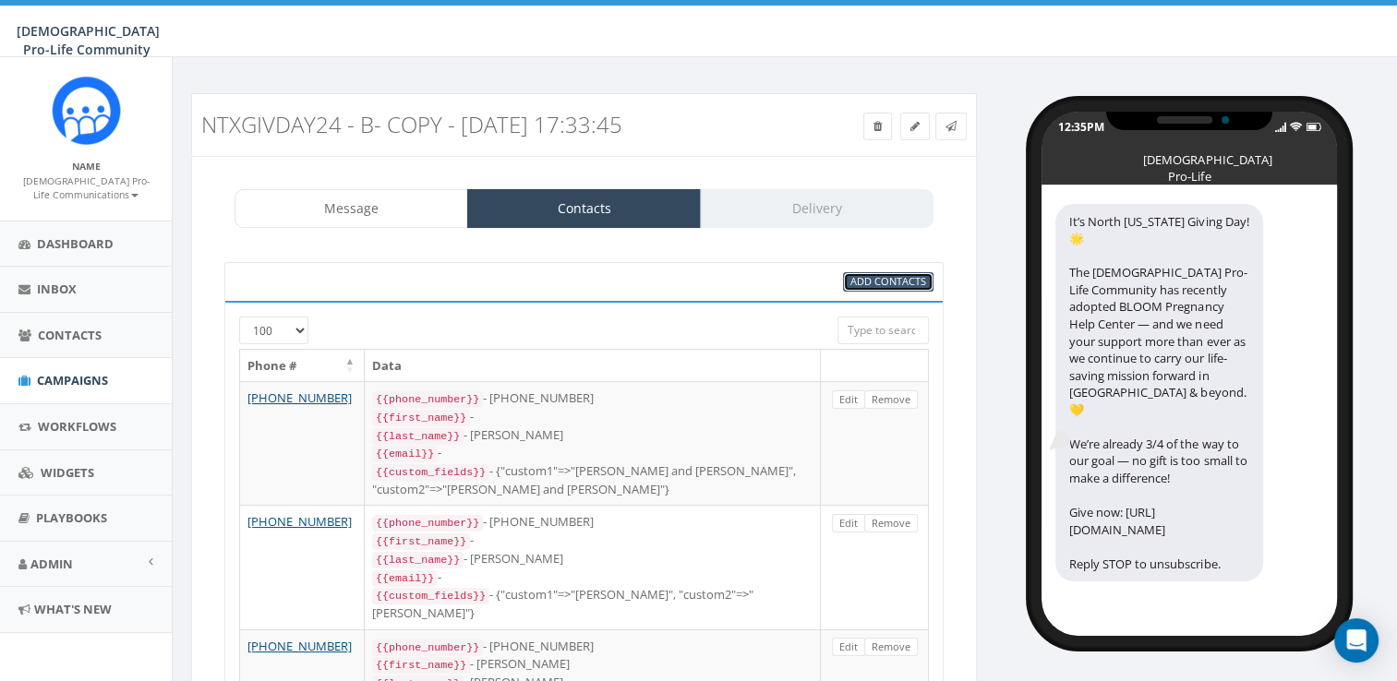
click at [886, 282] on span "Add Contacts" at bounding box center [888, 281] width 76 height 14
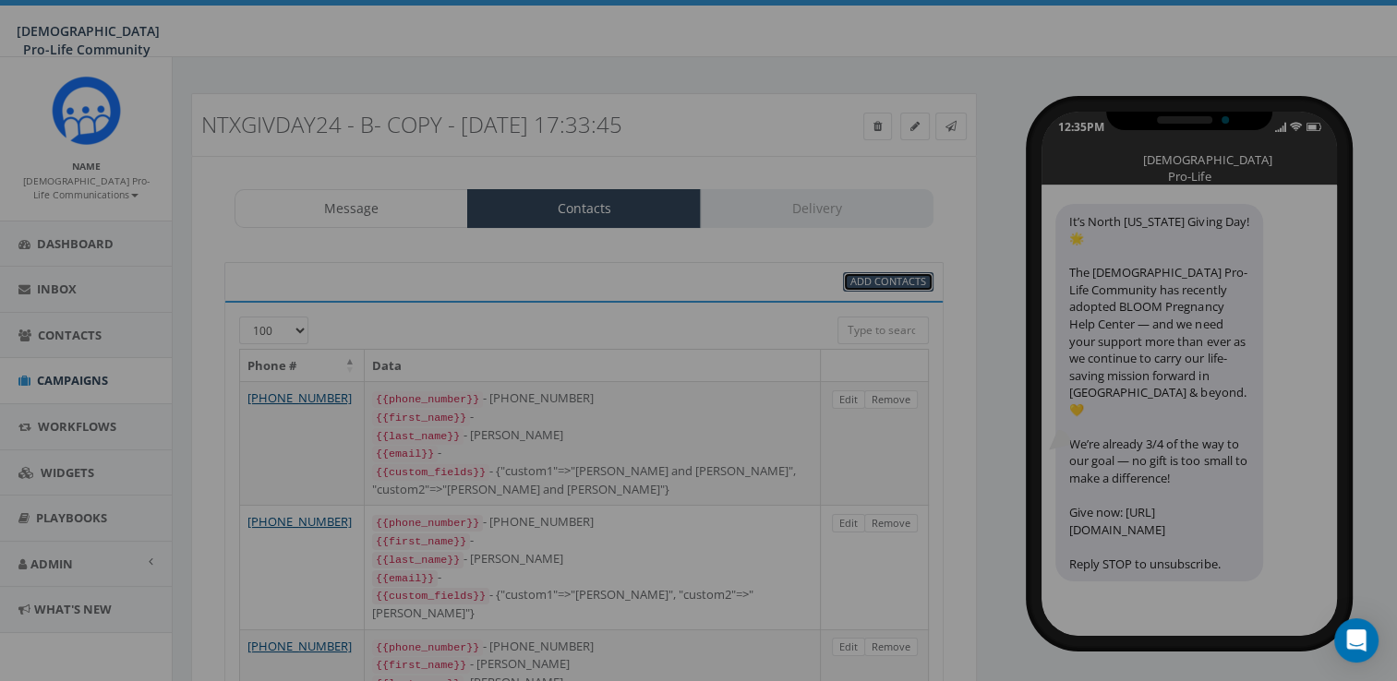
select select
select select "100"
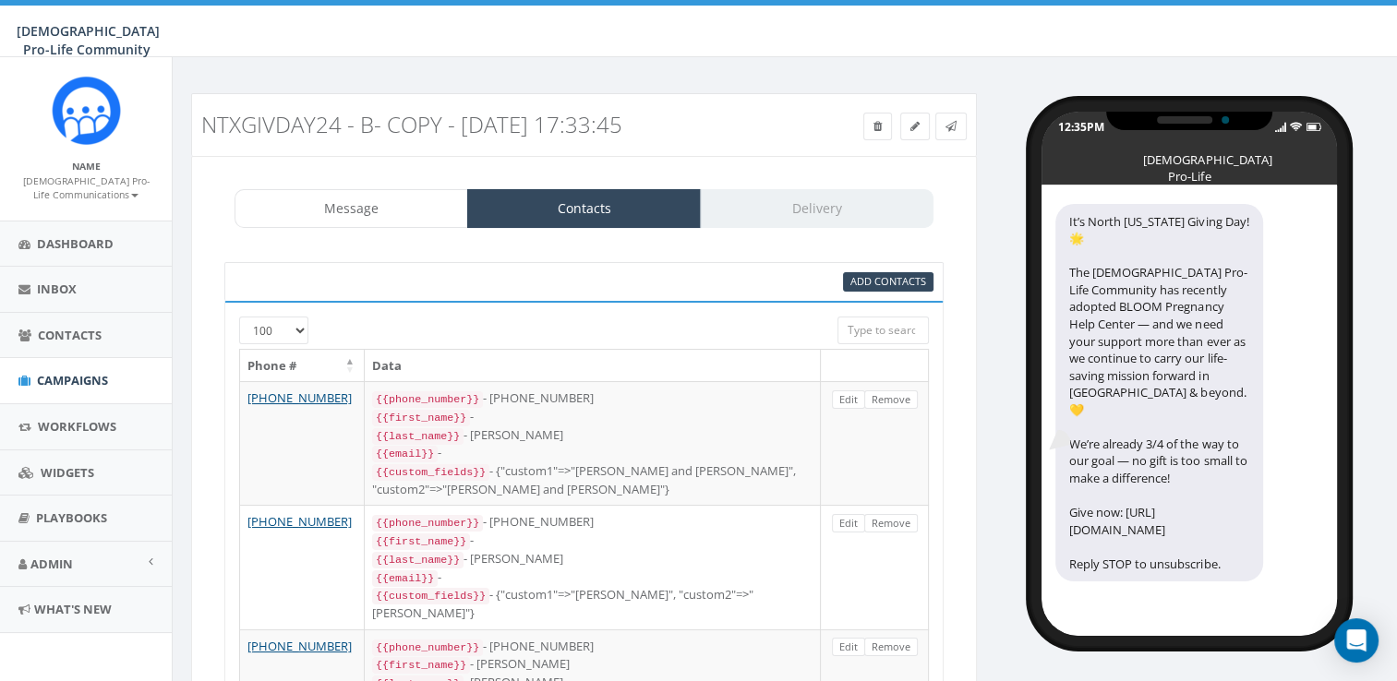
click at [334, 180] on body "[DEMOGRAPHIC_DATA] Pro-Life Community [DEMOGRAPHIC_DATA] Pro-Life Community Pro…" at bounding box center [698, 340] width 1397 height 681
click at [874, 277] on span "Add Contacts" at bounding box center [888, 281] width 76 height 14
click at [874, 264] on div "95% Add Contacts" at bounding box center [583, 281] width 719 height 39
click at [879, 272] on div "95% Add Contacts" at bounding box center [888, 281] width 90 height 19
click at [883, 278] on span "Add Contacts" at bounding box center [888, 281] width 76 height 14
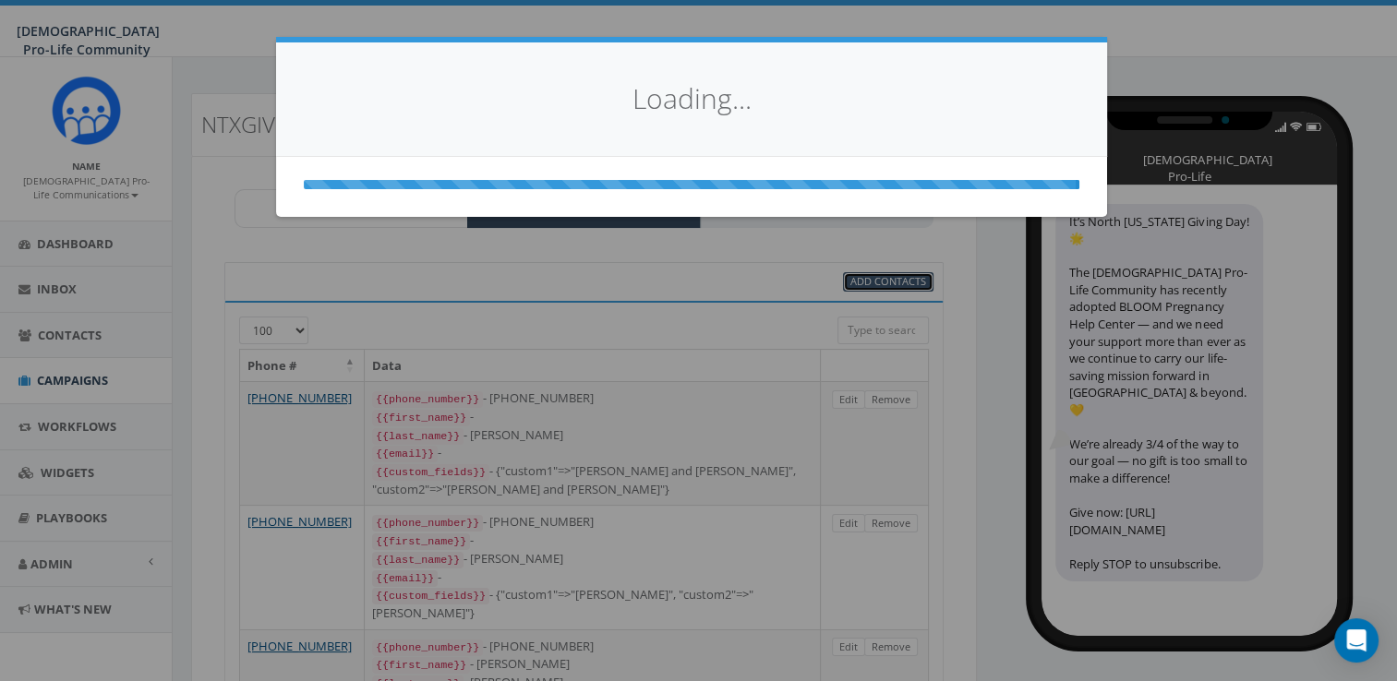
select select
select select "100"
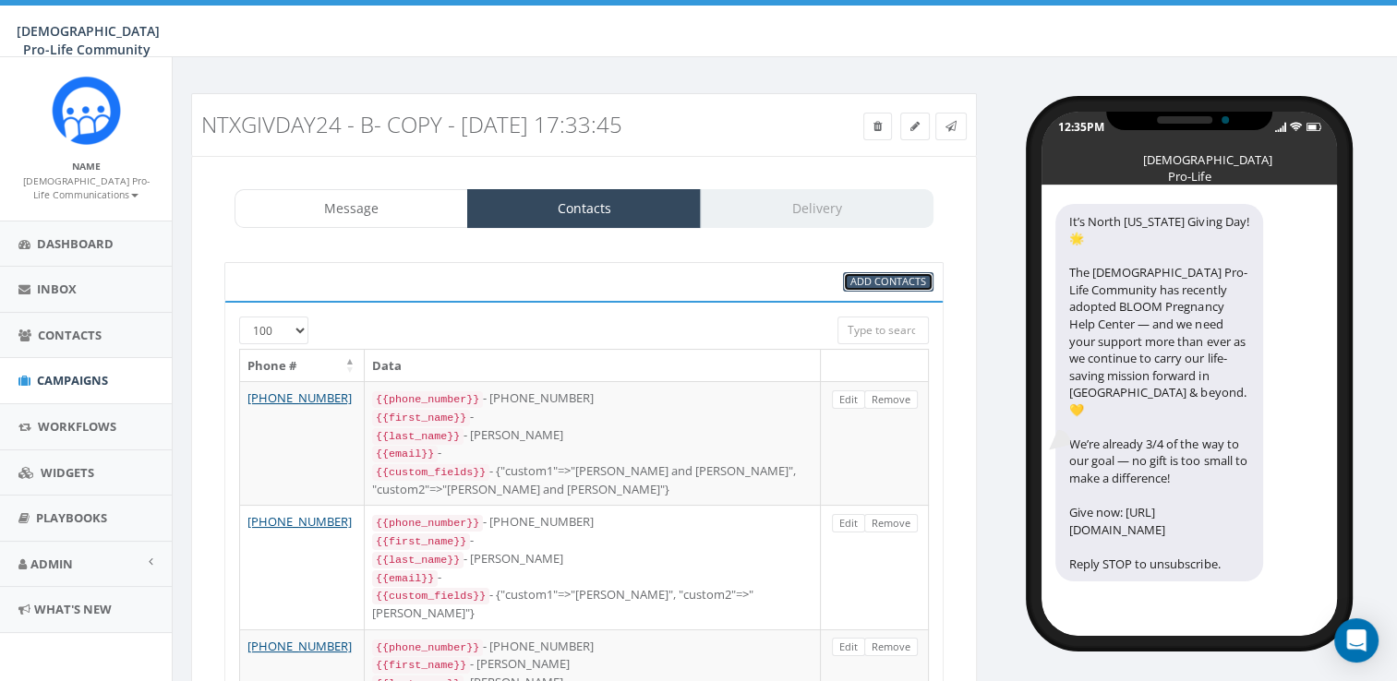
click at [908, 280] on span "Add Contacts" at bounding box center [888, 281] width 76 height 14
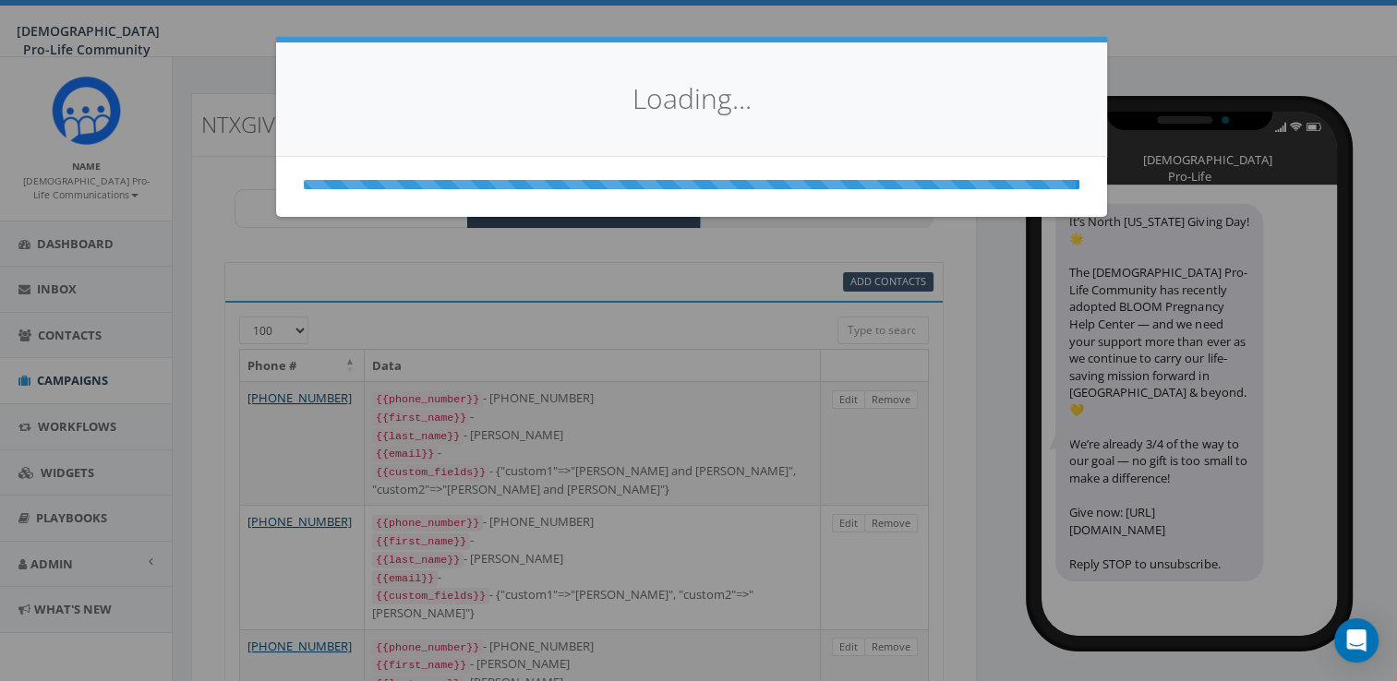
select select
select select "100"
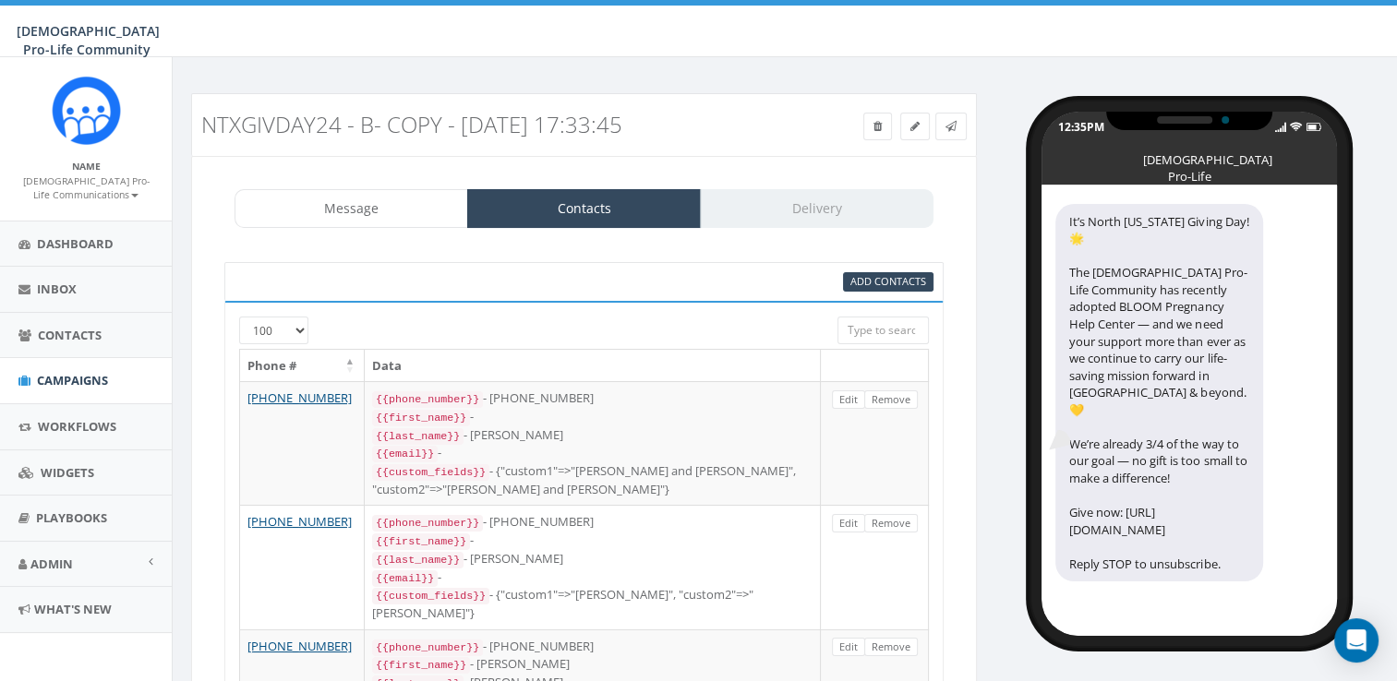
click at [842, 198] on div "Message Contacts Delivery" at bounding box center [584, 208] width 699 height 39
click at [950, 124] on icon at bounding box center [950, 126] width 11 height 11
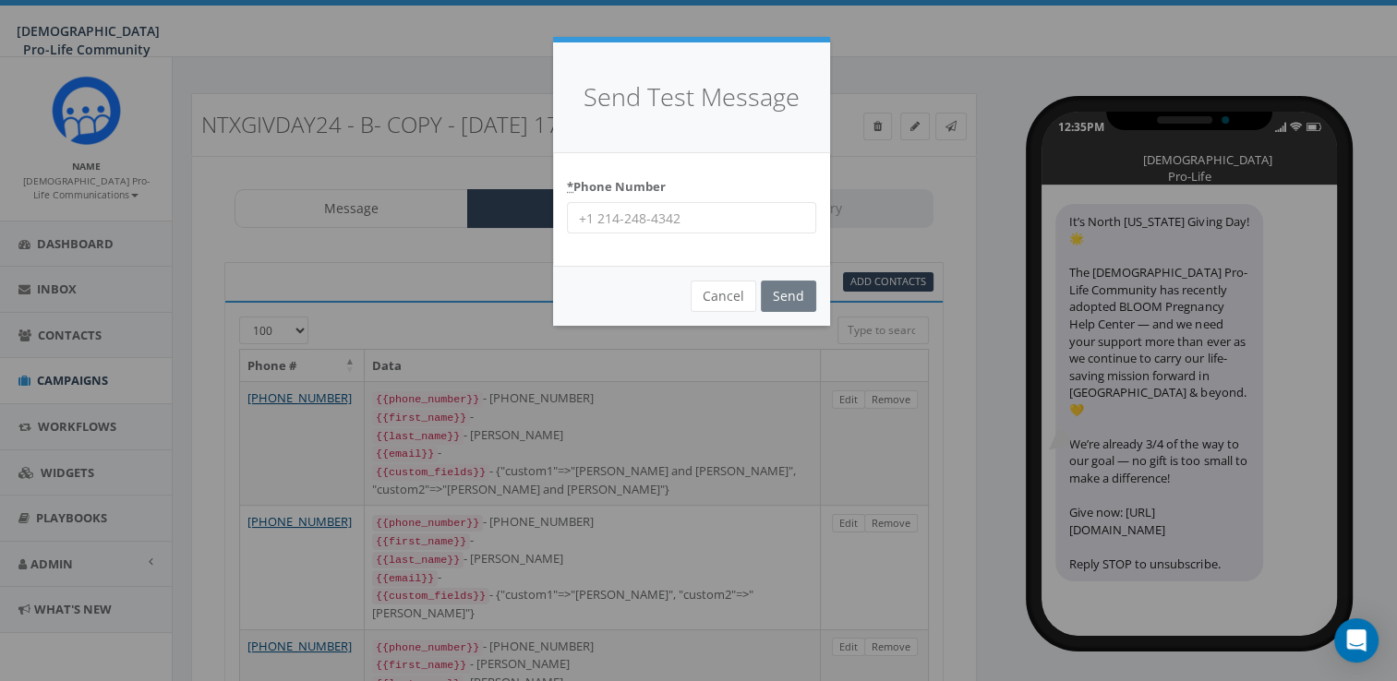
click at [731, 223] on input "* Phone Number" at bounding box center [691, 217] width 249 height 31
type input "4694427874"
click at [779, 300] on input "Send" at bounding box center [788, 296] width 55 height 31
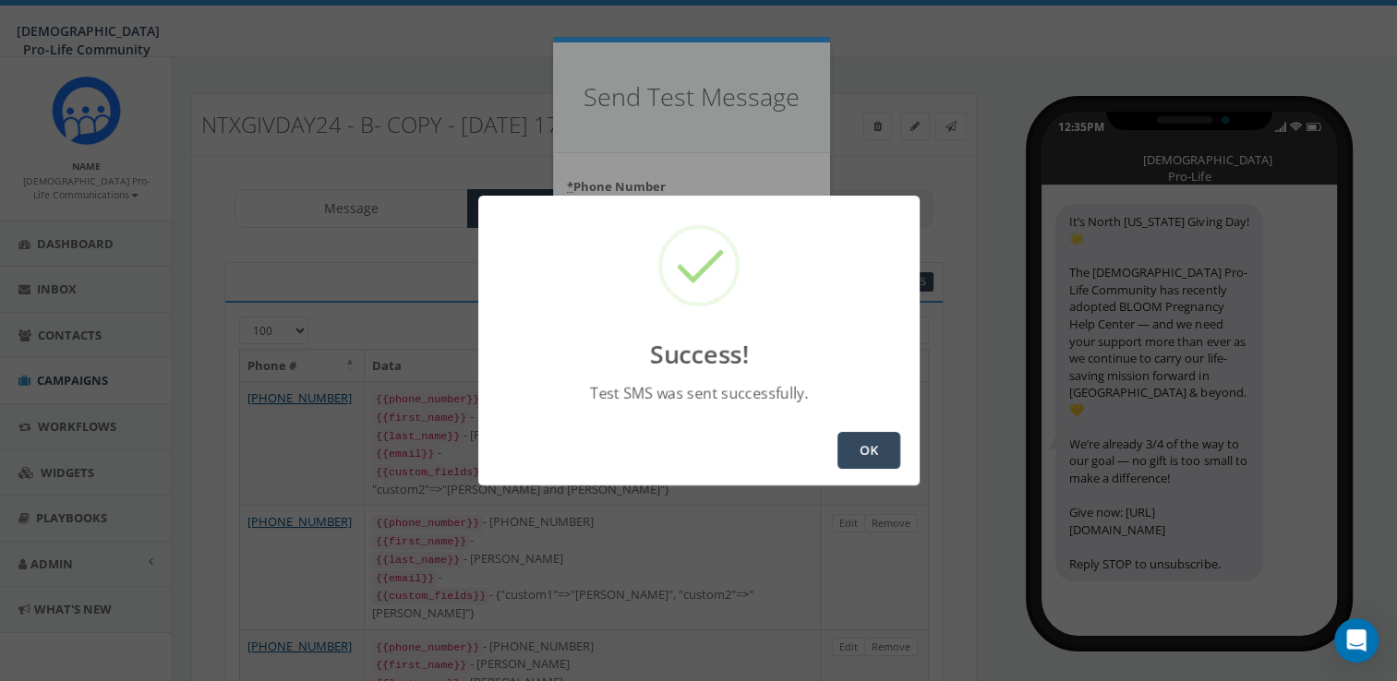
click at [872, 461] on button "OK" at bounding box center [868, 450] width 63 height 37
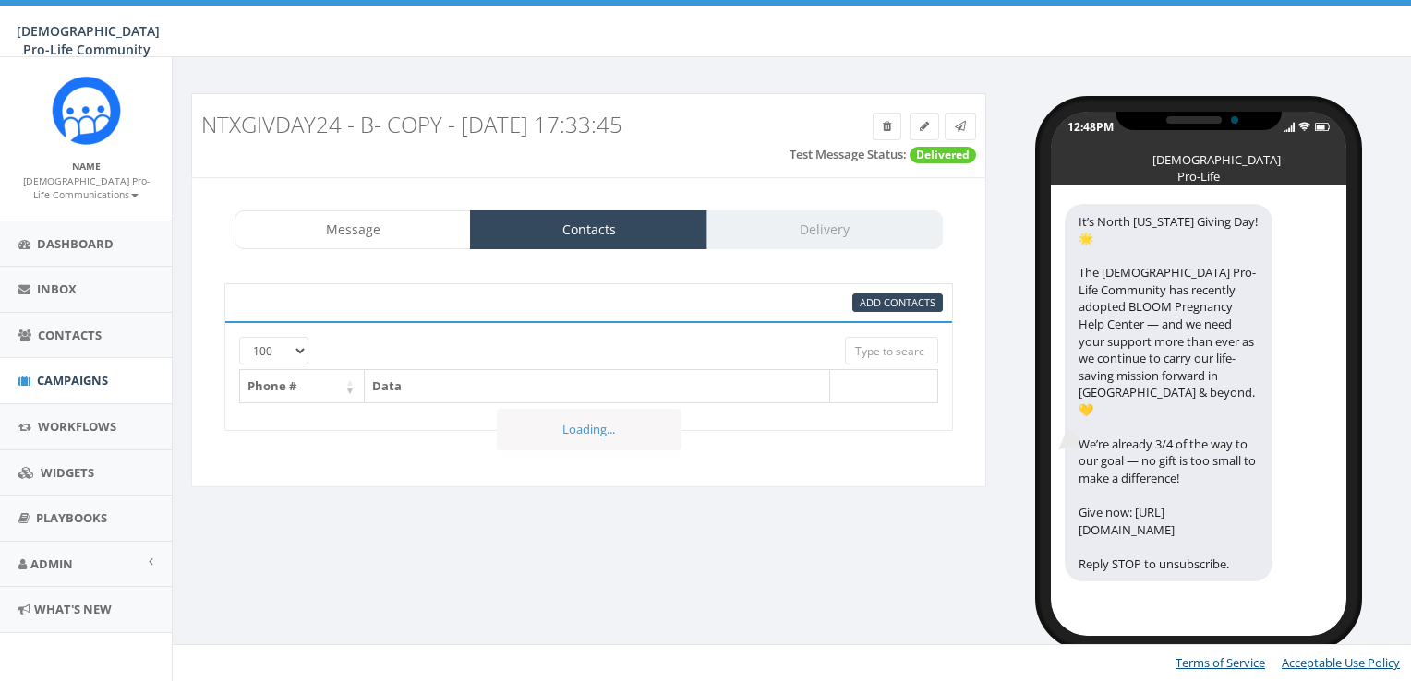
select select "100"
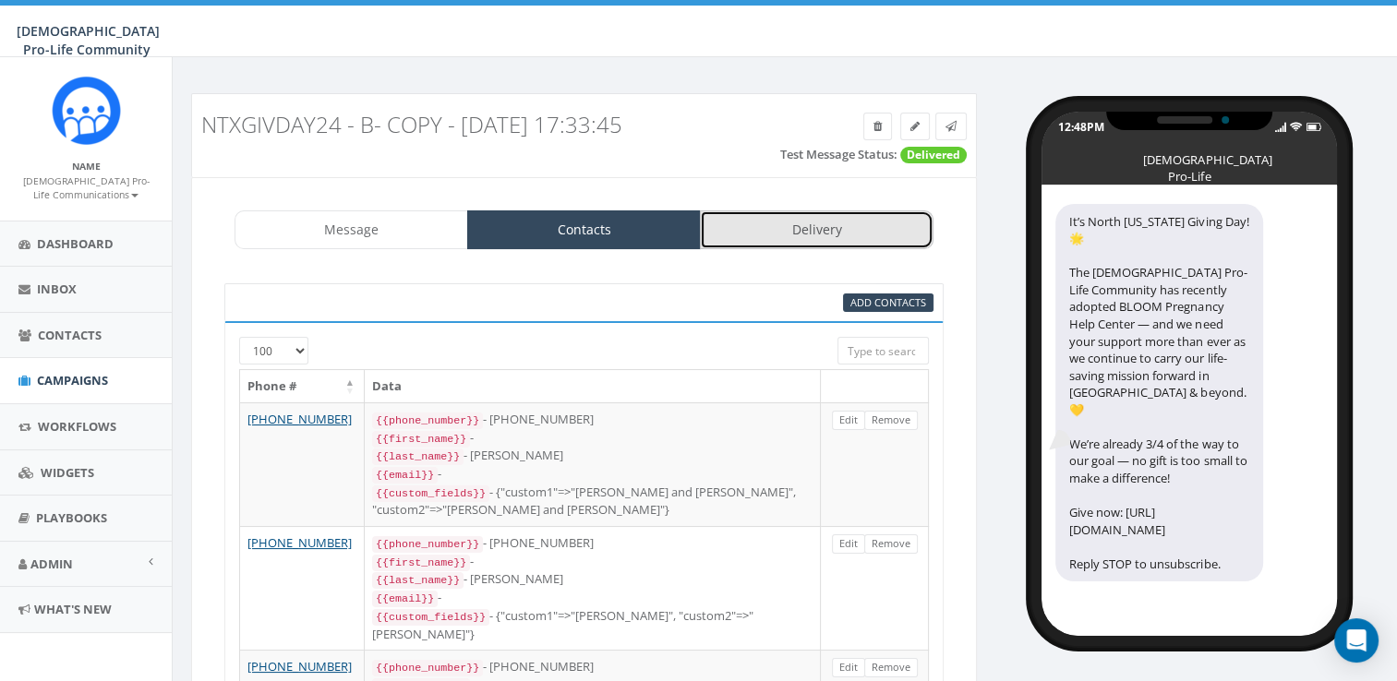
click at [843, 223] on link "Delivery" at bounding box center [817, 230] width 234 height 39
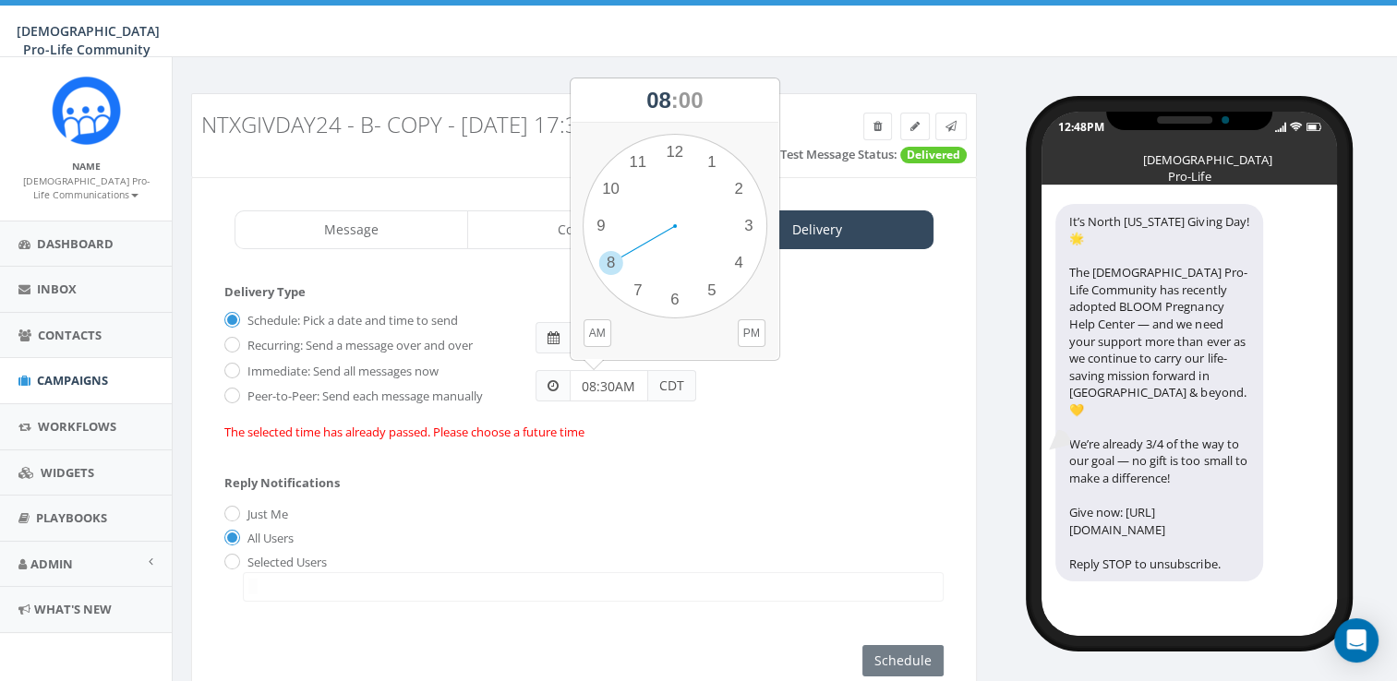
click at [595, 388] on input "08:30AM" at bounding box center [609, 385] width 78 height 31
click at [708, 159] on div "1 2 3 4 5 6 7 8 9 10 11 12 00 05 10 15 20 25 30 35 40 45 50 55" at bounding box center [675, 226] width 185 height 185
drag, startPoint x: 708, startPoint y: 168, endPoint x: 678, endPoint y: 142, distance: 40.0
click at [678, 142] on div "1 2 3 4 5 6 7 8 9 10 11 12 00 05 10 15 20 25 30 35 40 45 50 55" at bounding box center [675, 226] width 185 height 185
type input "01:00PM"
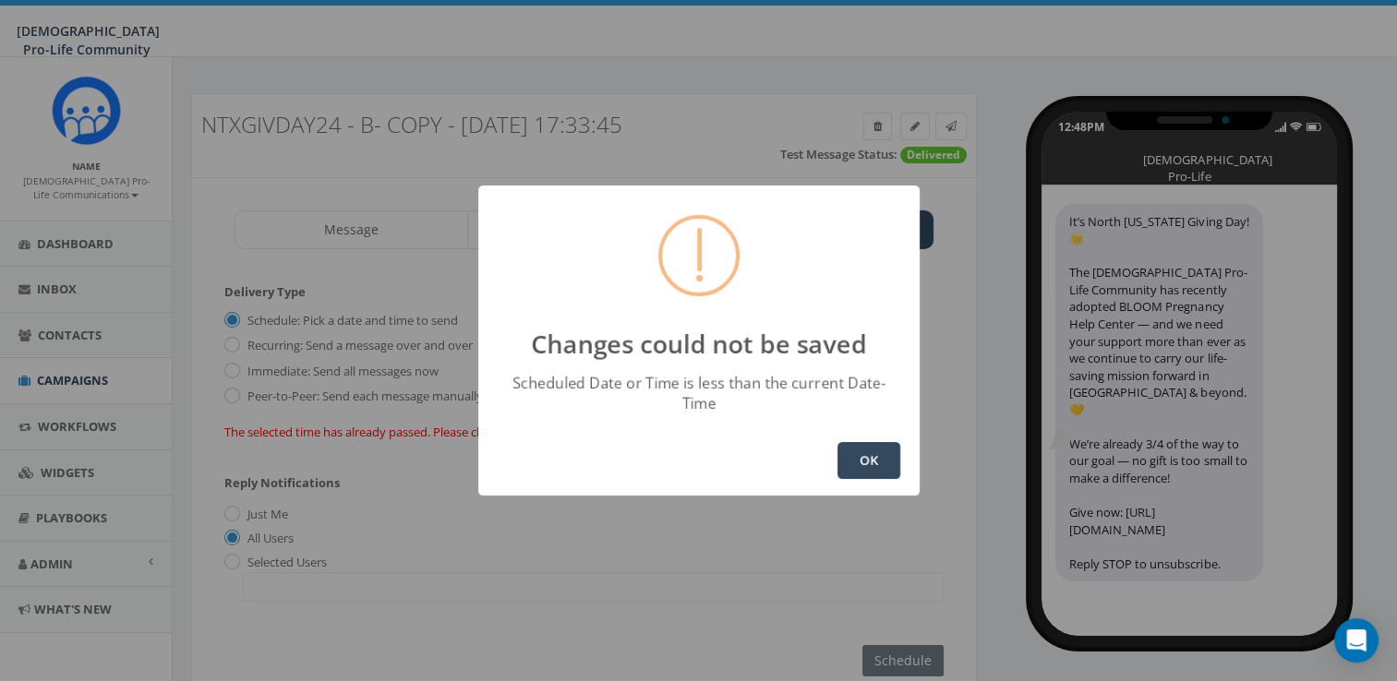
click at [851, 442] on button "OK" at bounding box center [868, 460] width 63 height 37
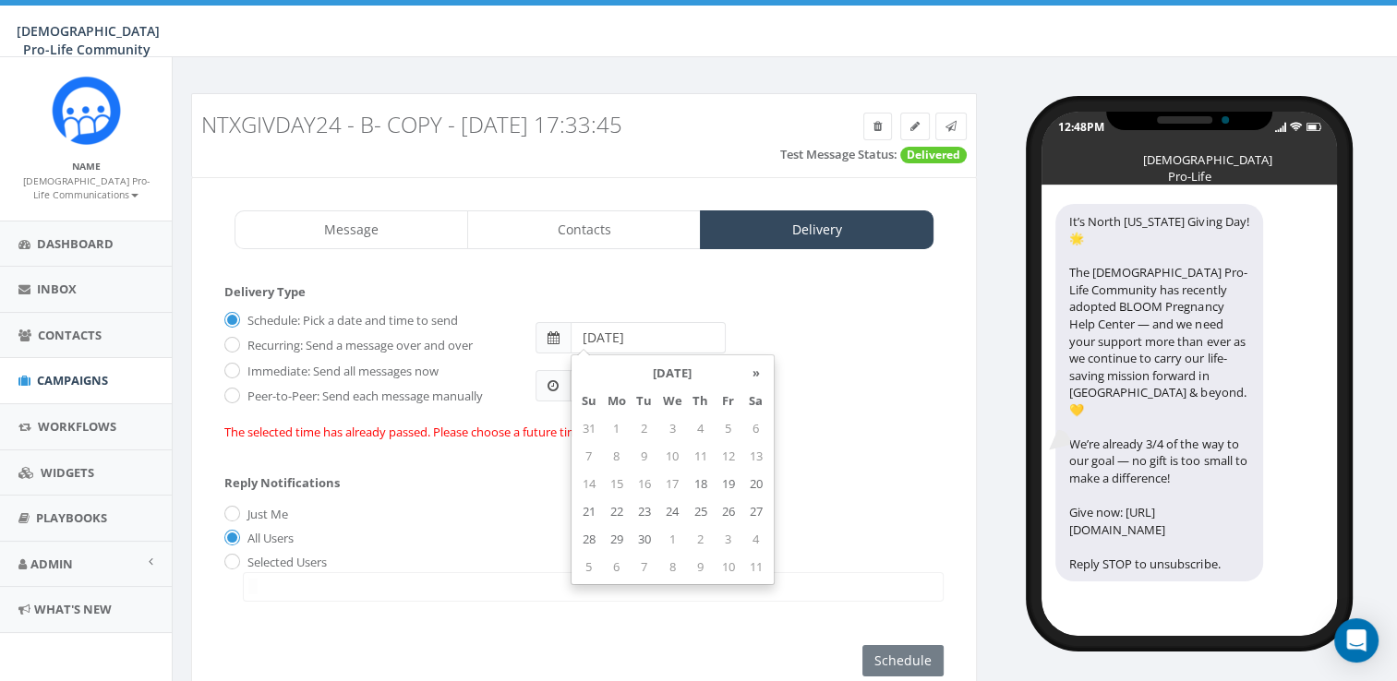
click at [608, 337] on input "2024-09-19" at bounding box center [648, 337] width 155 height 31
click at [698, 479] on td "18" at bounding box center [701, 484] width 28 height 28
type input "[DATE]"
click at [832, 522] on div "Just Me" at bounding box center [583, 515] width 719 height 19
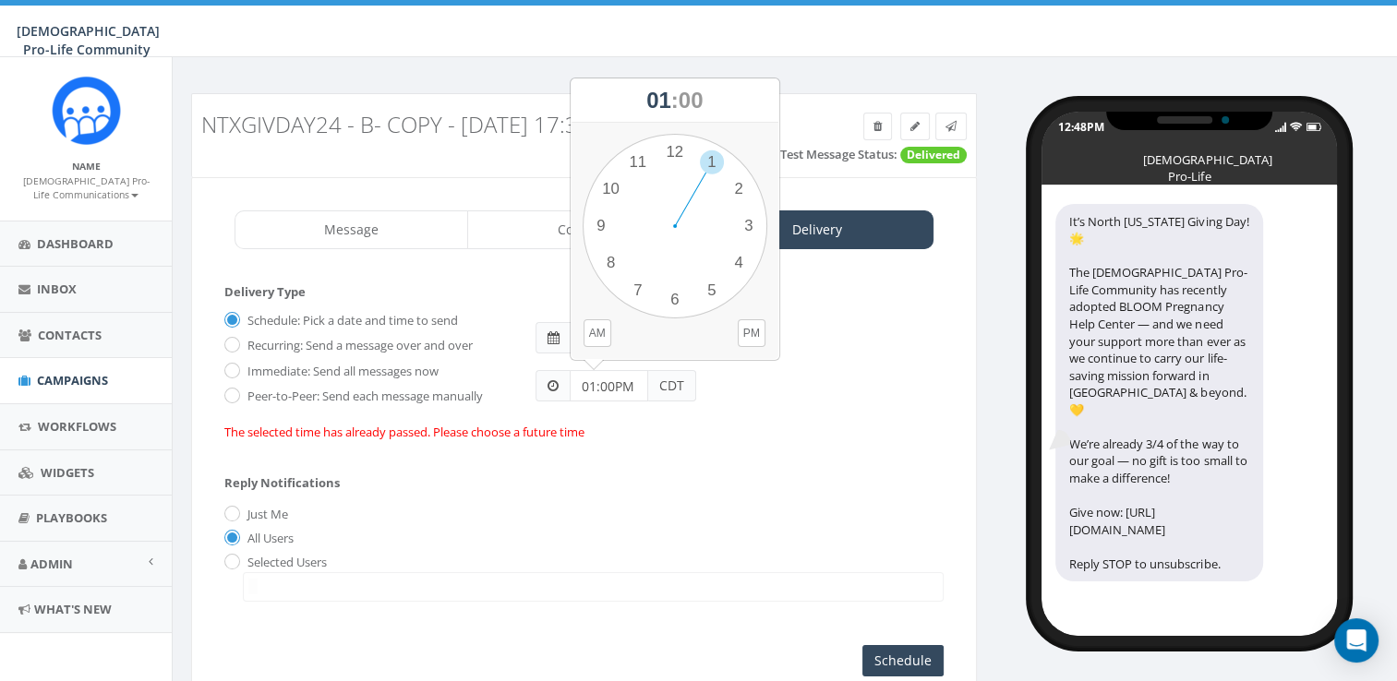
click at [620, 391] on input "01:00PM" at bounding box center [609, 385] width 78 height 31
click at [738, 183] on div "1 2 3 4 5 6 7 8 9 10 11 12 00 05 10 15 20 25 30 35 40 45 50 55" at bounding box center [675, 226] width 185 height 185
click at [747, 338] on button "PM" at bounding box center [752, 333] width 28 height 28
click at [729, 187] on div "1 2 3 4 5 6 7 8 9 10 11 12 00 05 10 15 20 25 30 35 40 45 50 55" at bounding box center [675, 226] width 185 height 185
click at [608, 390] on input "02:10PM" at bounding box center [609, 385] width 78 height 31
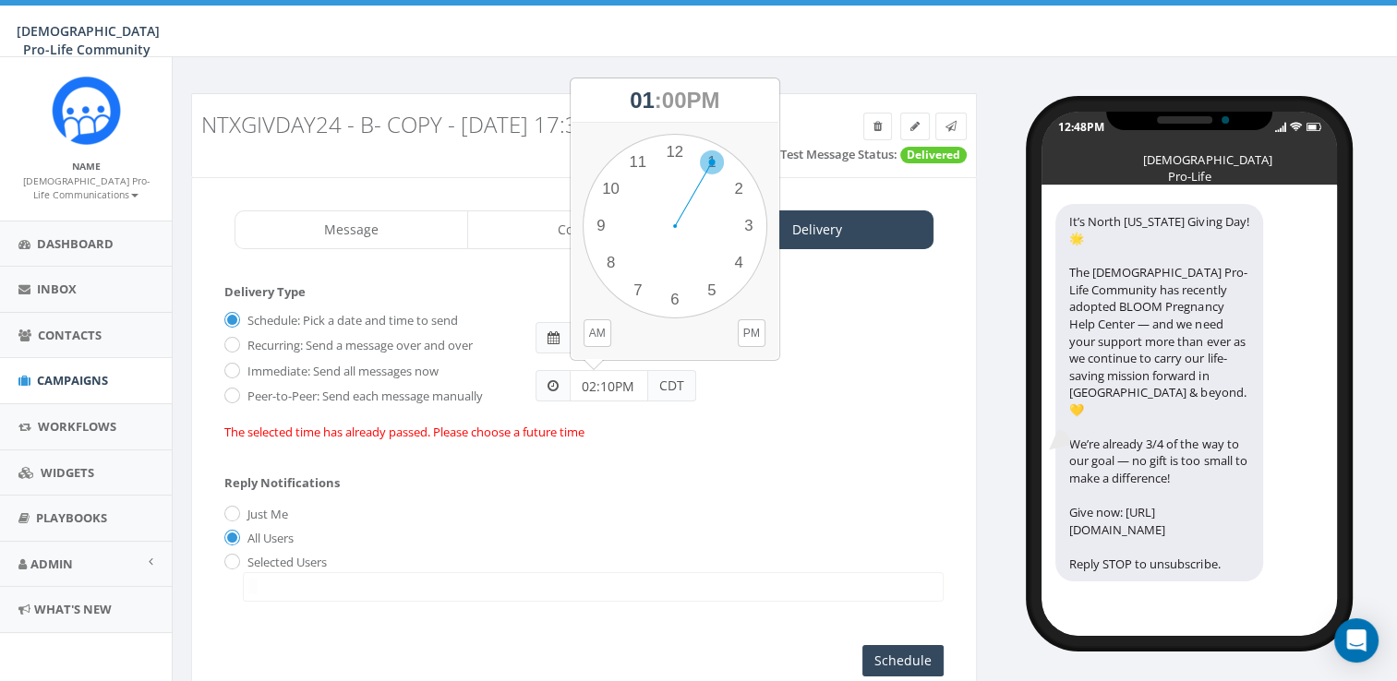
click at [713, 170] on div "1 2 3 4 5 6 7 8 9 10 11 12 00 05 10 15 20 25 30 35 40 45 50 55" at bounding box center [675, 226] width 185 height 185
click at [772, 424] on div "The selected time has already passed. Please choose a future time" at bounding box center [583, 433] width 719 height 18
click at [606, 384] on input "02:10PM" at bounding box center [609, 385] width 78 height 31
click at [712, 153] on div "1 2 3 4 5 6 7 8 9 10 11 12 00 05 10 15 20 25 30 35 40 45 50 55" at bounding box center [675, 226] width 185 height 185
click at [751, 328] on button "PM" at bounding box center [752, 333] width 28 height 28
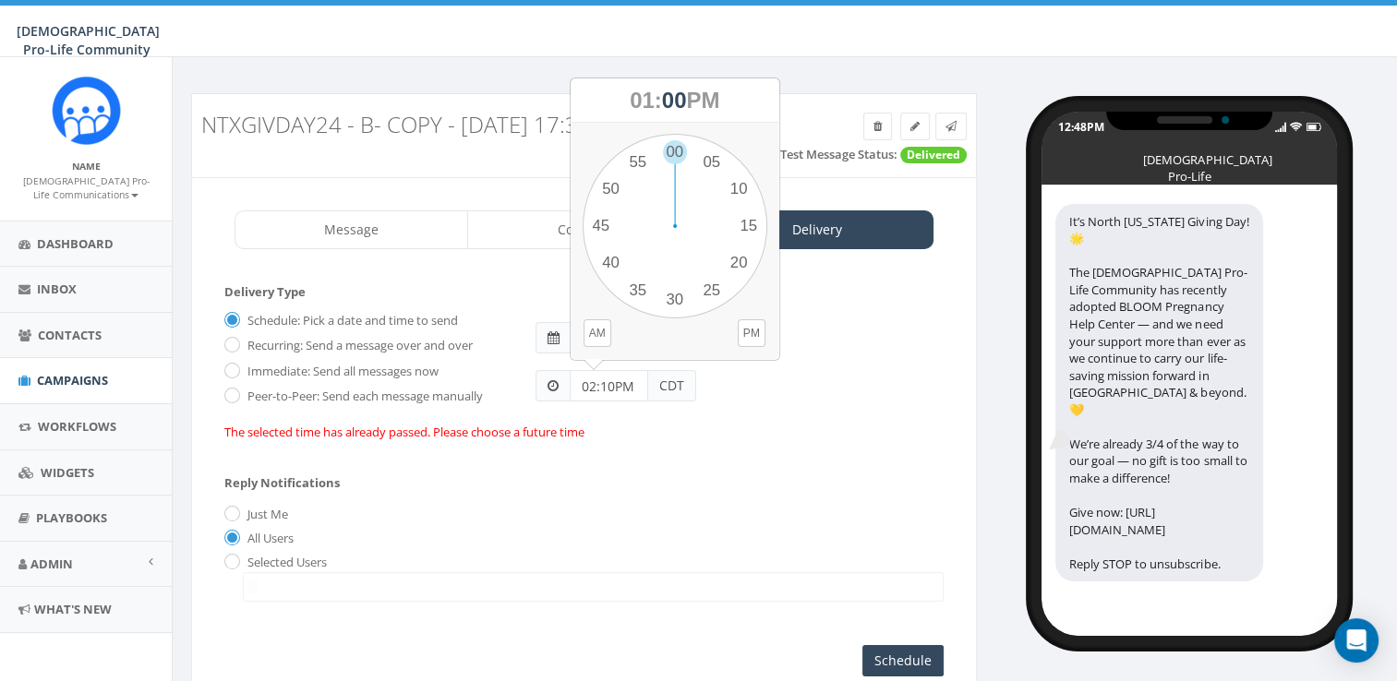
click at [621, 379] on input "02:10PM" at bounding box center [609, 385] width 78 height 31
type input "01:00PM"
click at [620, 479] on div "Reply Notifications Just Me All Users Selected Users mmachelski@prolifedallas.o…" at bounding box center [583, 534] width 719 height 153
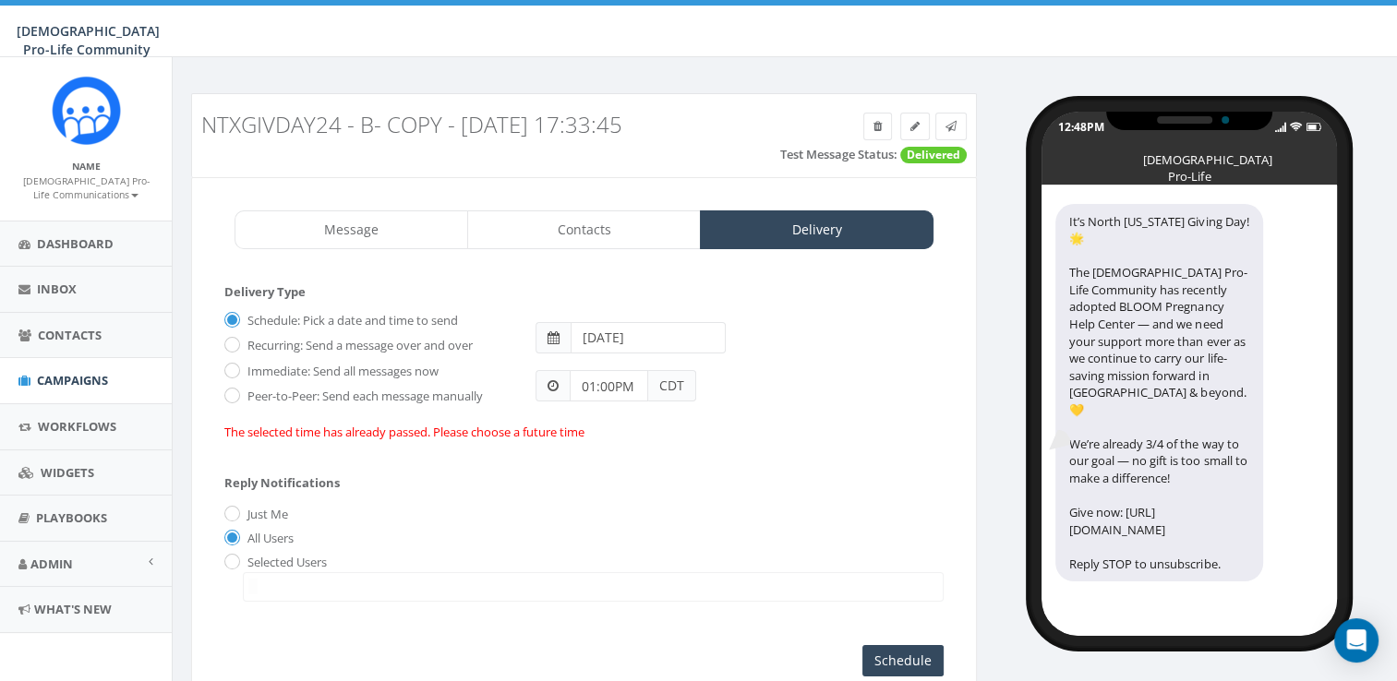
click at [661, 347] on input "[DATE]" at bounding box center [648, 337] width 155 height 31
click at [798, 303] on form "Delivery Type Schedule: Pick a date and time to send Recurring: Send a message …" at bounding box center [583, 370] width 719 height 174
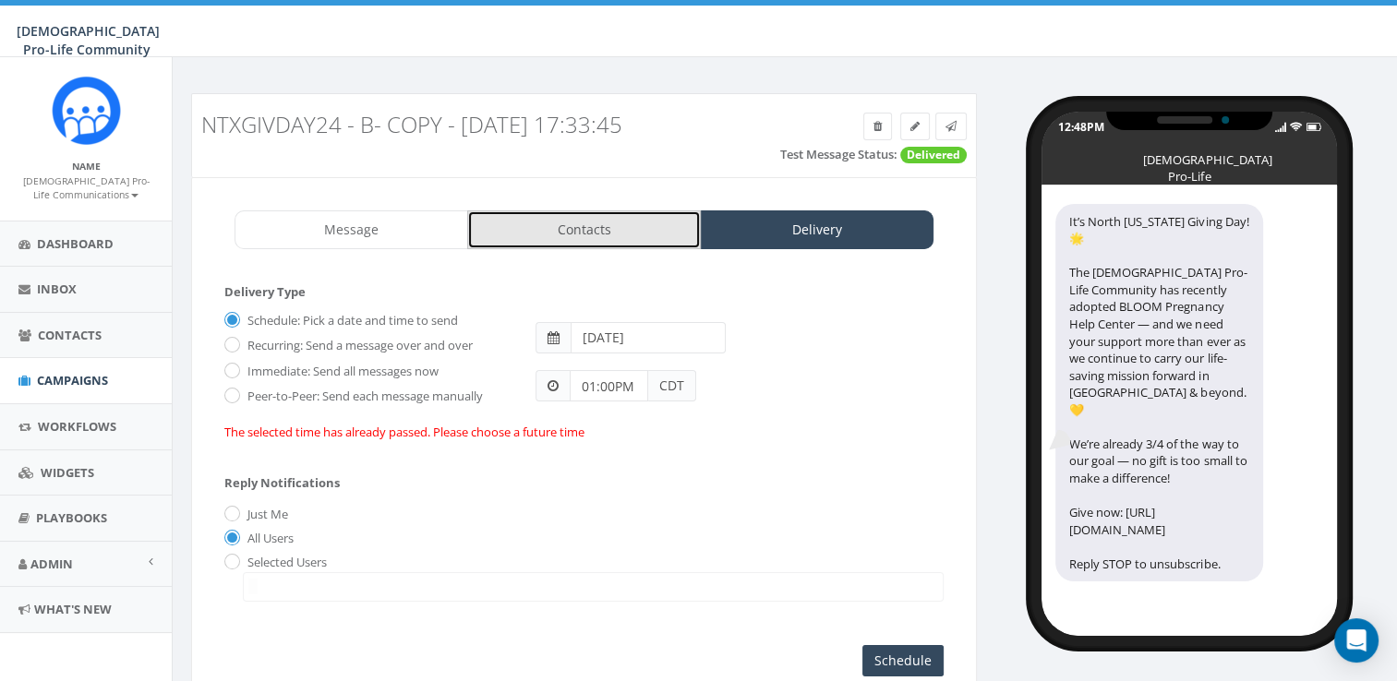
click at [604, 246] on link "Contacts" at bounding box center [584, 230] width 234 height 39
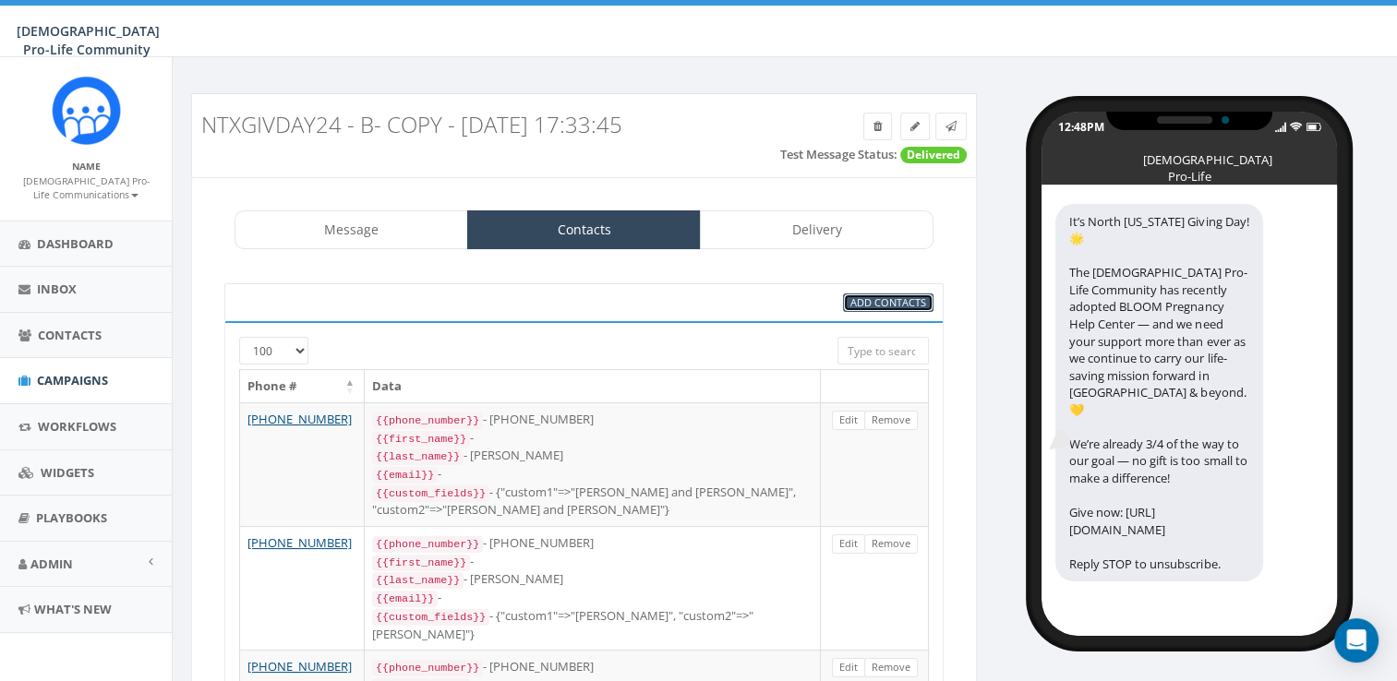
click at [904, 299] on span "Add Contacts" at bounding box center [888, 302] width 76 height 14
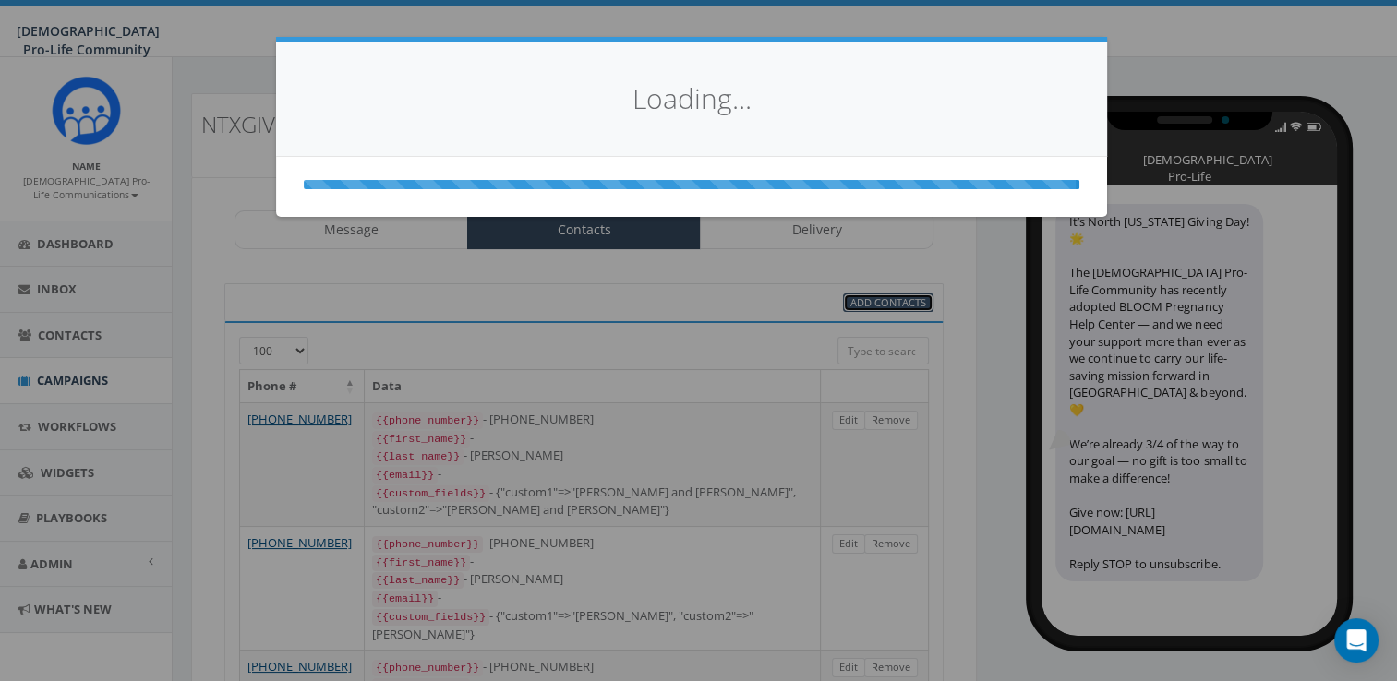
select select
select select "100"
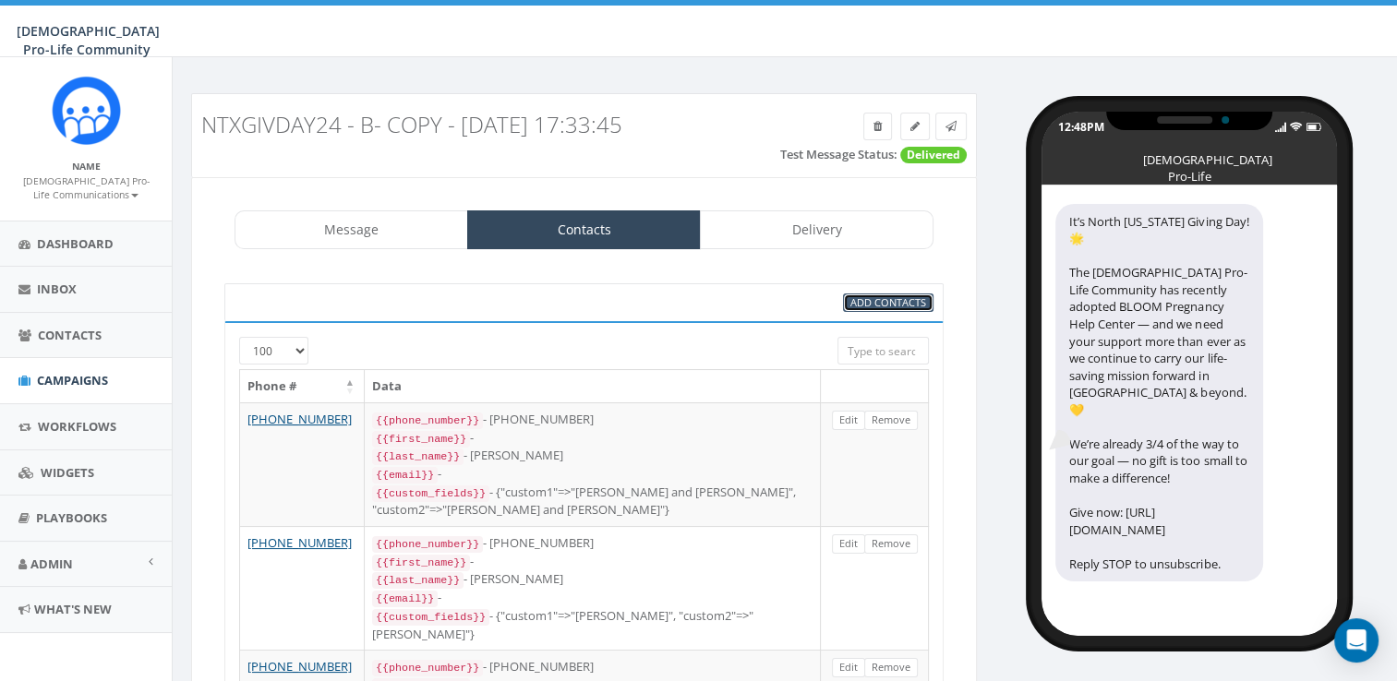
click at [877, 298] on span "Add Contacts" at bounding box center [888, 302] width 76 height 14
click at [913, 122] on icon at bounding box center [914, 126] width 9 height 11
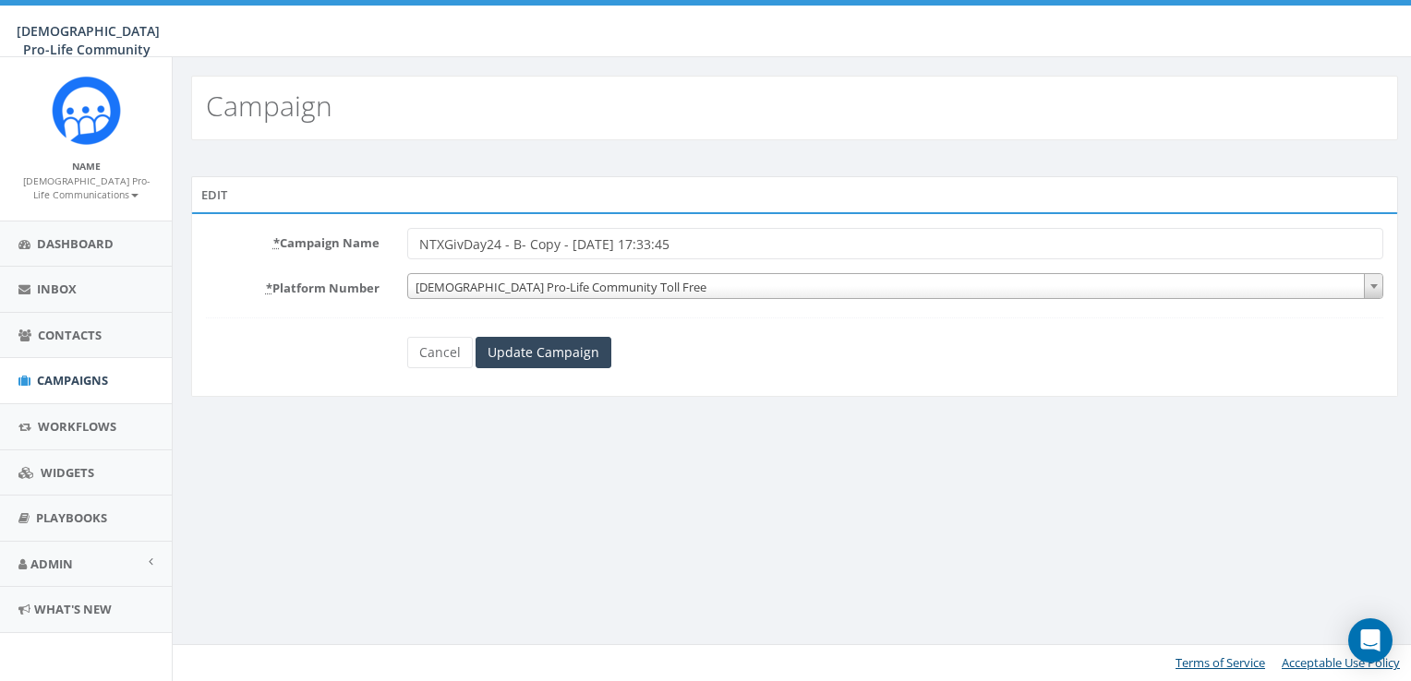
click at [499, 235] on input "NTXGivDay24 - B- Copy - [DATE] 17:33:45" at bounding box center [895, 243] width 977 height 31
type input "NTXGivDay25 - B- Copy - [DATE] 17:33:45"
click at [578, 353] on input "Update Campaign" at bounding box center [543, 352] width 136 height 31
